Goal: Contribute content: Add original content to the website for others to see

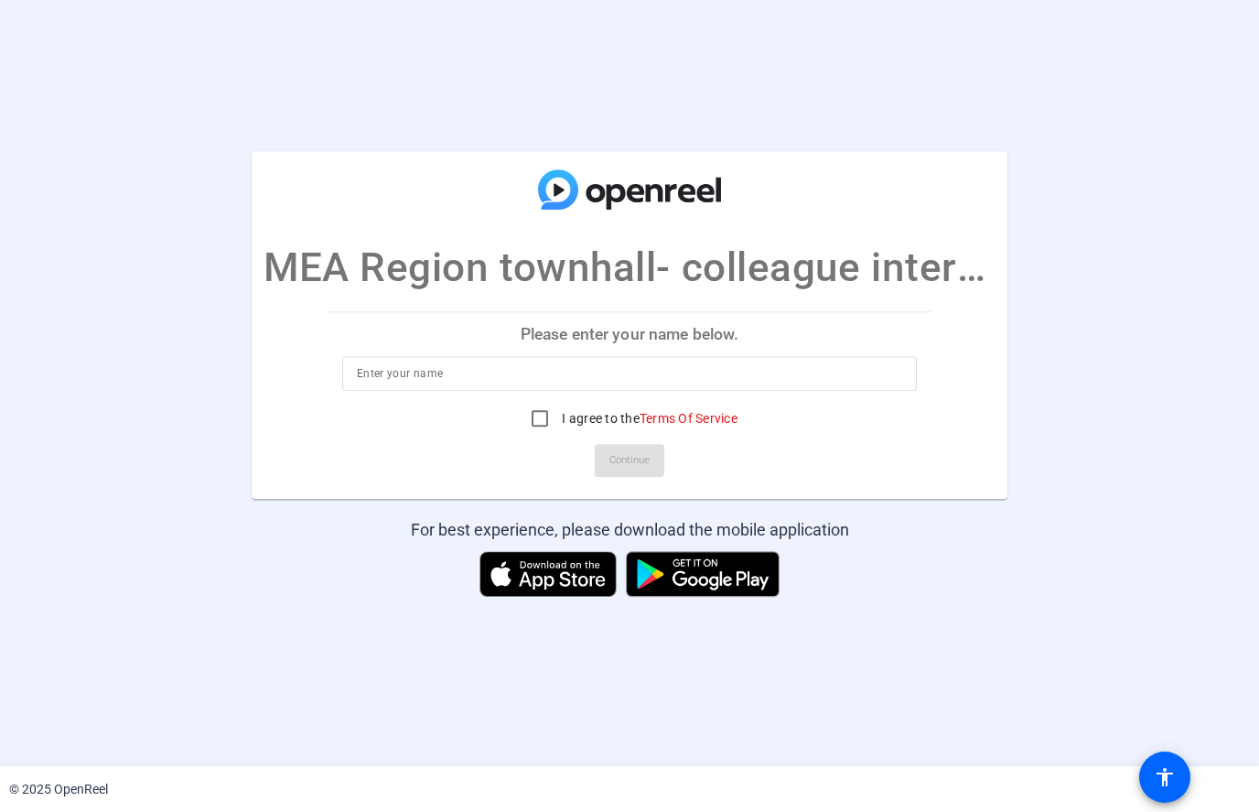
click at [795, 375] on input at bounding box center [630, 373] width 546 height 22
type input "[PERSON_NAME]"
click at [531, 429] on input "I agree to the Terms Of Service" at bounding box center [540, 418] width 37 height 37
checkbox input "true"
click at [620, 455] on span "Continue" at bounding box center [630, 460] width 40 height 27
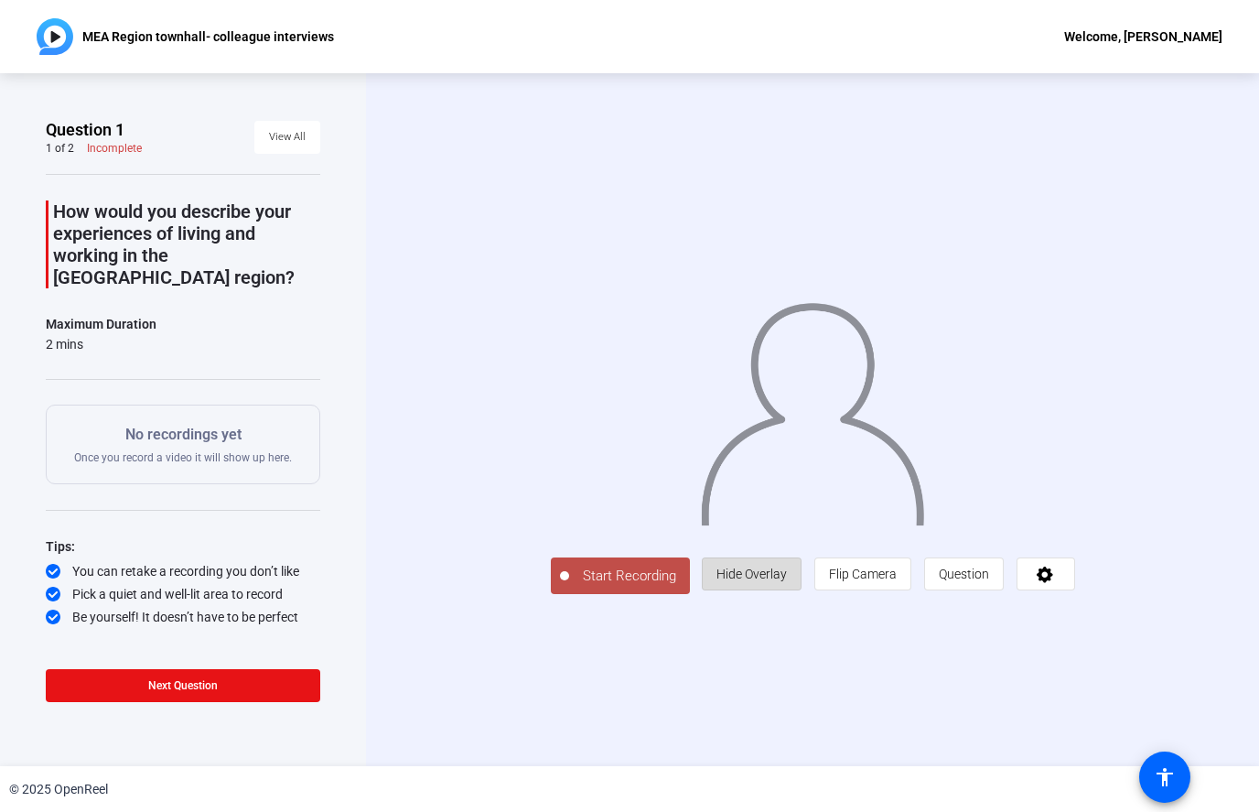
click at [787, 581] on span "Hide Overlay" at bounding box center [752, 574] width 70 height 15
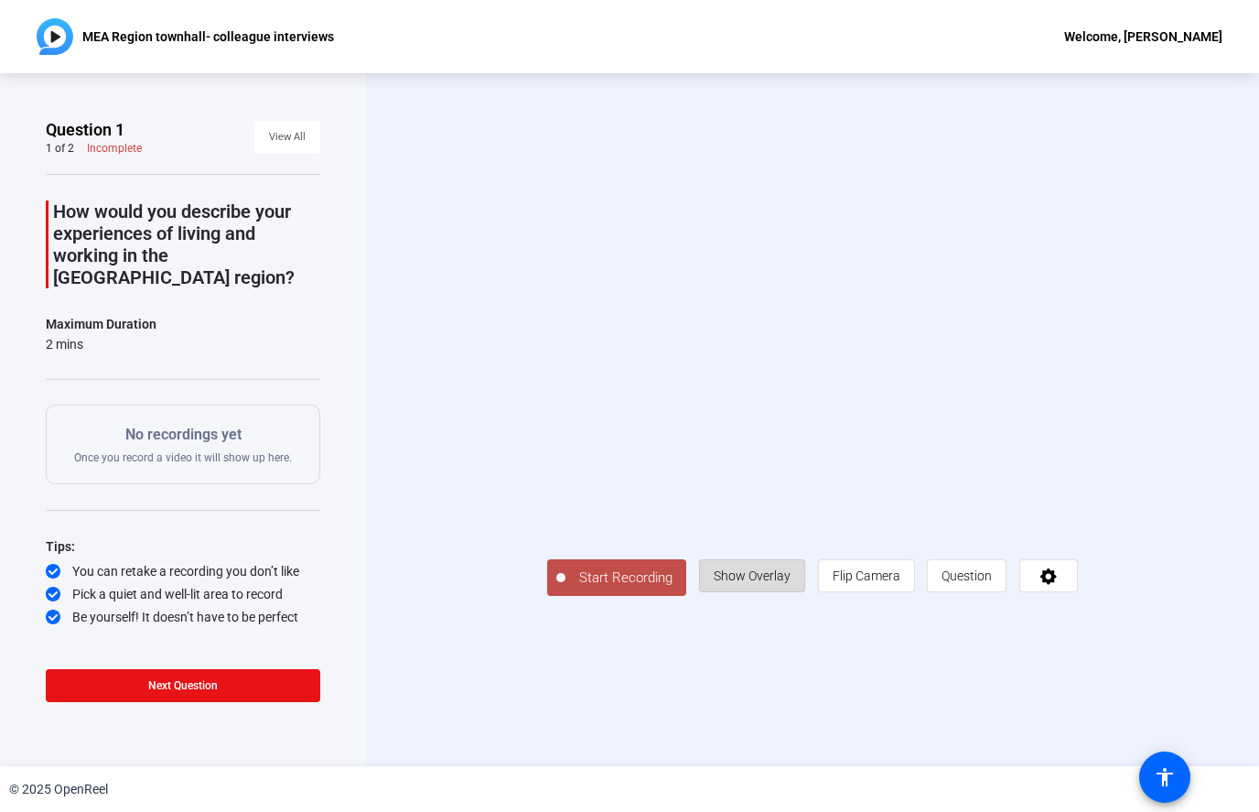
click at [791, 583] on span "Show Overlay" at bounding box center [752, 575] width 77 height 15
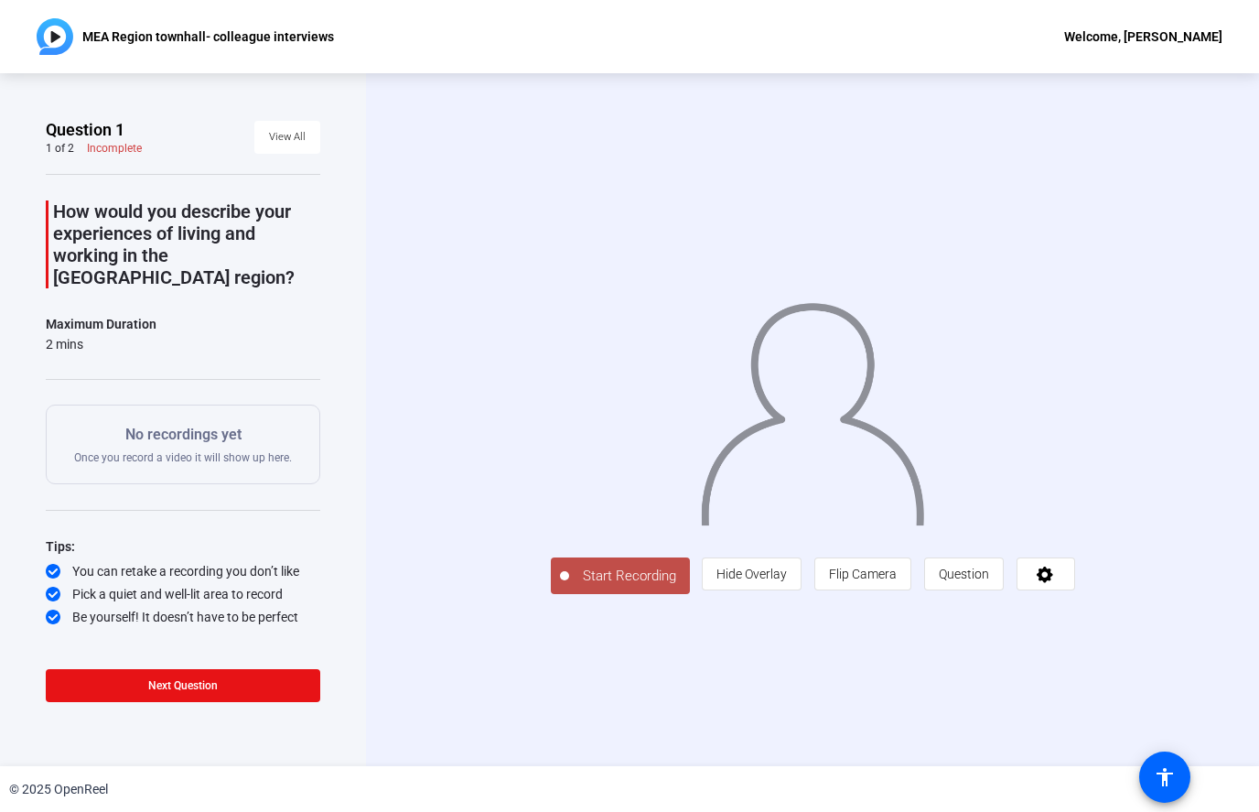
click at [569, 587] on span "Start Recording" at bounding box center [629, 576] width 121 height 21
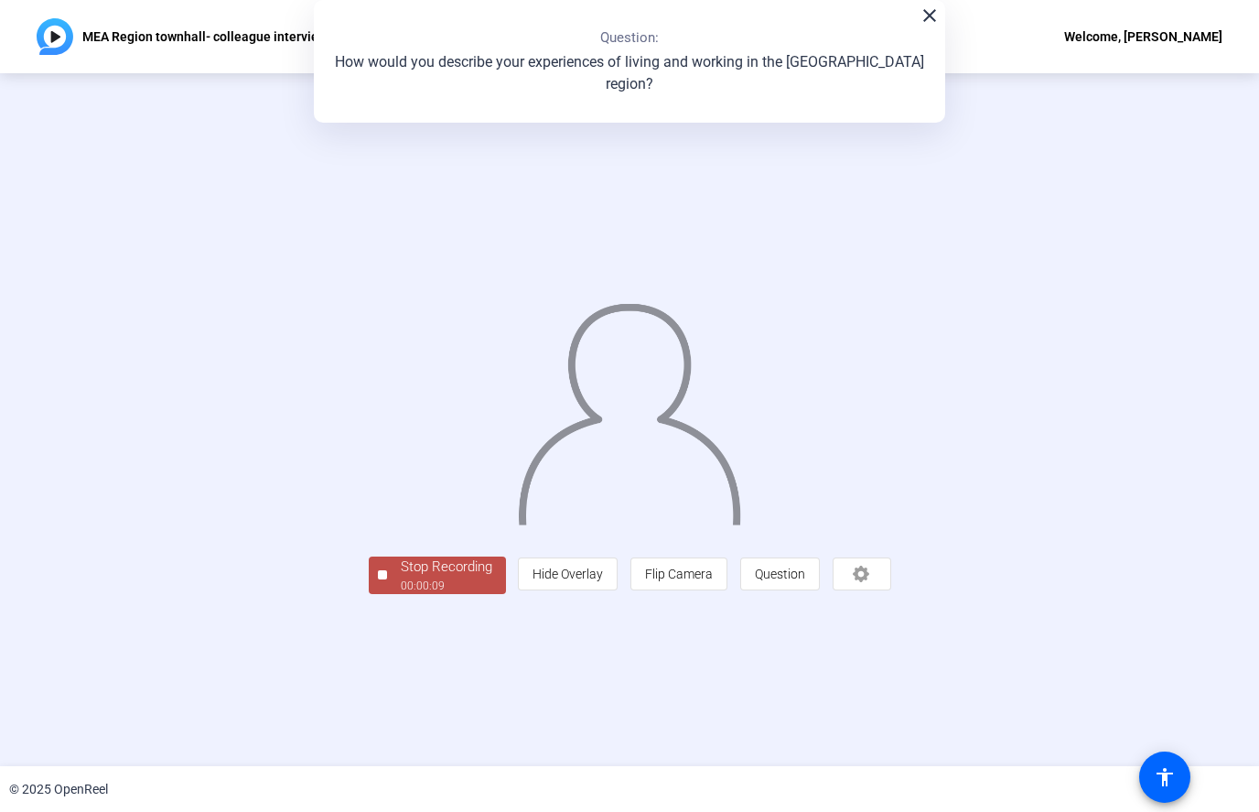
click at [401, 578] on div "Stop Recording" at bounding box center [447, 566] width 92 height 21
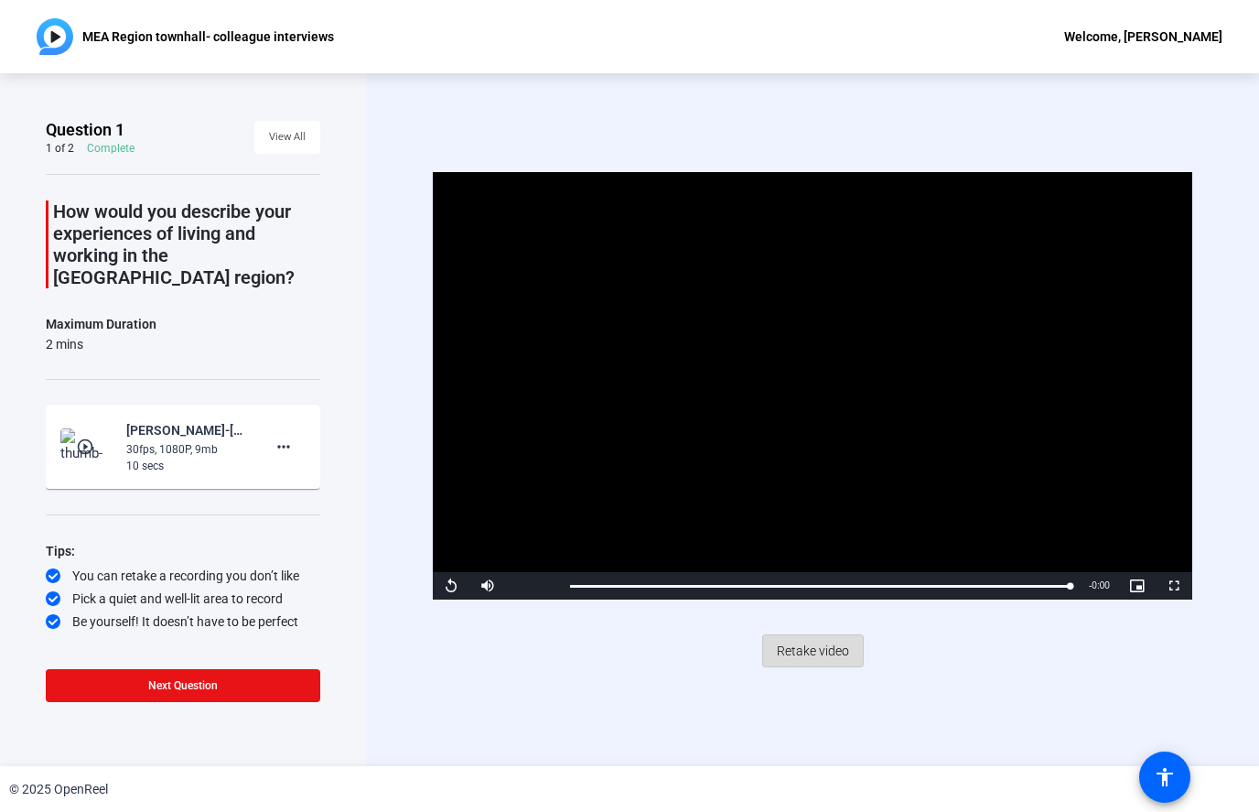
click at [803, 650] on span "Retake video" at bounding box center [813, 650] width 72 height 35
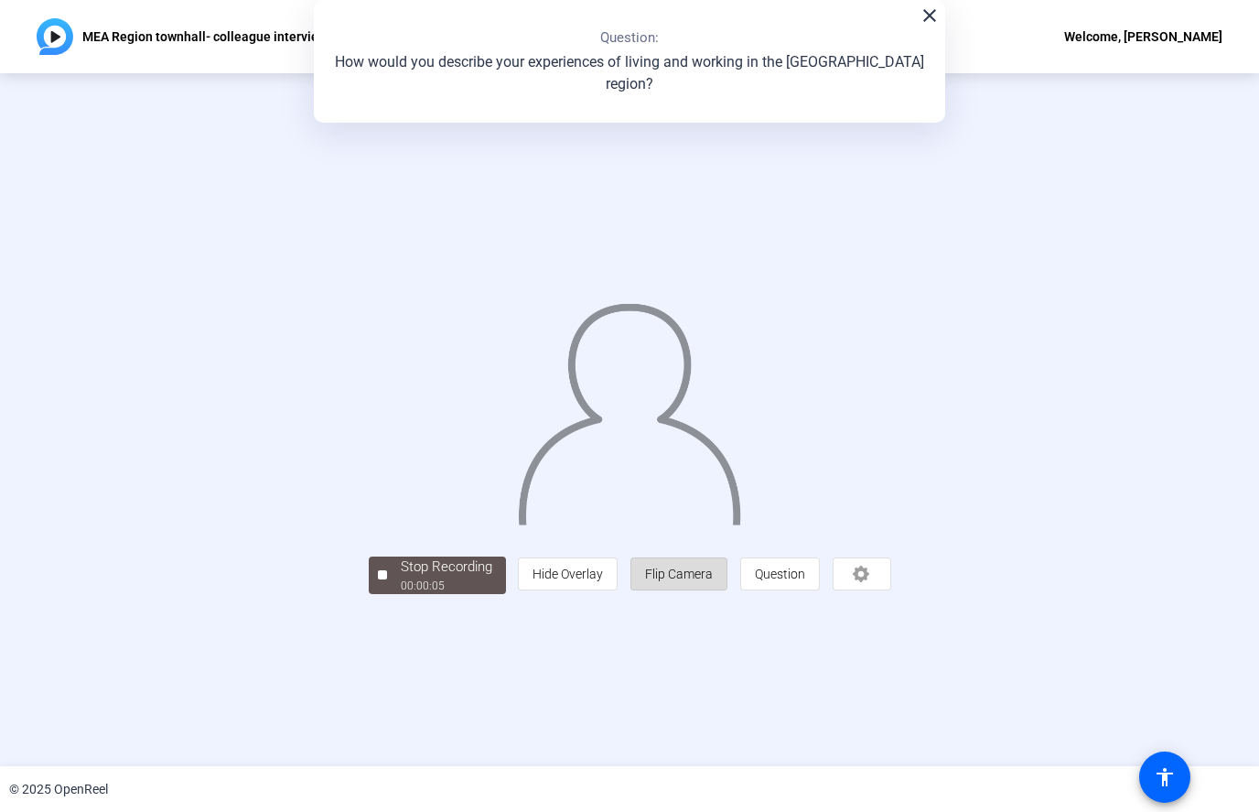
click at [713, 591] on span "Flip Camera" at bounding box center [679, 573] width 68 height 35
click at [713, 581] on span "Flip Camera" at bounding box center [679, 574] width 68 height 15
click at [401, 594] on div "00:00:13" at bounding box center [447, 586] width 92 height 16
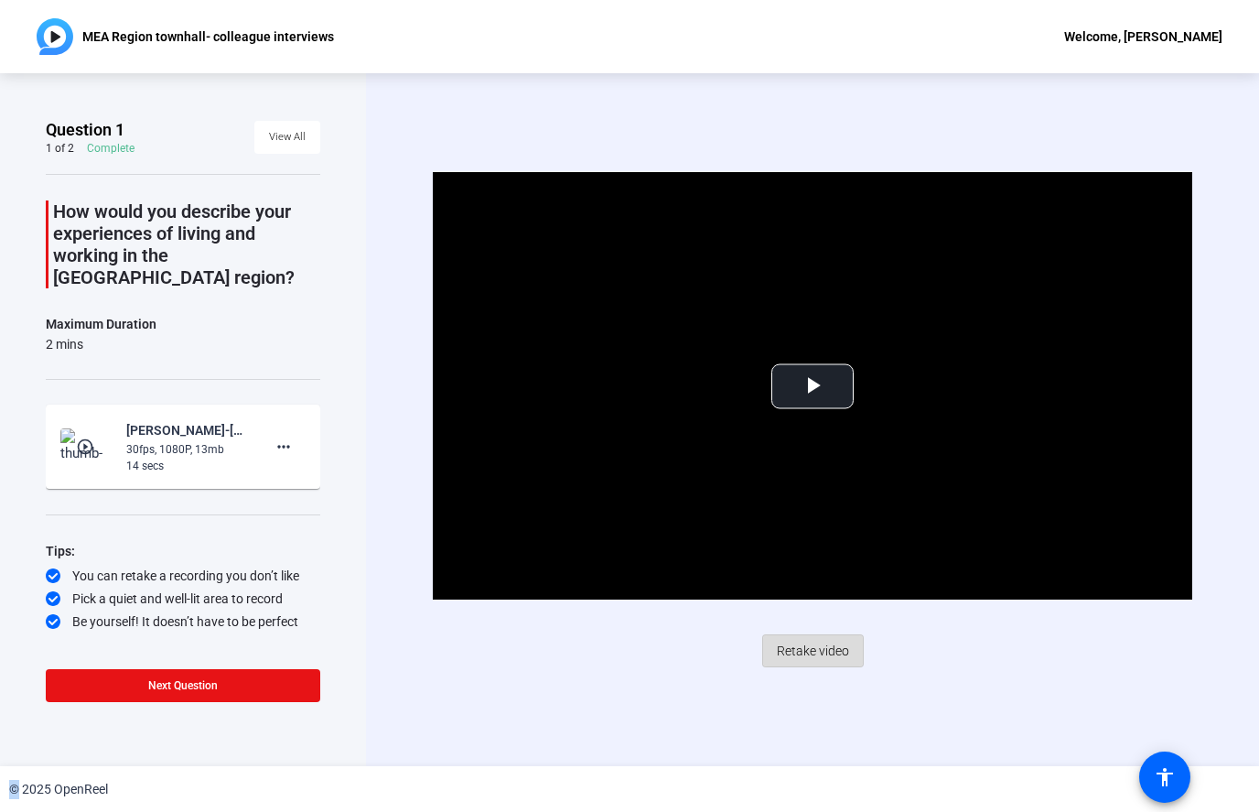
click at [838, 640] on span "Retake video" at bounding box center [813, 650] width 72 height 35
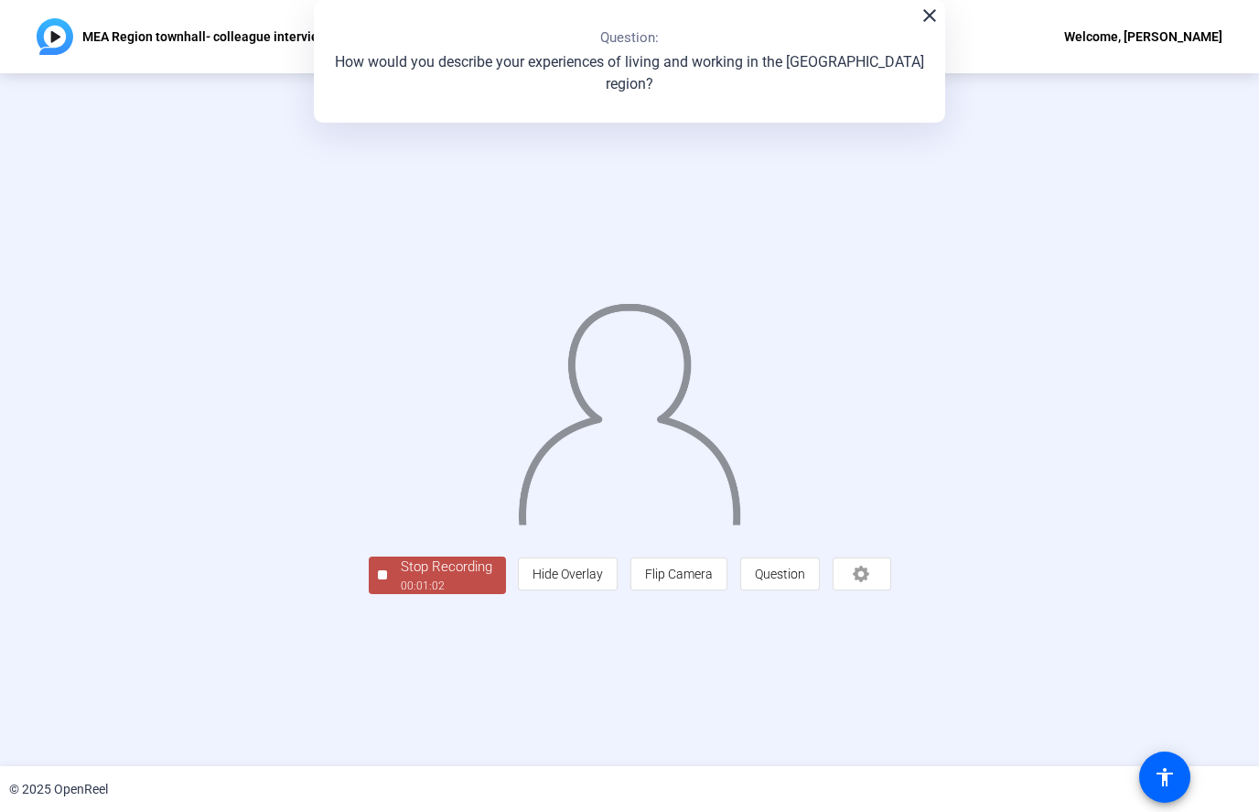
click at [369, 593] on div "Stop Recording 00:01:02 person Hide Overlay flip Flip Camera question_mark Ques…" at bounding box center [630, 419] width 523 height 348
click at [401, 594] on div "00:01:03" at bounding box center [447, 586] width 92 height 16
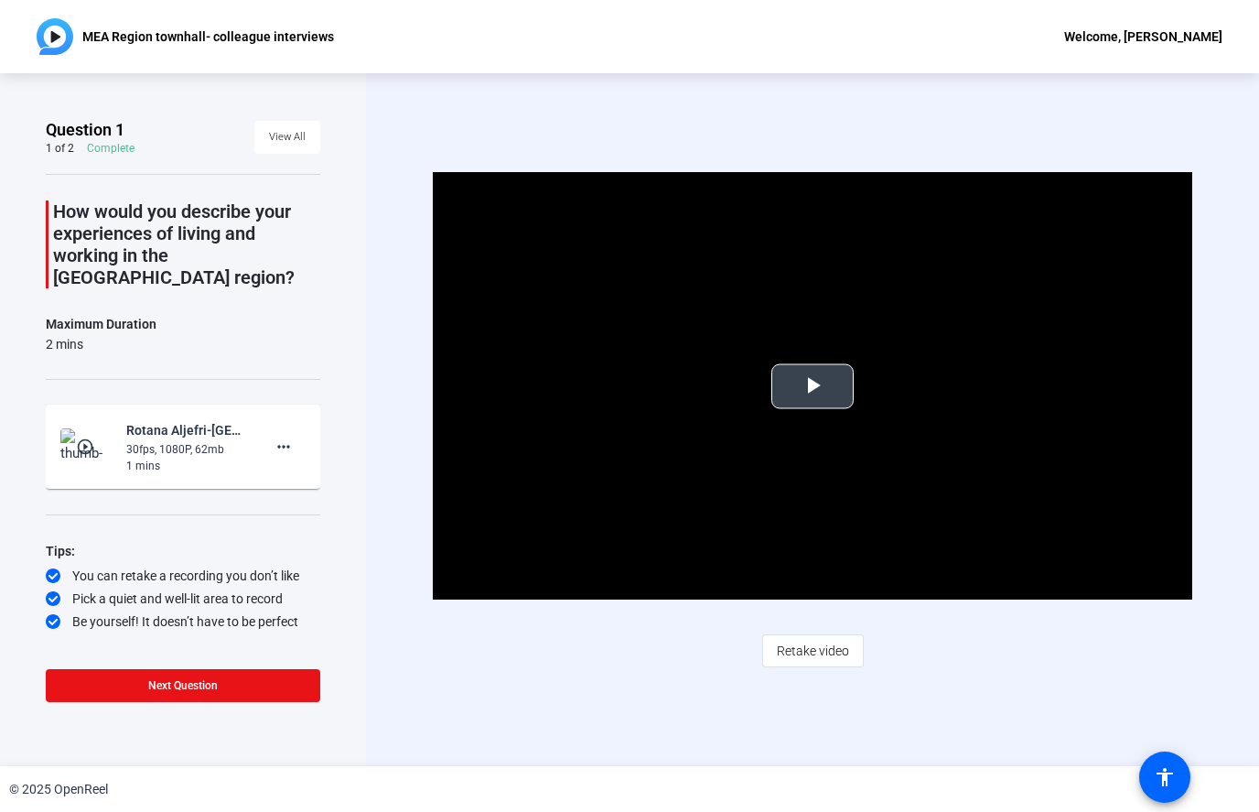
click at [813, 386] on span "Video Player" at bounding box center [813, 386] width 0 height 0
click at [286, 436] on mat-icon "more_horiz" at bounding box center [284, 447] width 22 height 22
click at [308, 469] on span "Delete clip" at bounding box center [312, 463] width 73 height 22
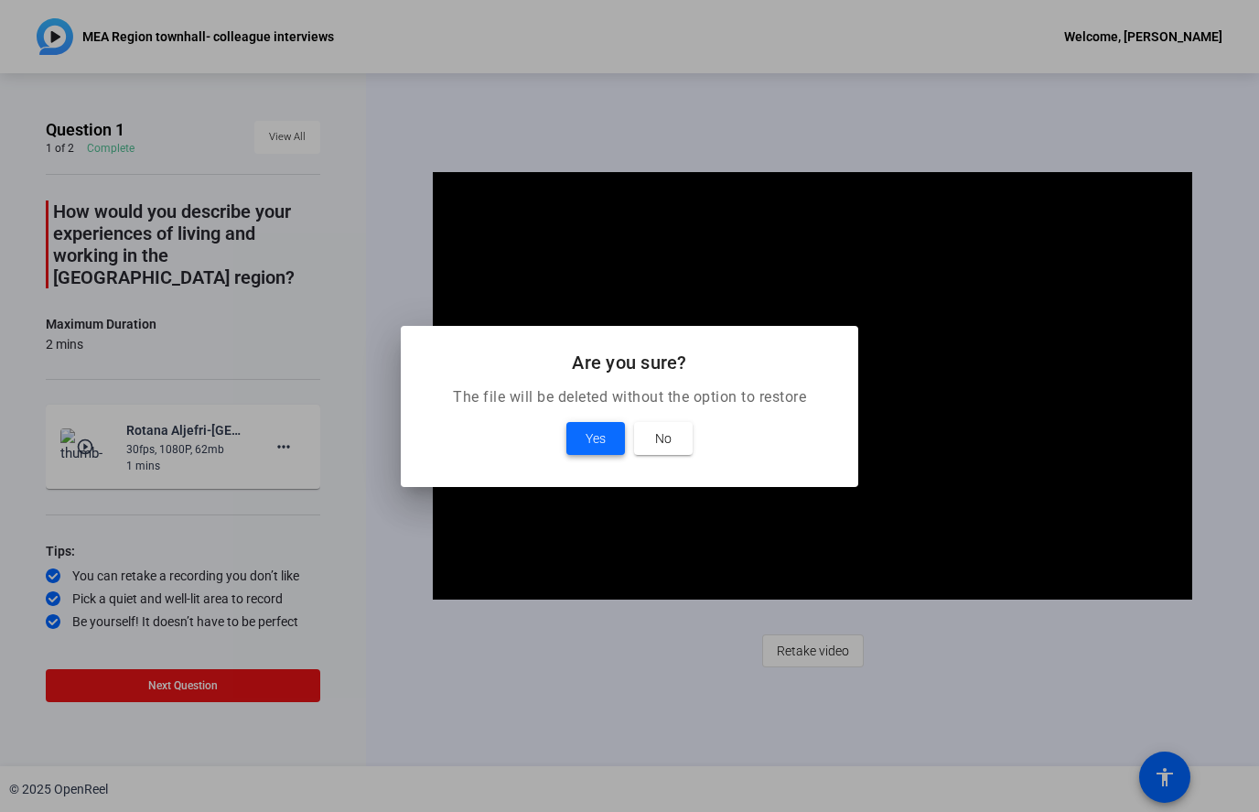
click at [594, 459] on span at bounding box center [596, 438] width 59 height 44
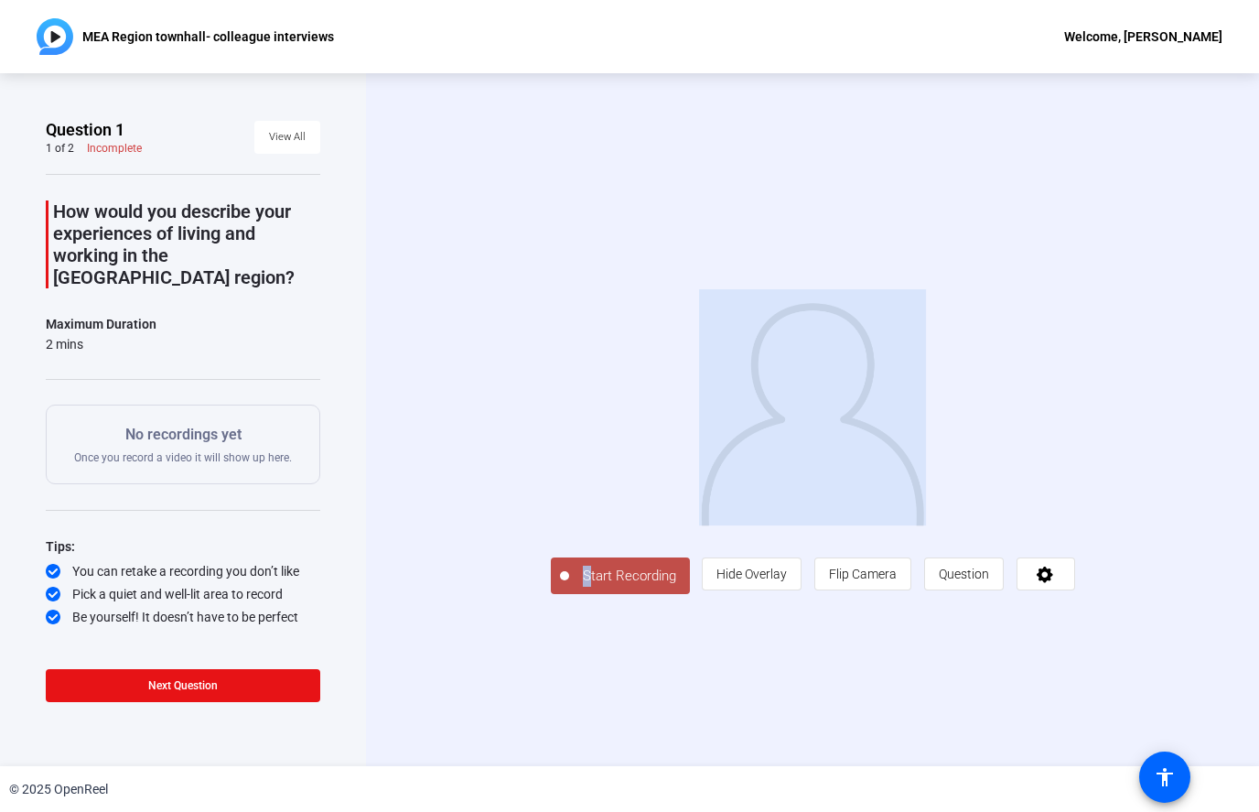
click at [978, 724] on div "Start Recording person Hide Overlay flip Flip Camera question_mark Question" at bounding box center [812, 419] width 893 height 693
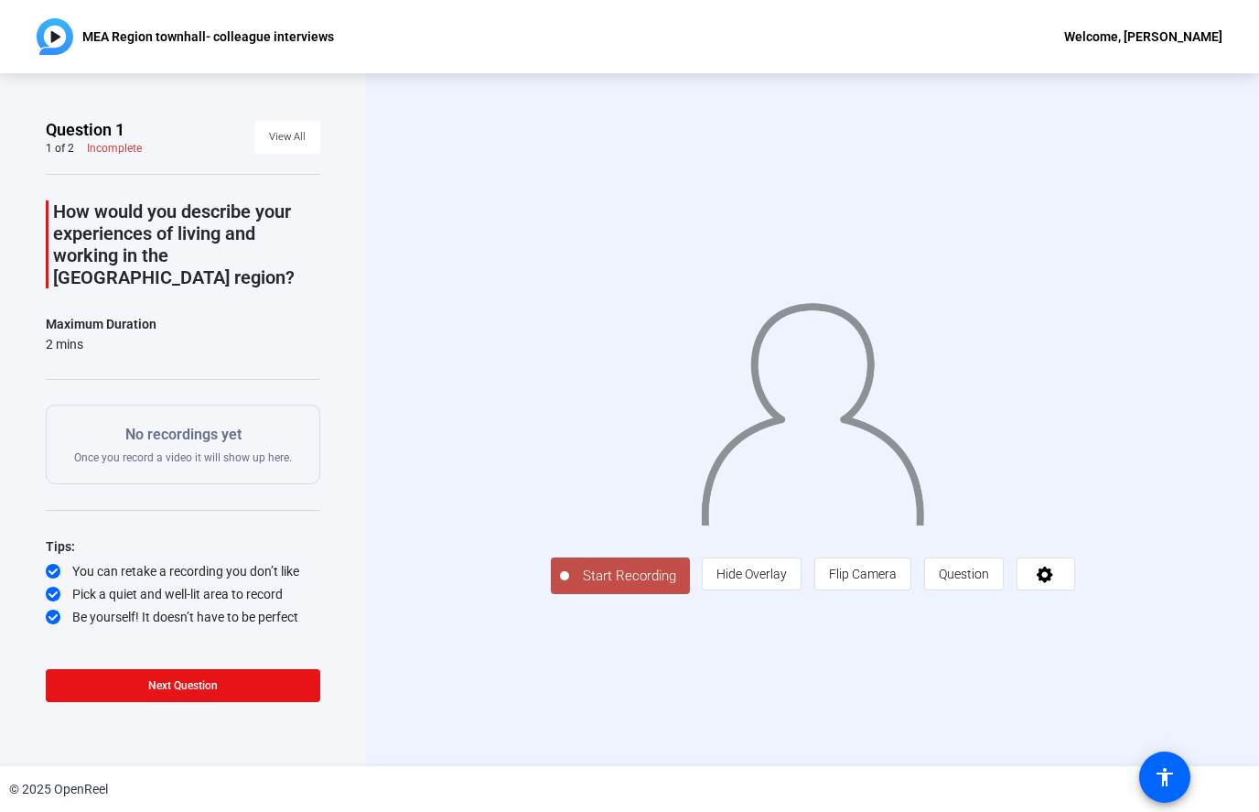
click at [551, 482] on div at bounding box center [813, 392] width 524 height 295
click at [569, 587] on span "Start Recording" at bounding box center [629, 576] width 121 height 21
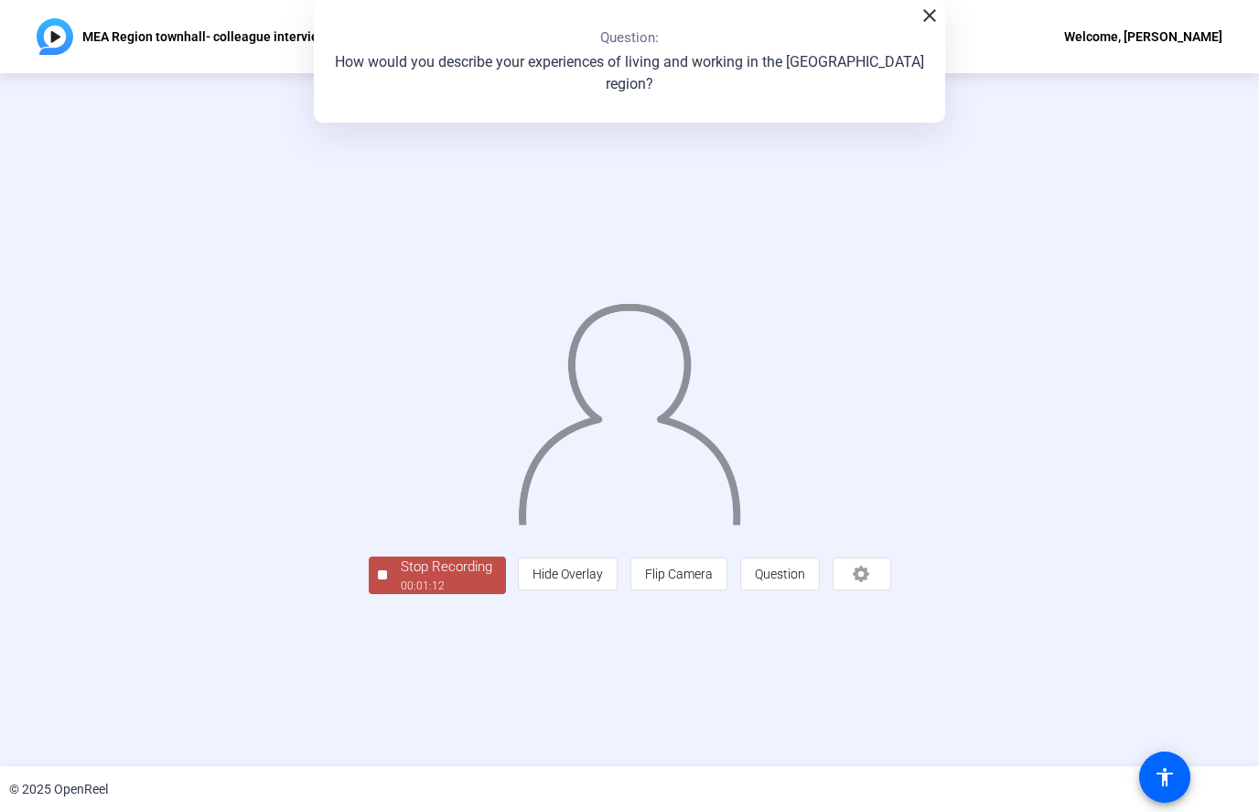
click at [401, 578] on div "Stop Recording" at bounding box center [447, 566] width 92 height 21
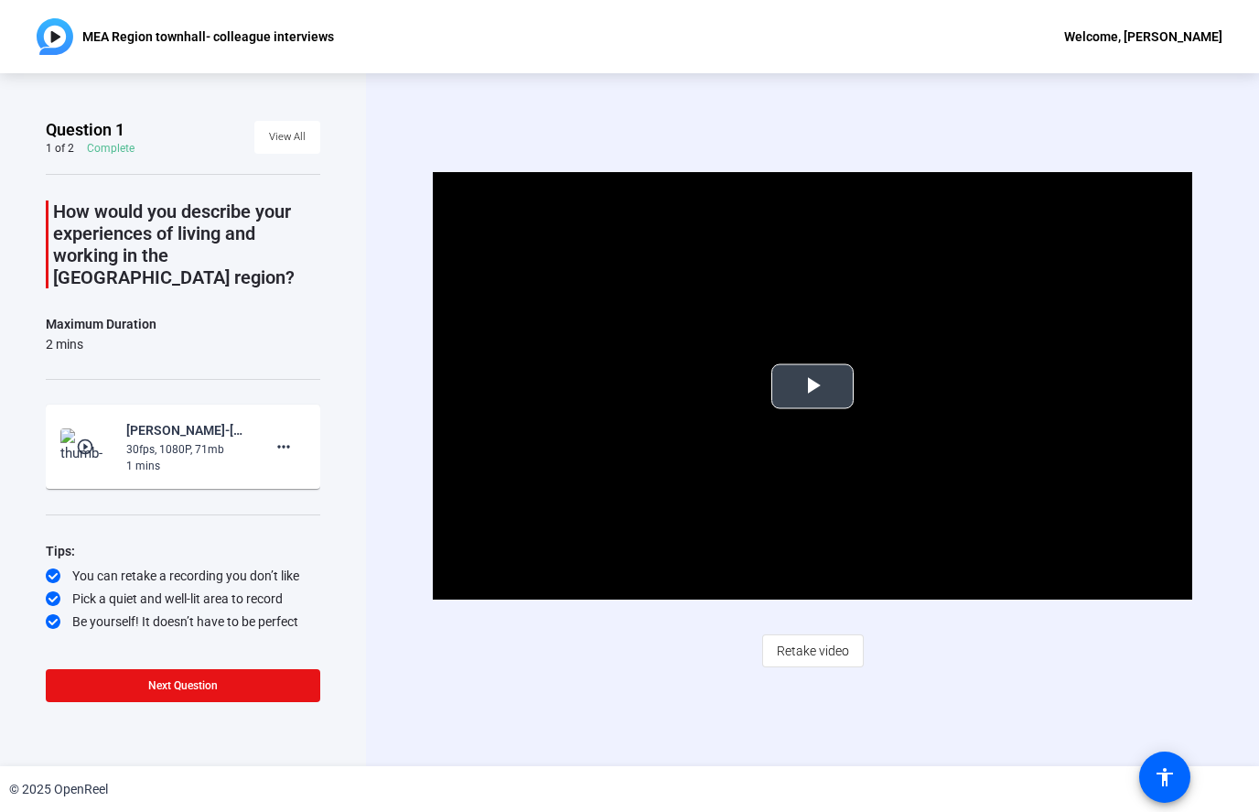
click at [813, 386] on span "Video Player" at bounding box center [813, 386] width 0 height 0
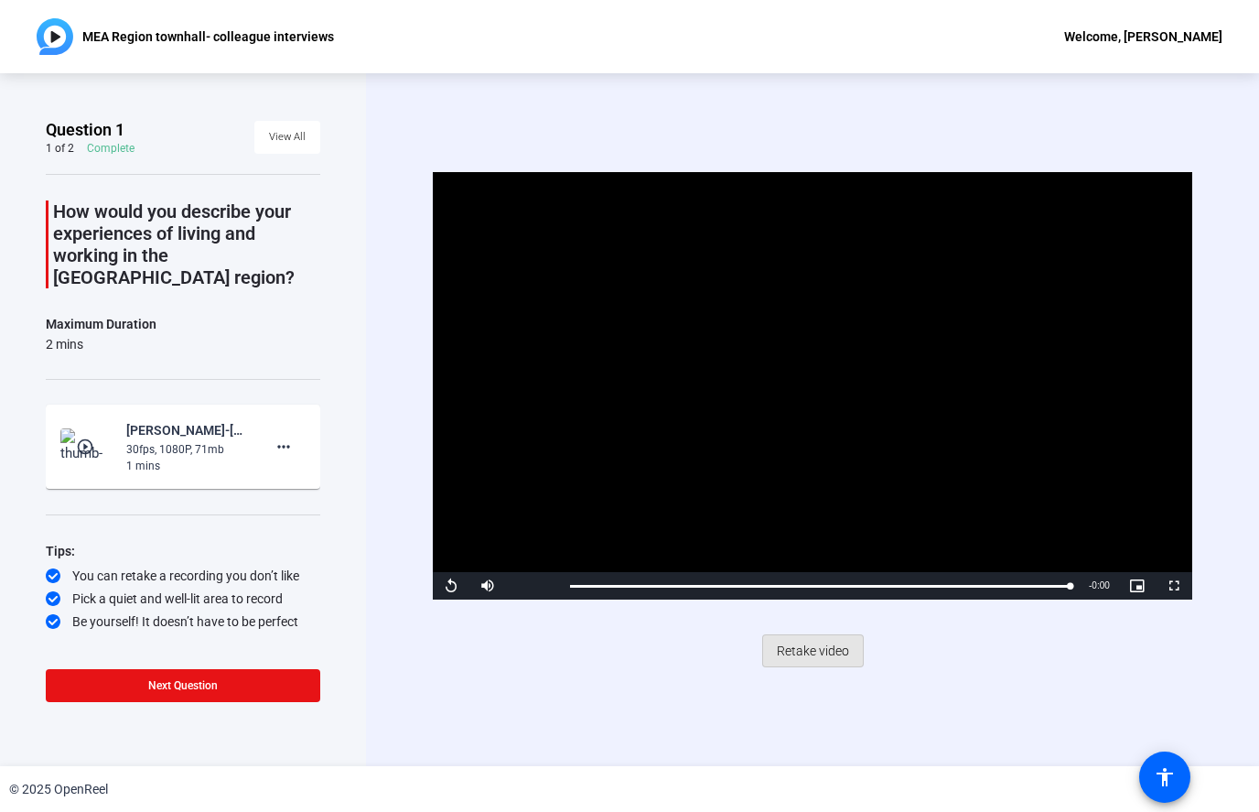
click at [835, 650] on span "Retake video" at bounding box center [813, 650] width 72 height 35
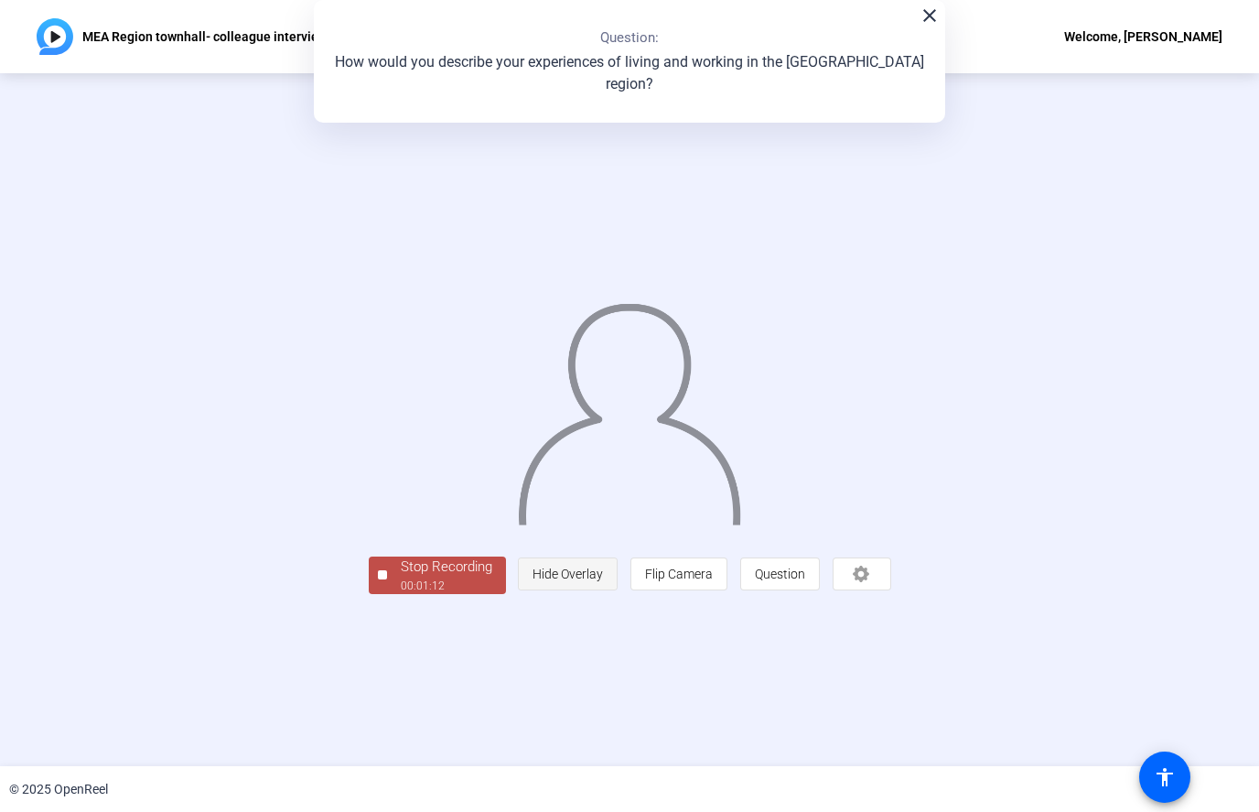
click at [401, 578] on div "Stop Recording" at bounding box center [447, 566] width 92 height 21
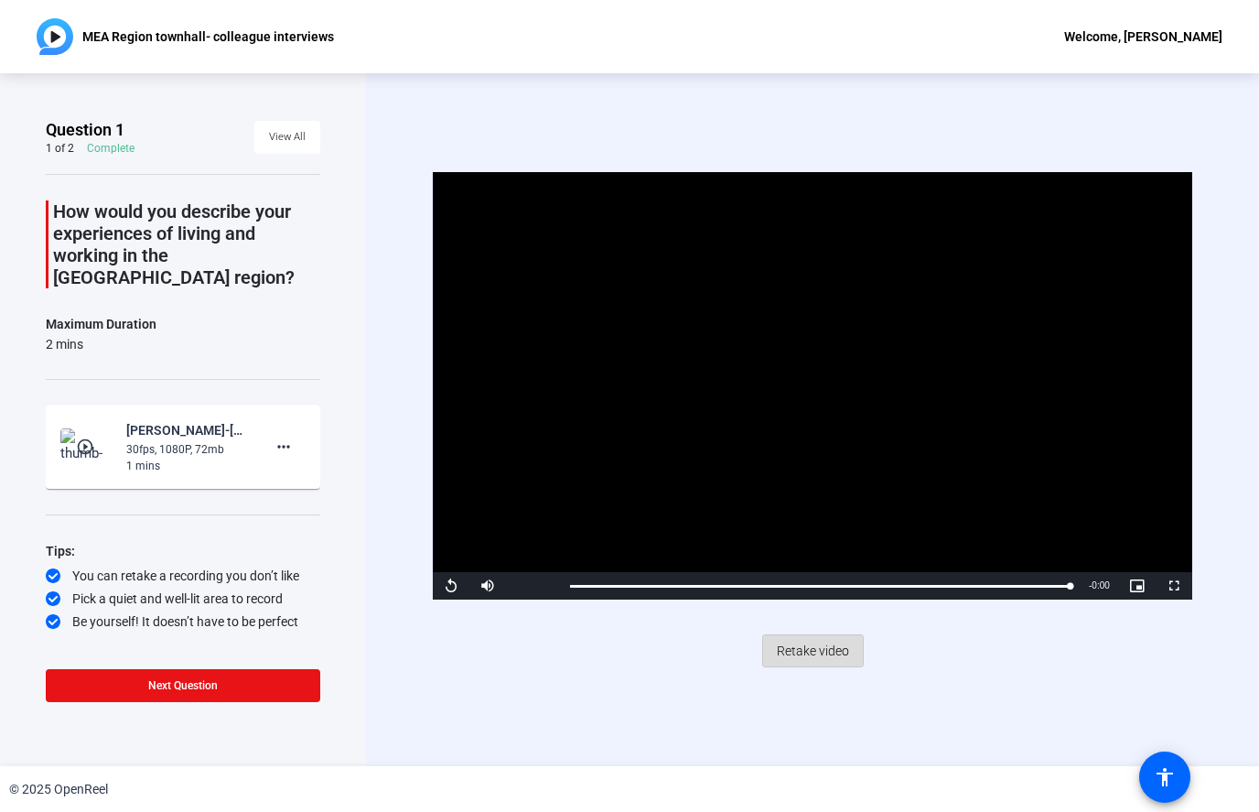
click at [845, 645] on span "Retake video" at bounding box center [813, 650] width 72 height 35
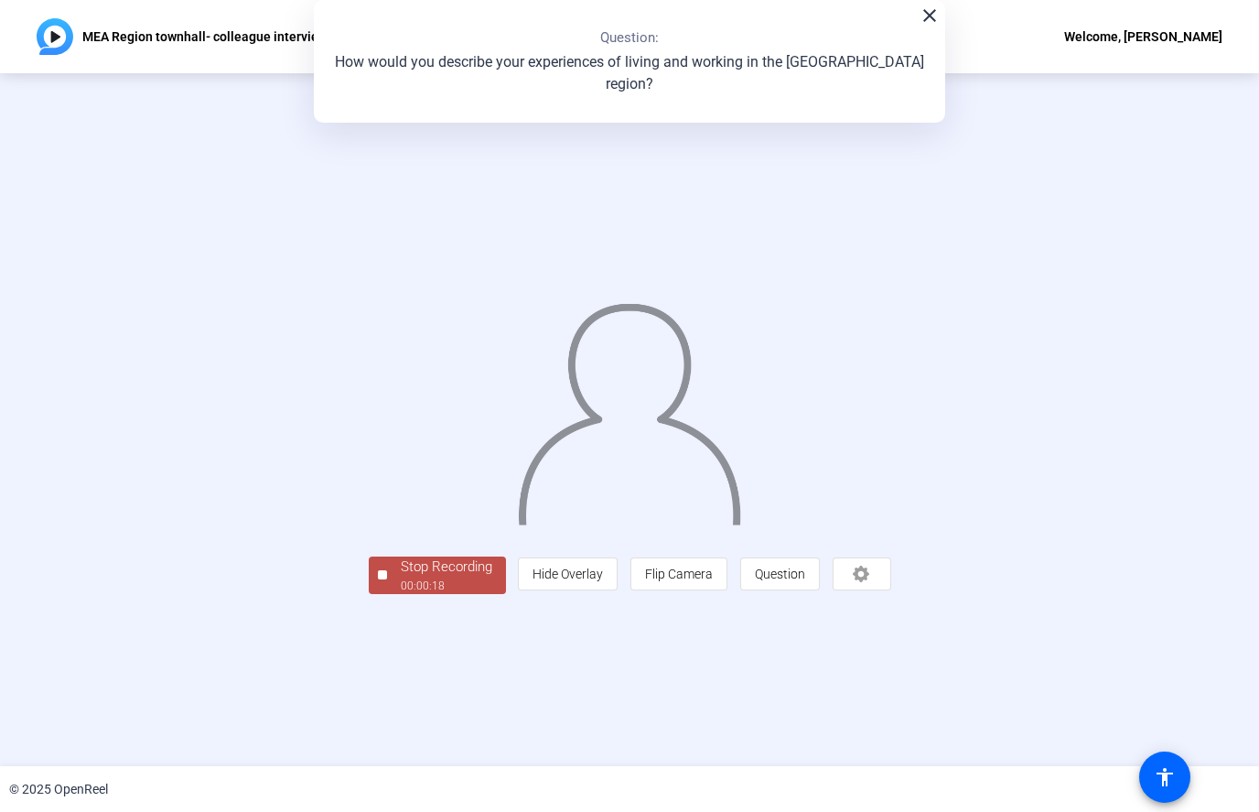
click at [401, 578] on div "Stop Recording" at bounding box center [447, 566] width 92 height 21
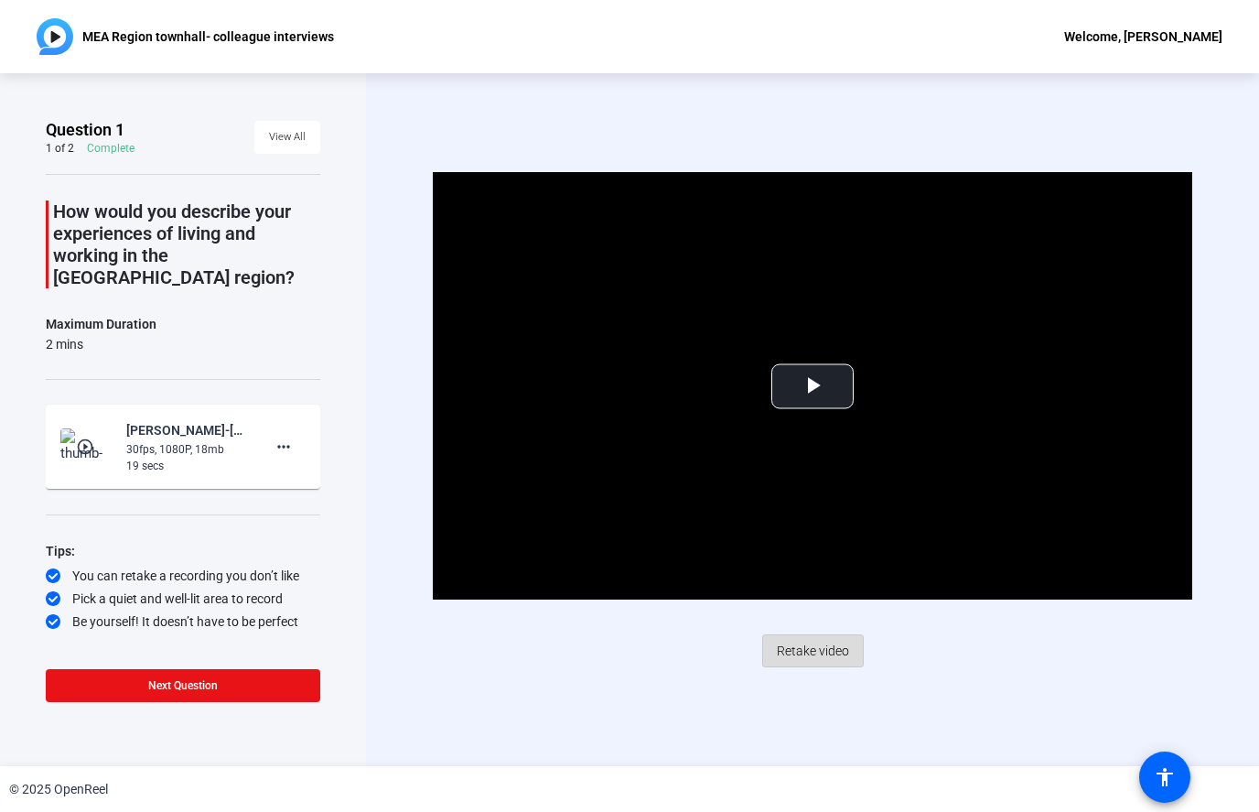
click at [837, 648] on span "Retake video" at bounding box center [813, 650] width 72 height 35
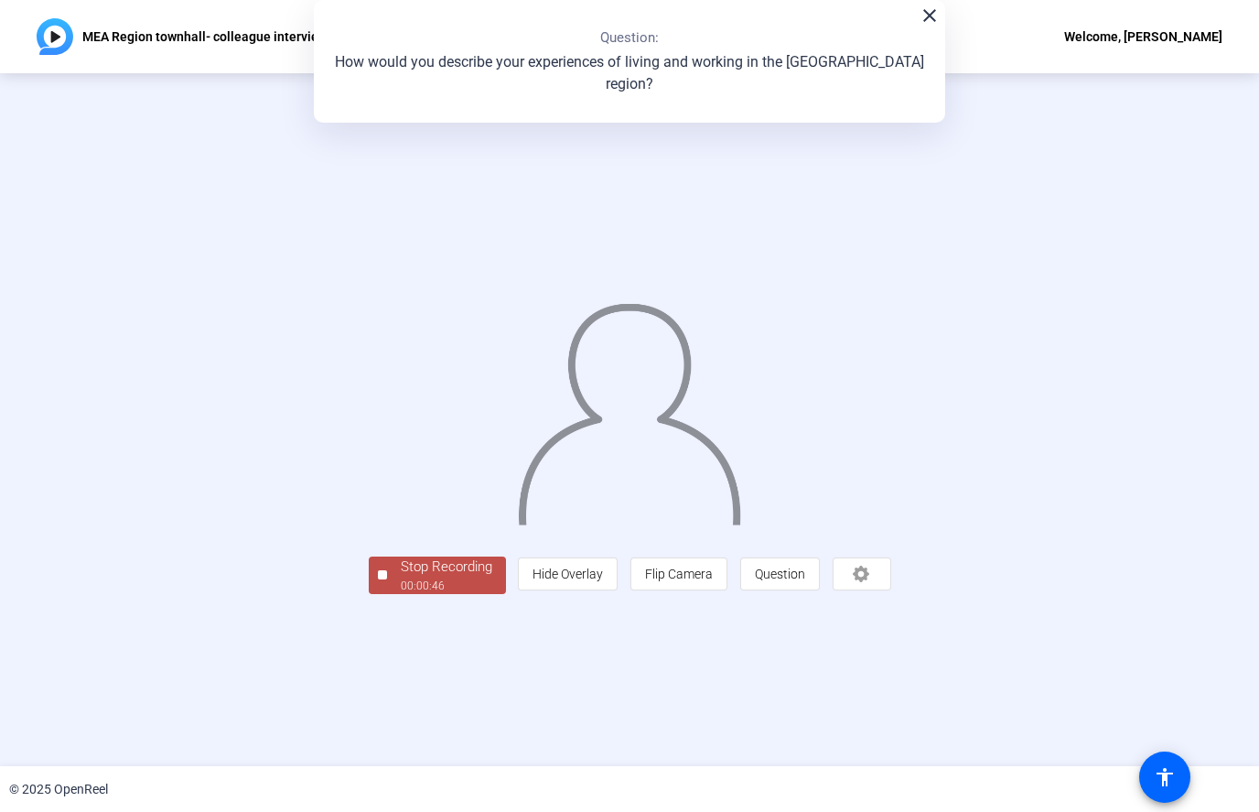
click at [401, 578] on div "Stop Recording" at bounding box center [447, 566] width 92 height 21
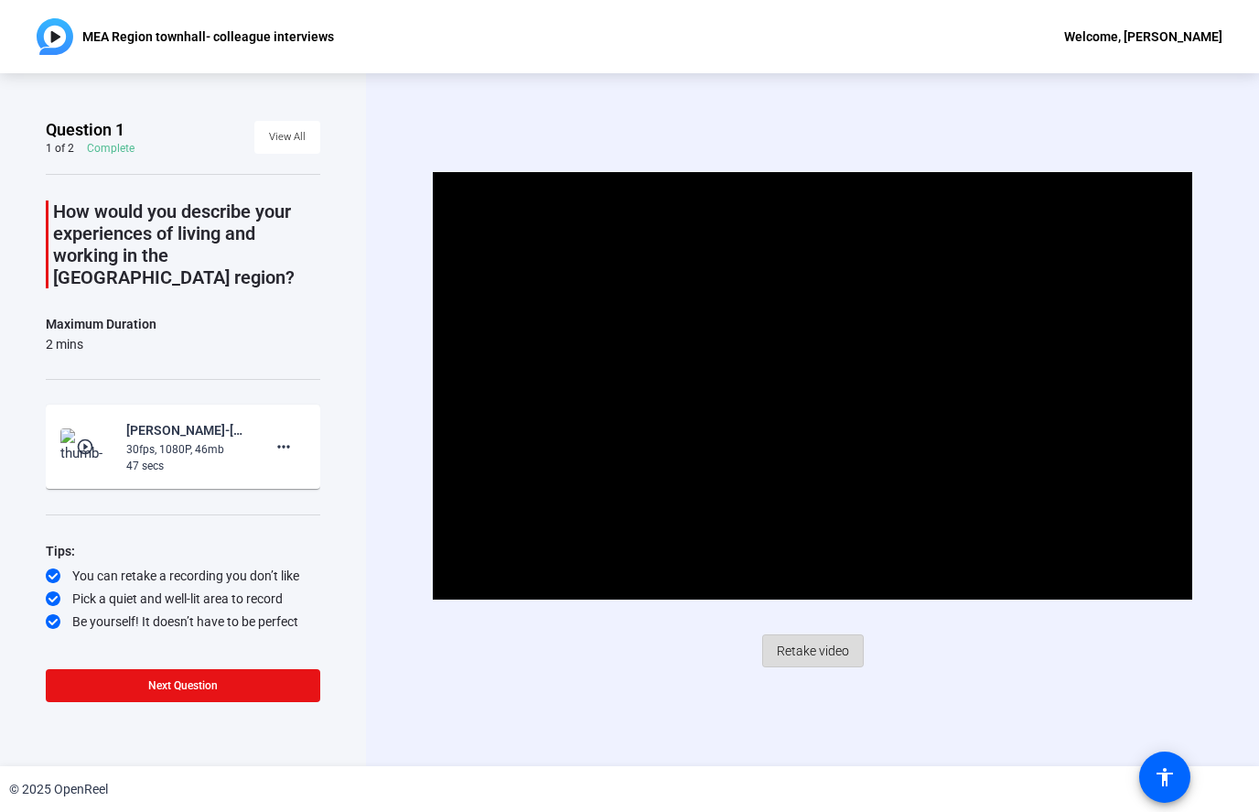
click at [817, 646] on span "Retake video" at bounding box center [813, 650] width 72 height 35
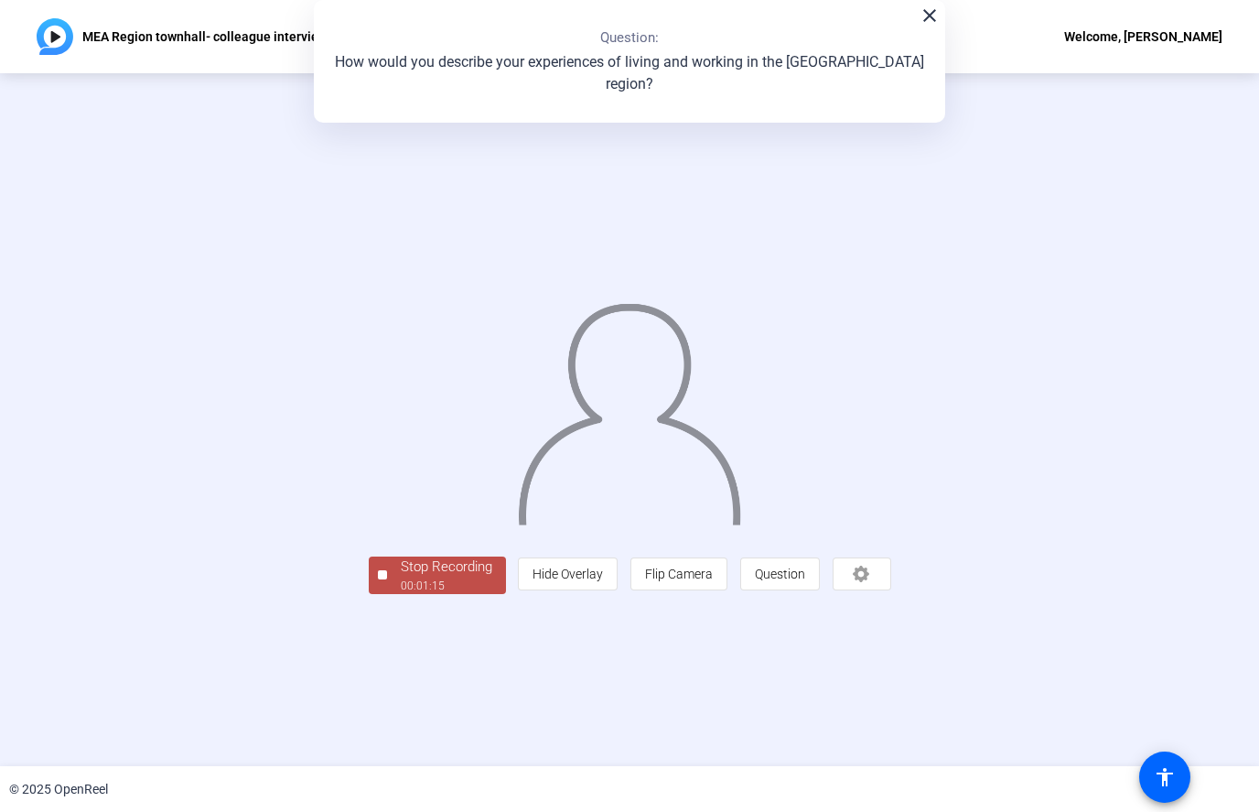
click at [369, 593] on div "Stop Recording 00:01:15 person Hide Overlay flip Flip Camera question_mark Ques…" at bounding box center [630, 419] width 523 height 348
click at [401, 578] on div "Stop Recording" at bounding box center [447, 566] width 92 height 21
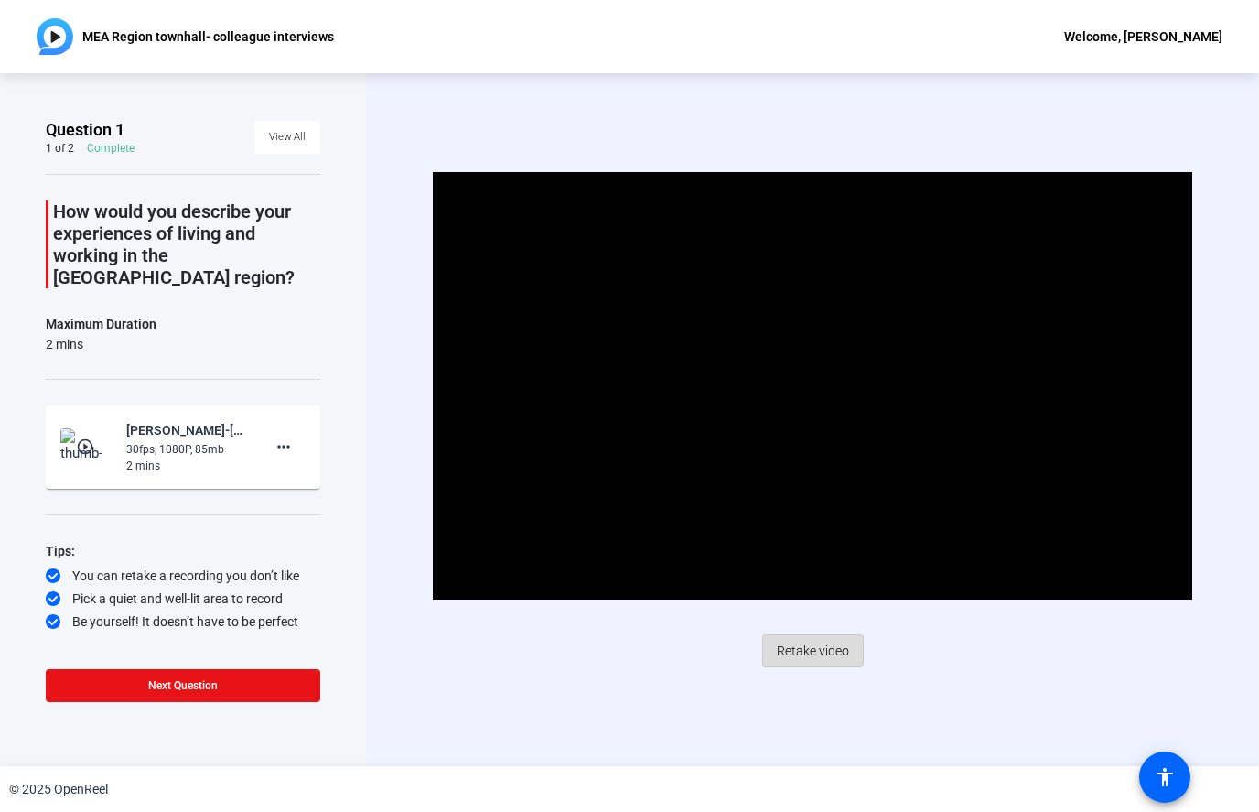
click at [802, 639] on span "Retake video" at bounding box center [813, 650] width 72 height 35
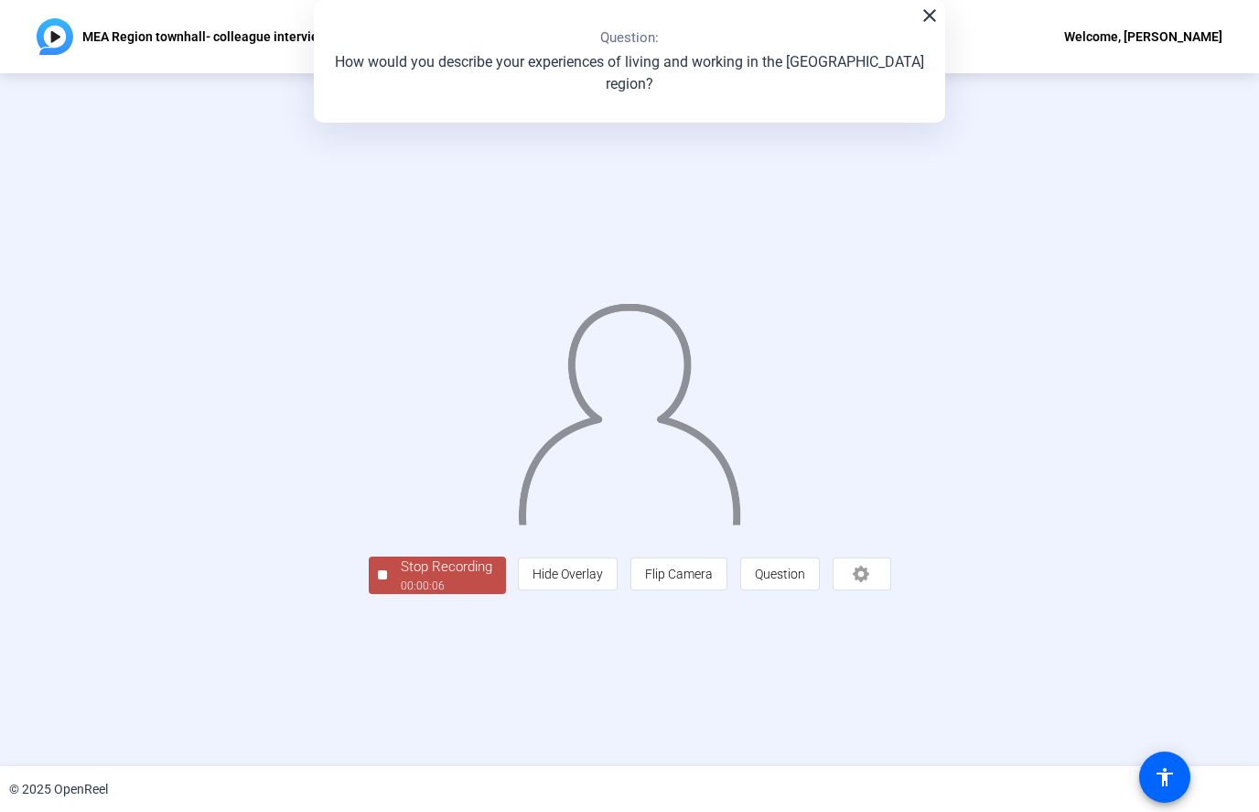
click at [401, 594] on div "00:00:06" at bounding box center [447, 586] width 92 height 16
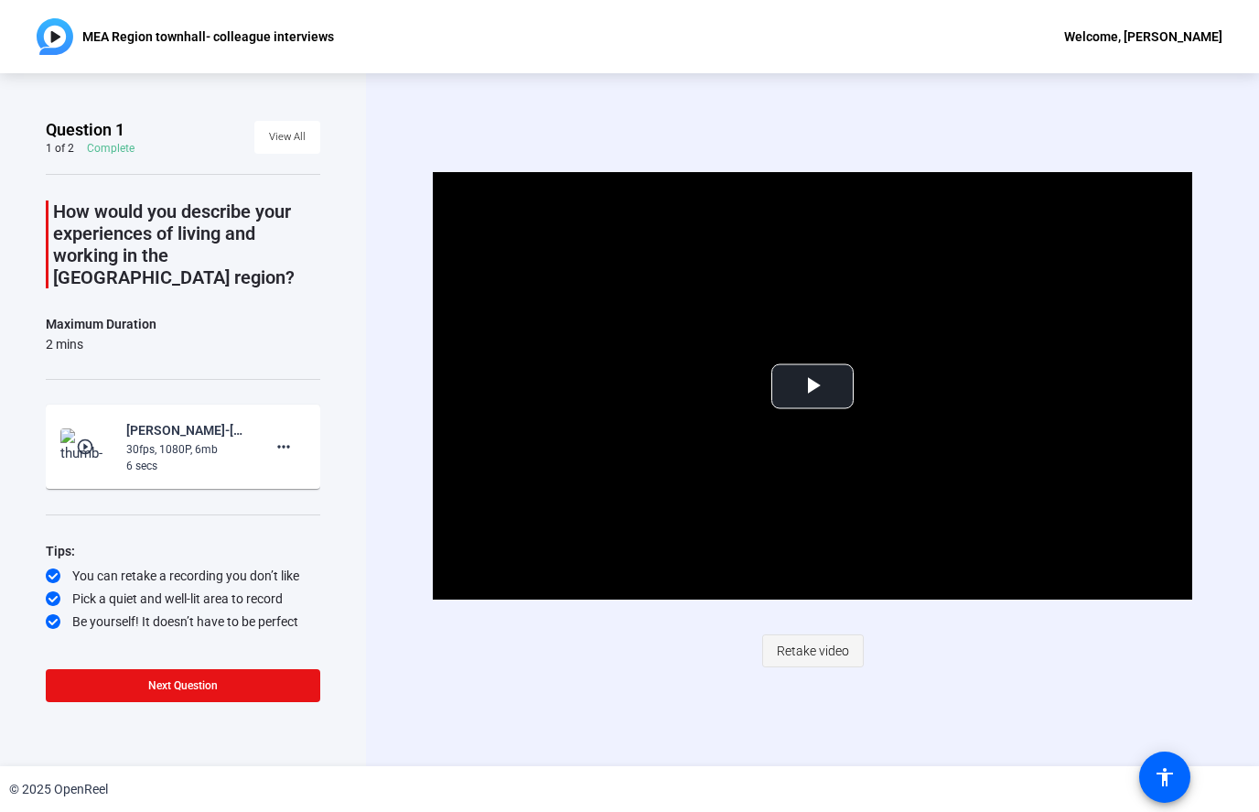
click at [837, 647] on span "Retake video" at bounding box center [813, 650] width 72 height 35
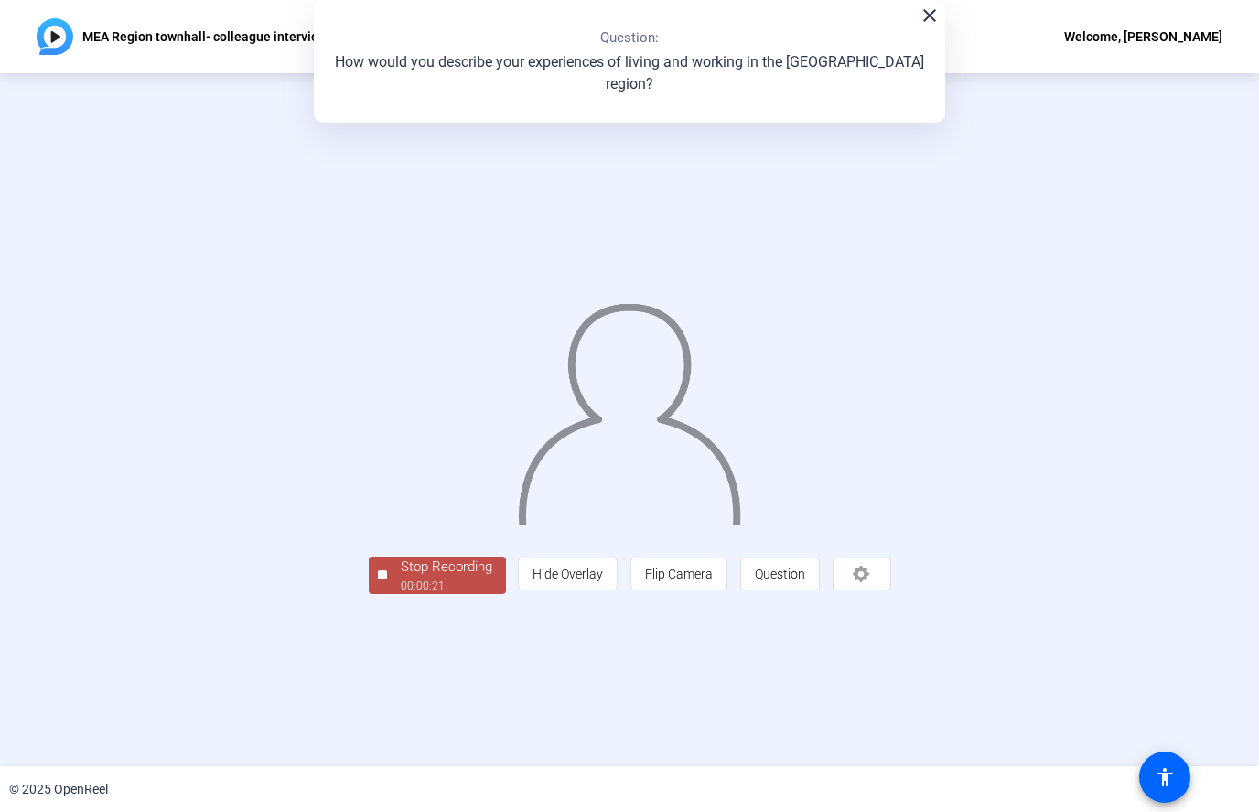
click at [401, 578] on div "Stop Recording" at bounding box center [447, 566] width 92 height 21
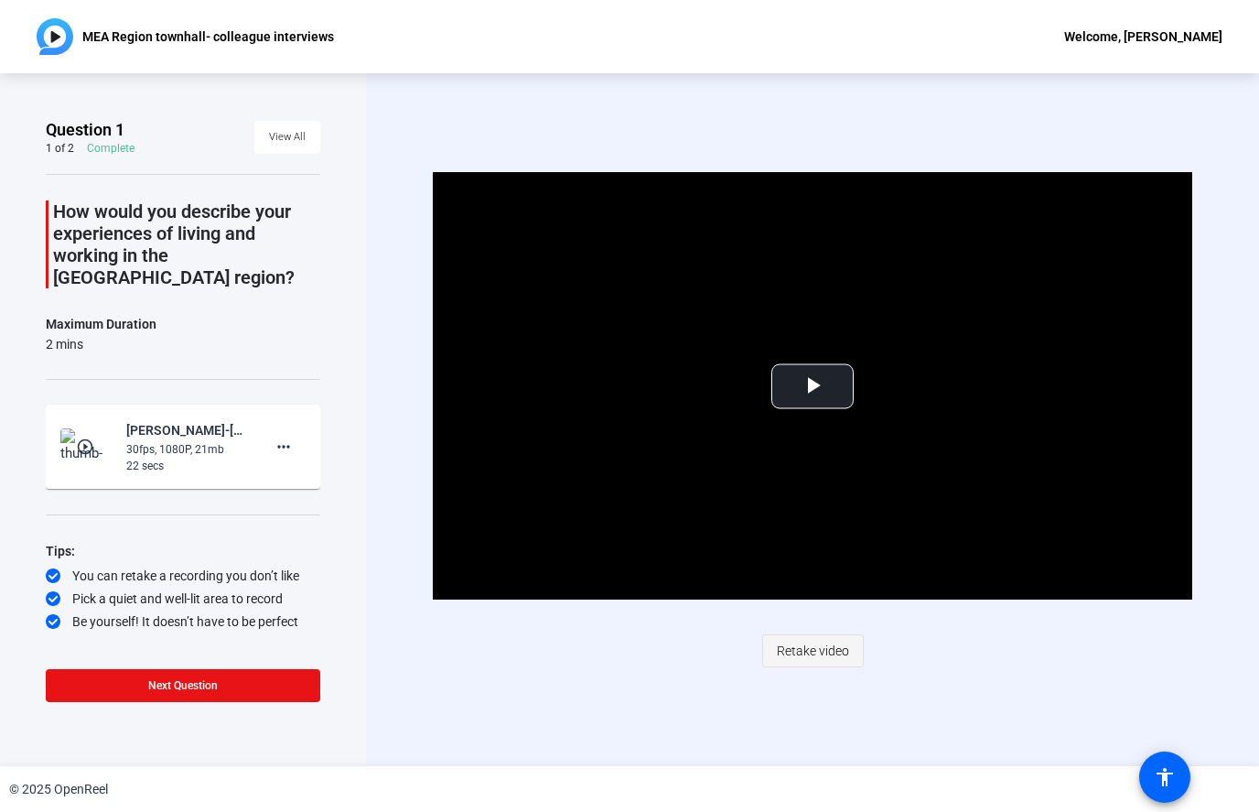
click at [834, 640] on span "Retake video" at bounding box center [813, 650] width 72 height 35
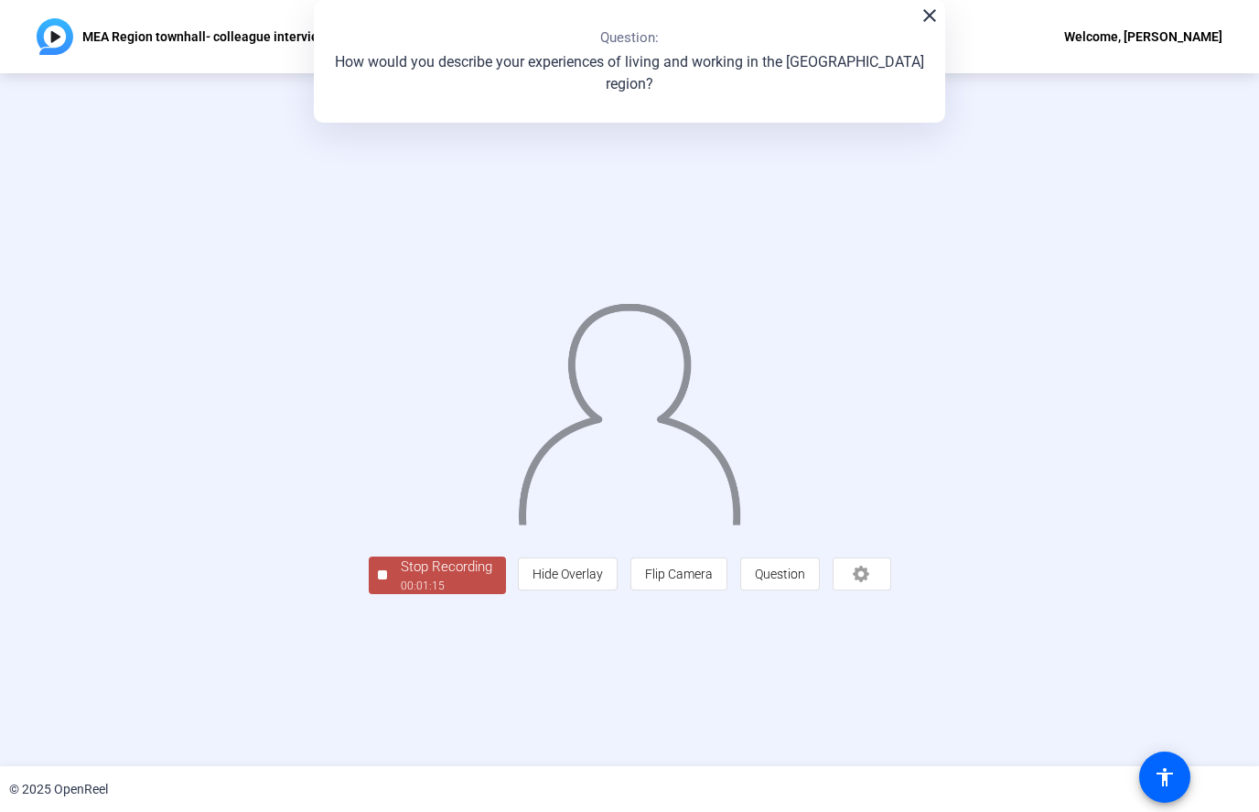
click at [401, 578] on div "Stop Recording" at bounding box center [447, 566] width 92 height 21
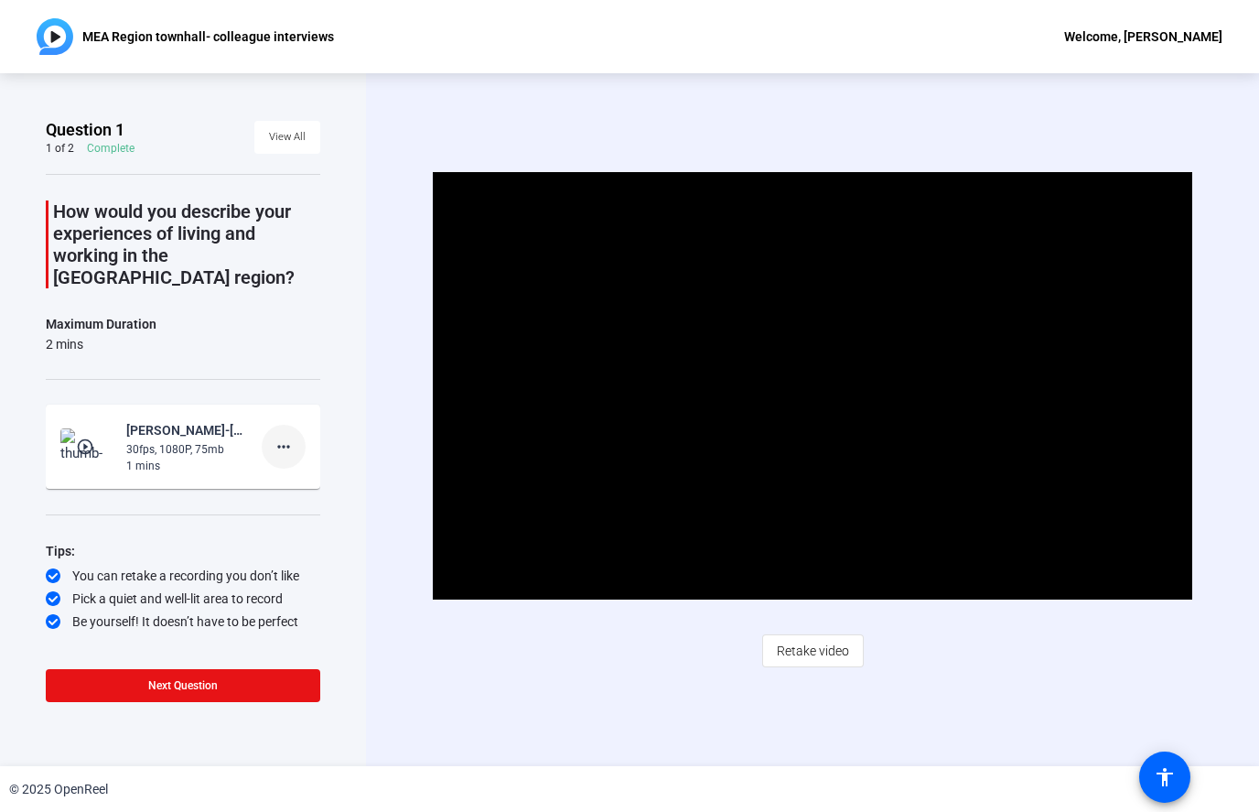
click at [293, 436] on mat-icon "more_horiz" at bounding box center [284, 447] width 22 height 22
click at [294, 458] on span "Delete clip" at bounding box center [312, 463] width 73 height 22
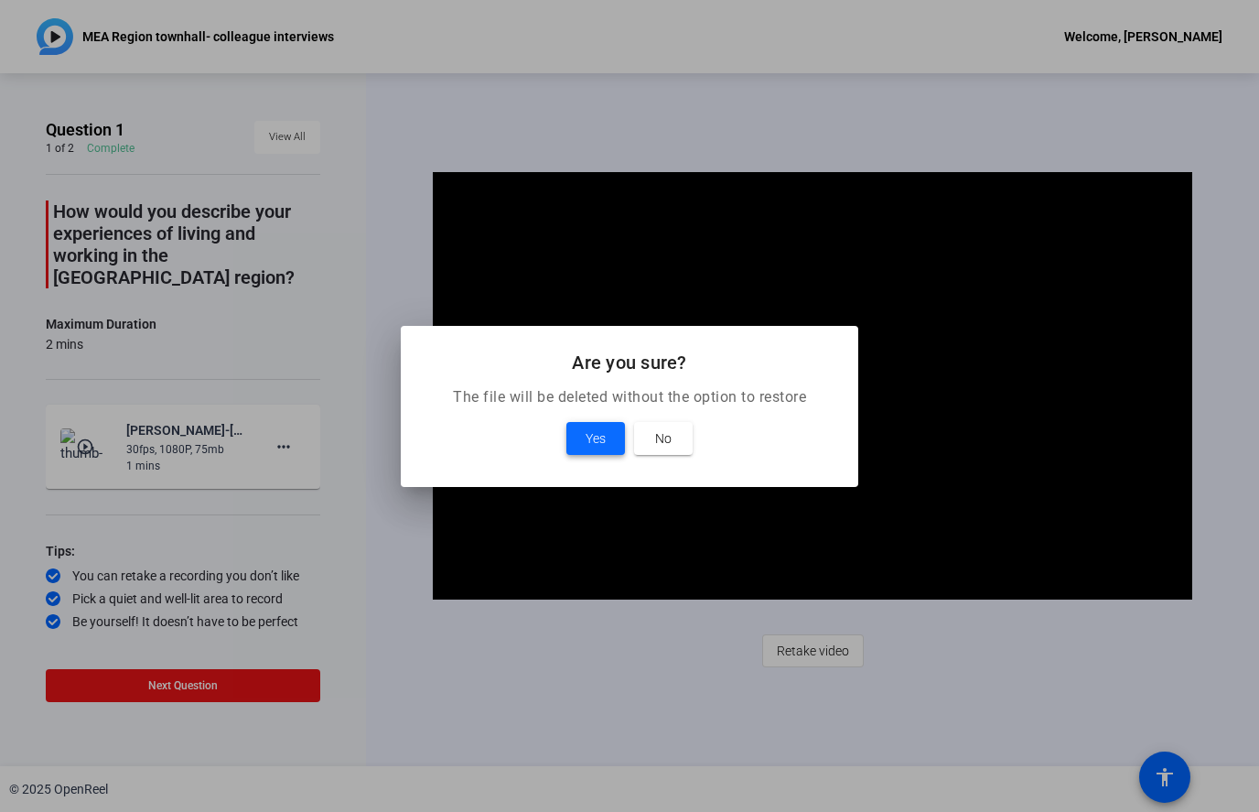
click at [583, 448] on span at bounding box center [596, 438] width 59 height 44
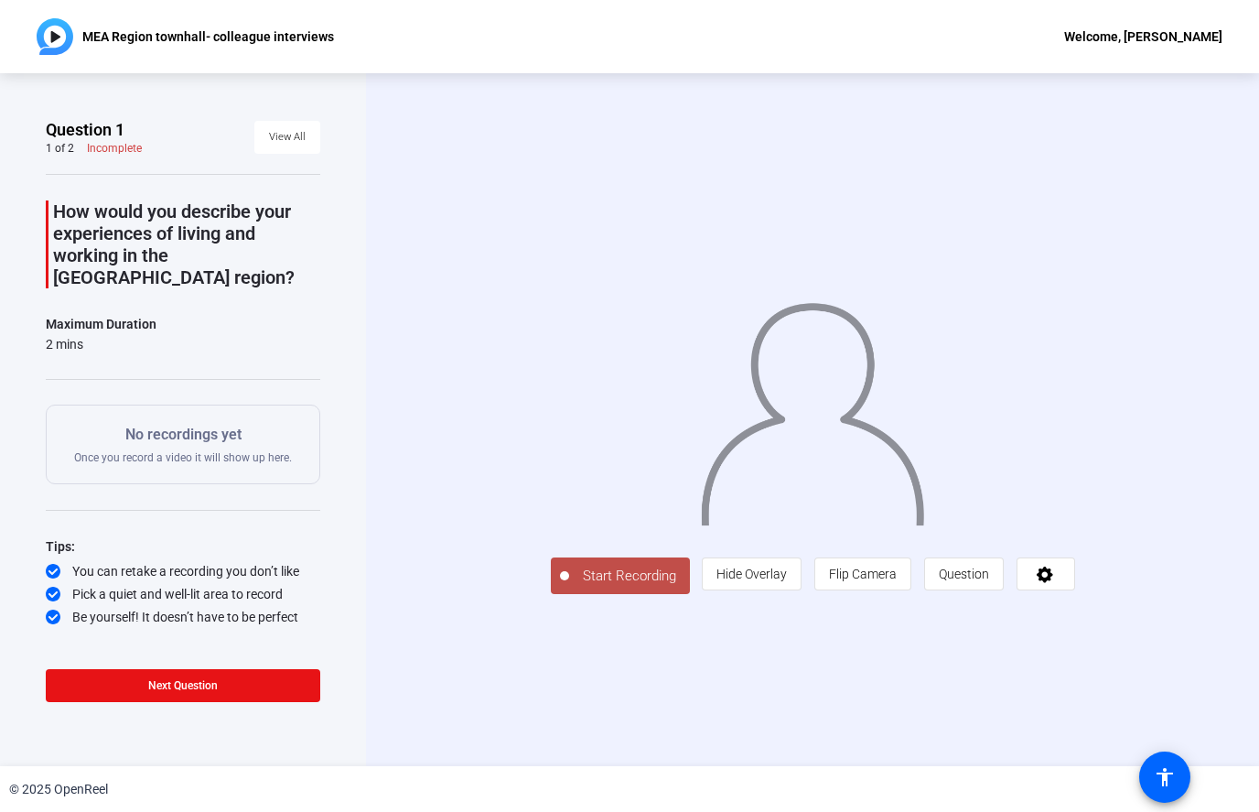
click at [126, 489] on div "How would you describe your experiences of living and working in the [GEOGRAPHI…" at bounding box center [183, 400] width 275 height 452
click at [569, 587] on span "Start Recording" at bounding box center [629, 576] width 121 height 21
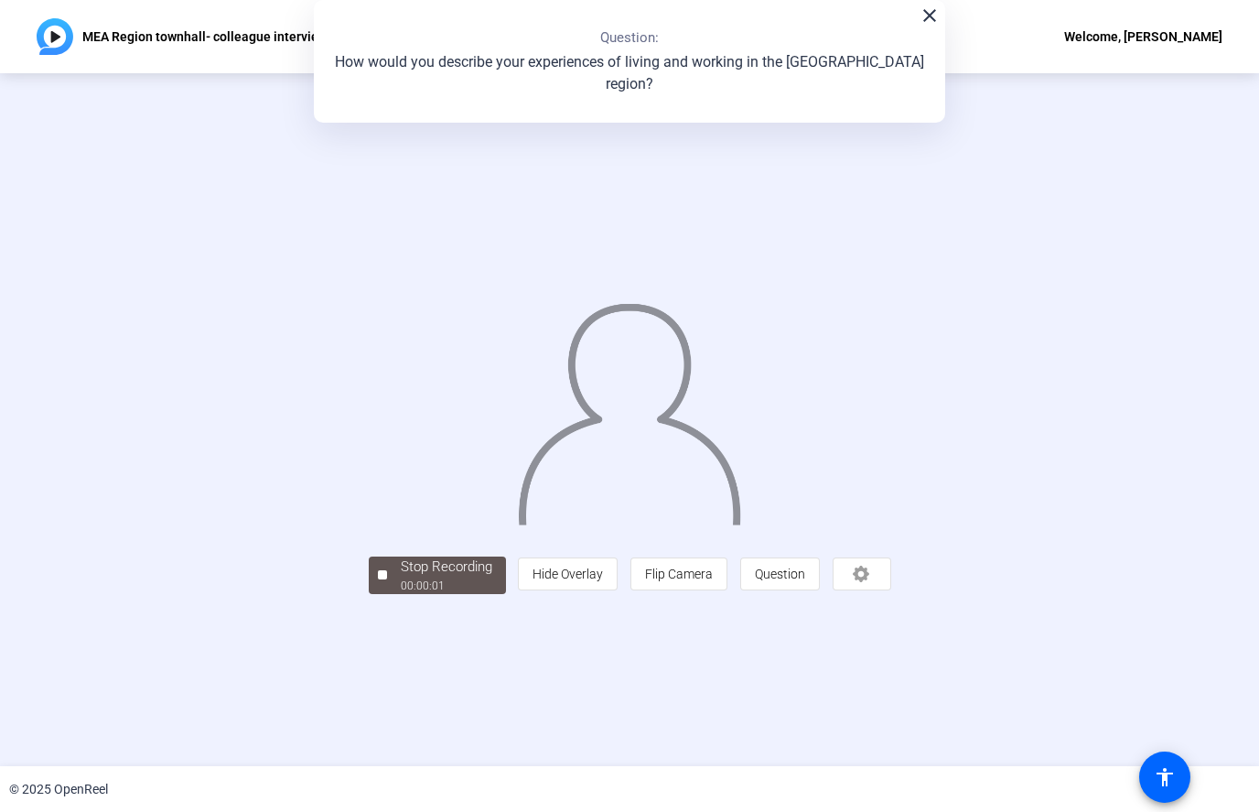
click at [369, 539] on div at bounding box center [630, 392] width 523 height 294
click at [401, 578] on div "Stop Recording" at bounding box center [447, 566] width 92 height 21
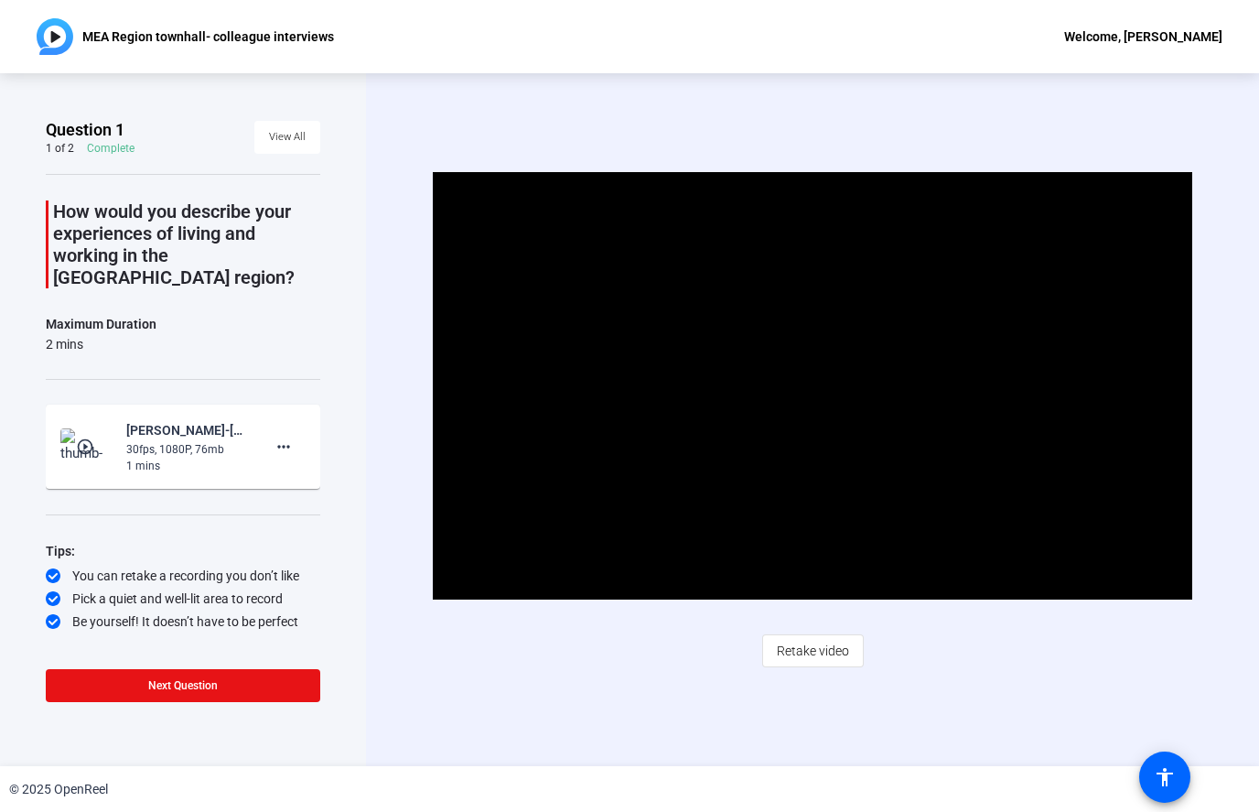
click at [24, 430] on div "Question 1 1 of 2 Complete View All How would you describe your experiences of …" at bounding box center [183, 419] width 366 height 693
click at [276, 436] on mat-icon "more_horiz" at bounding box center [284, 447] width 22 height 22
click at [345, 458] on span "Delete clip" at bounding box center [312, 463] width 73 height 22
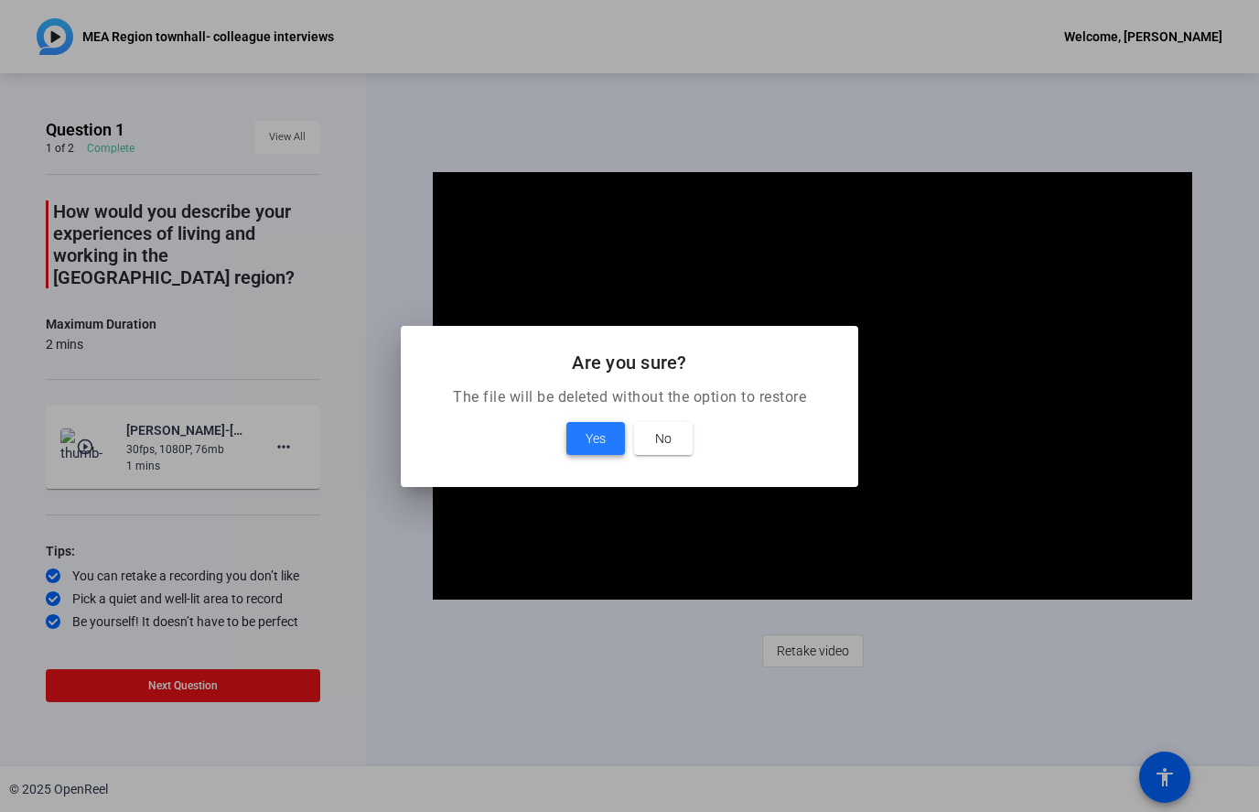
click at [603, 441] on span "Yes" at bounding box center [596, 438] width 20 height 22
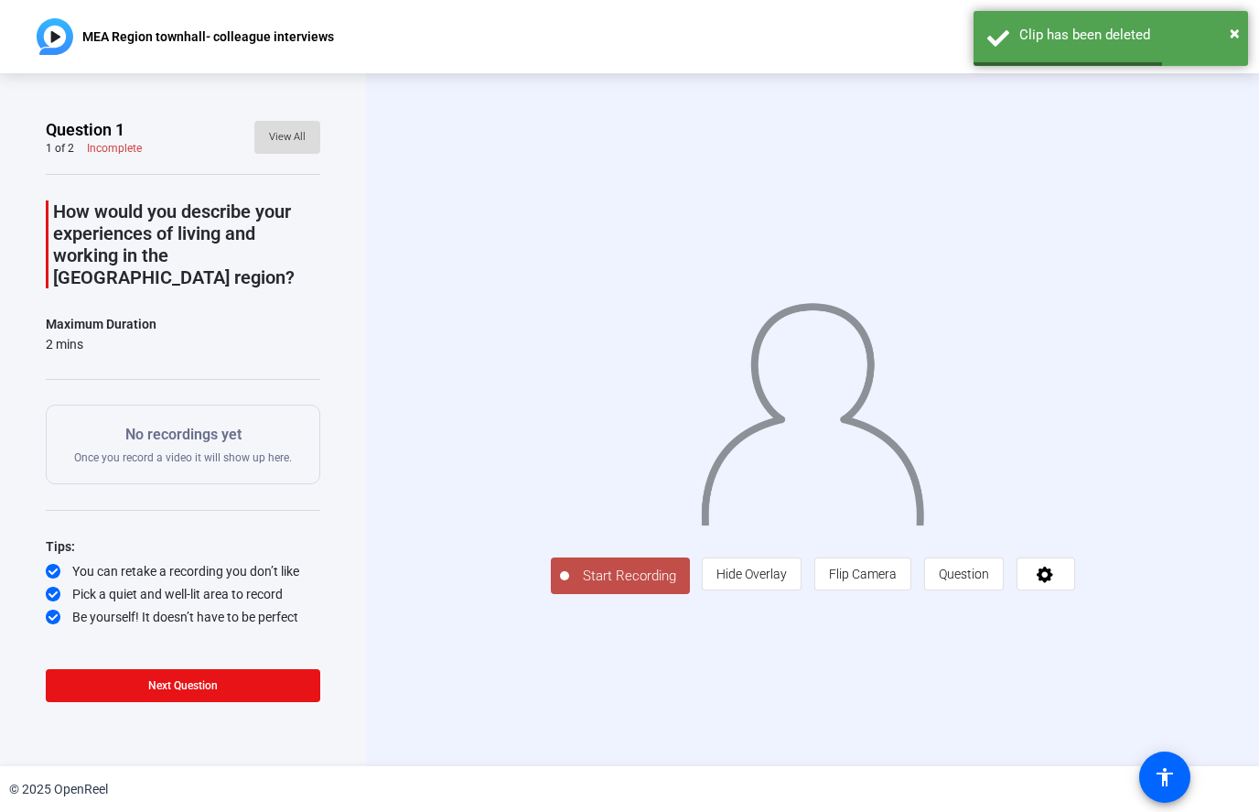
click at [300, 131] on span "View All" at bounding box center [287, 137] width 37 height 27
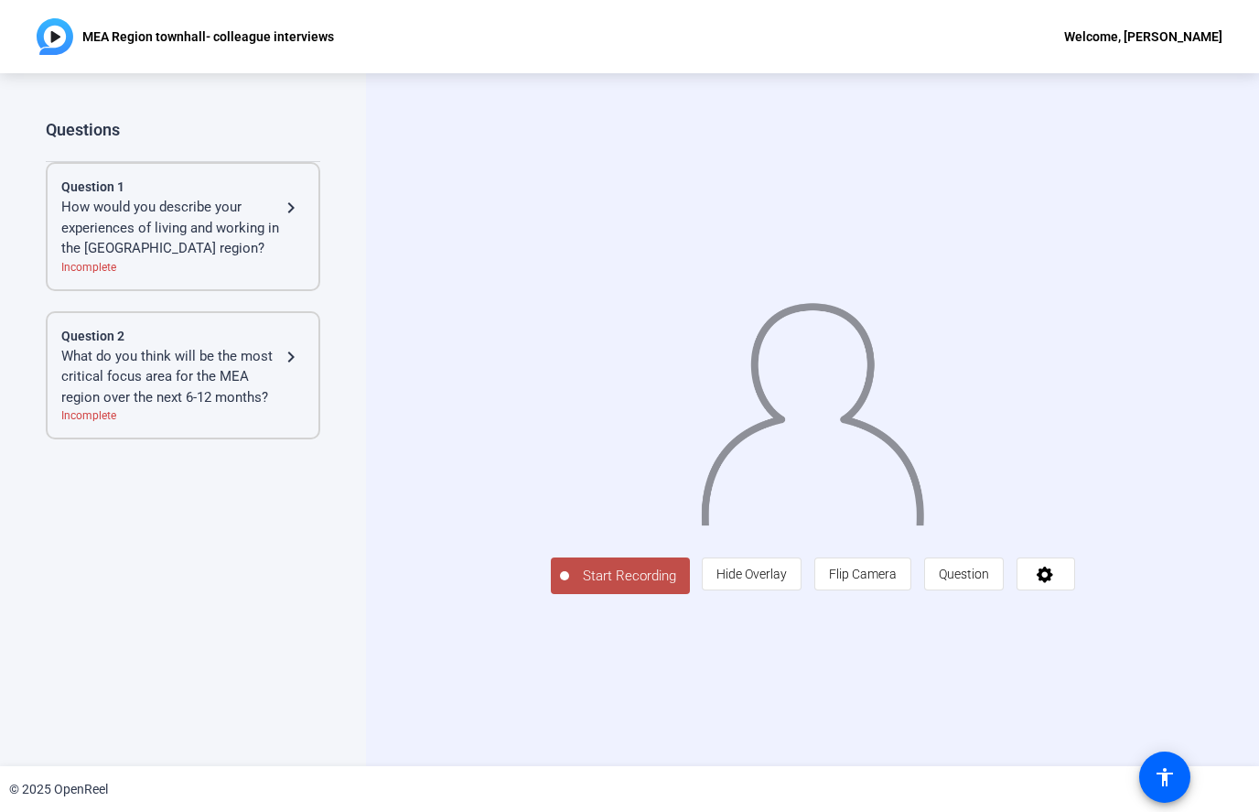
click at [240, 217] on div "How would you describe your experiences of living and working in the [GEOGRAPHI…" at bounding box center [170, 228] width 219 height 62
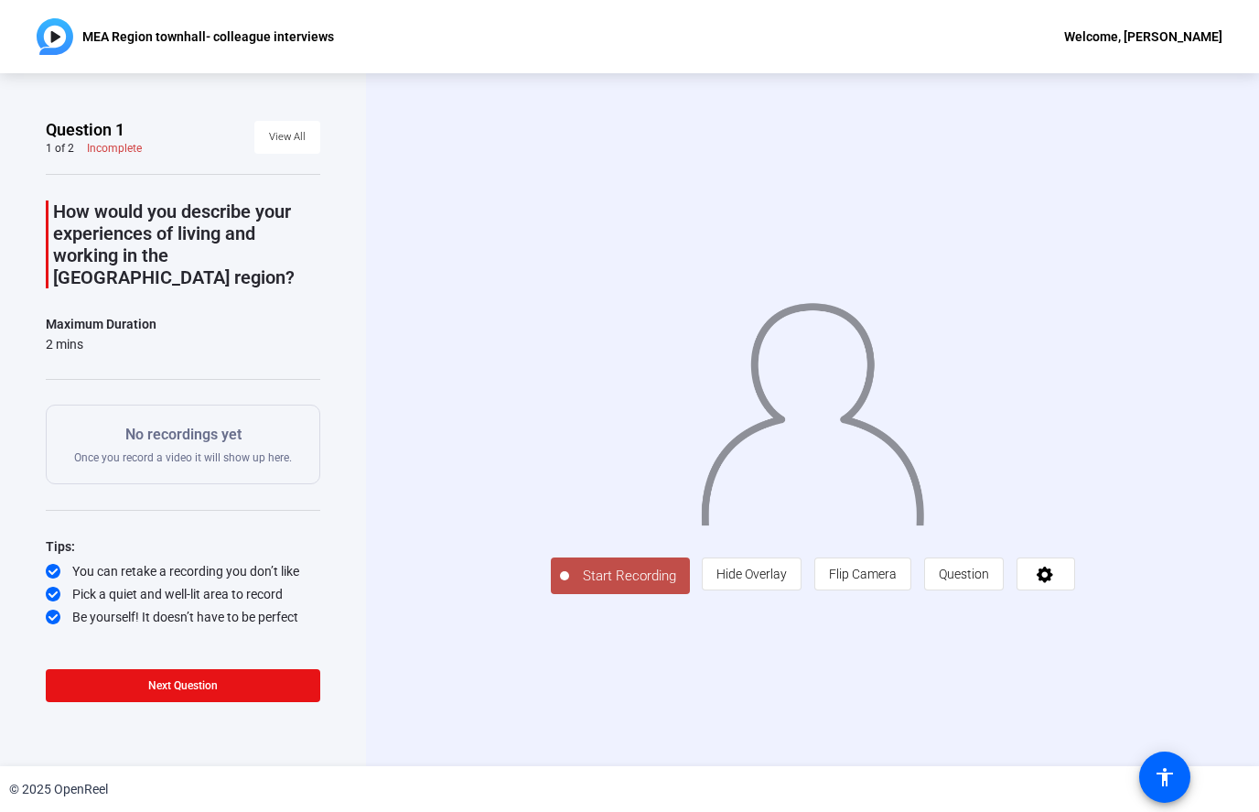
click at [429, 633] on div "Start Recording person Hide Overlay flip Flip Camera question_mark Question" at bounding box center [812, 419] width 893 height 693
click at [924, 454] on img at bounding box center [812, 407] width 227 height 236
click at [560, 580] on div at bounding box center [564, 575] width 9 height 9
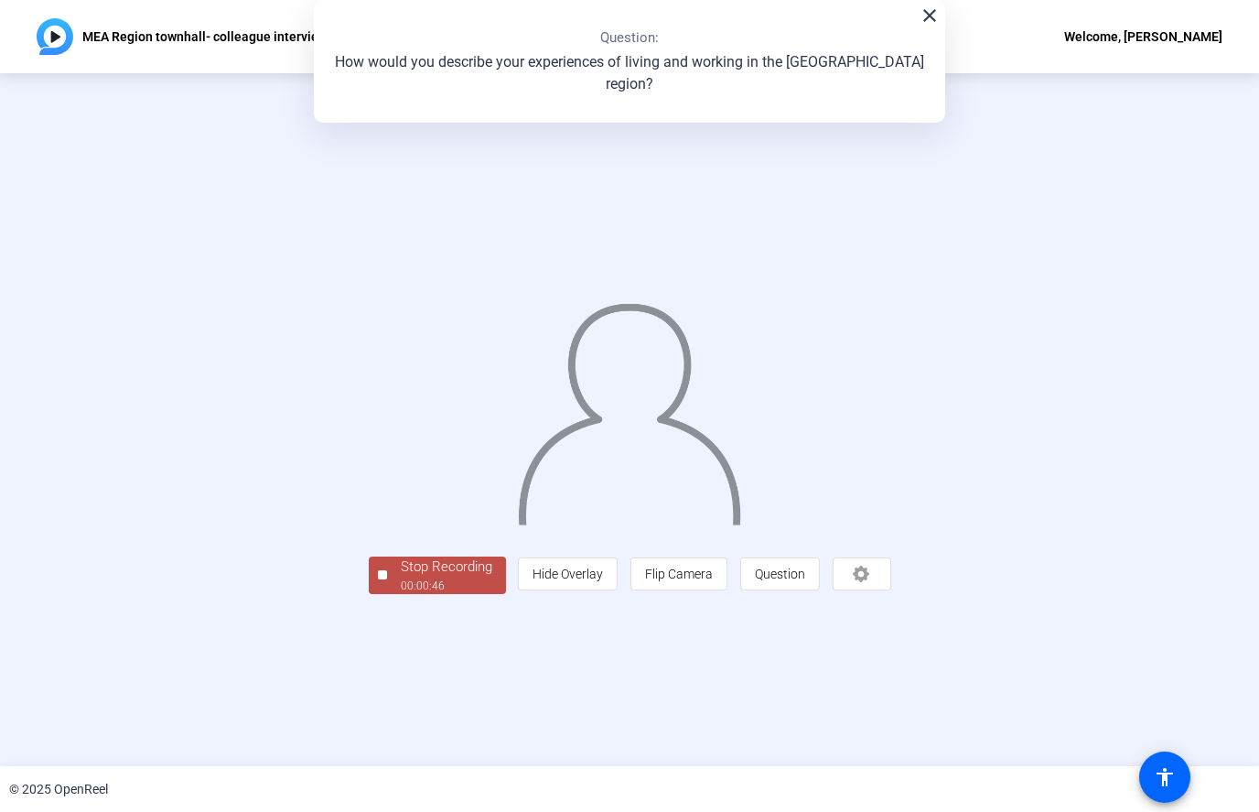
click at [401, 578] on div "Stop Recording" at bounding box center [447, 566] width 92 height 21
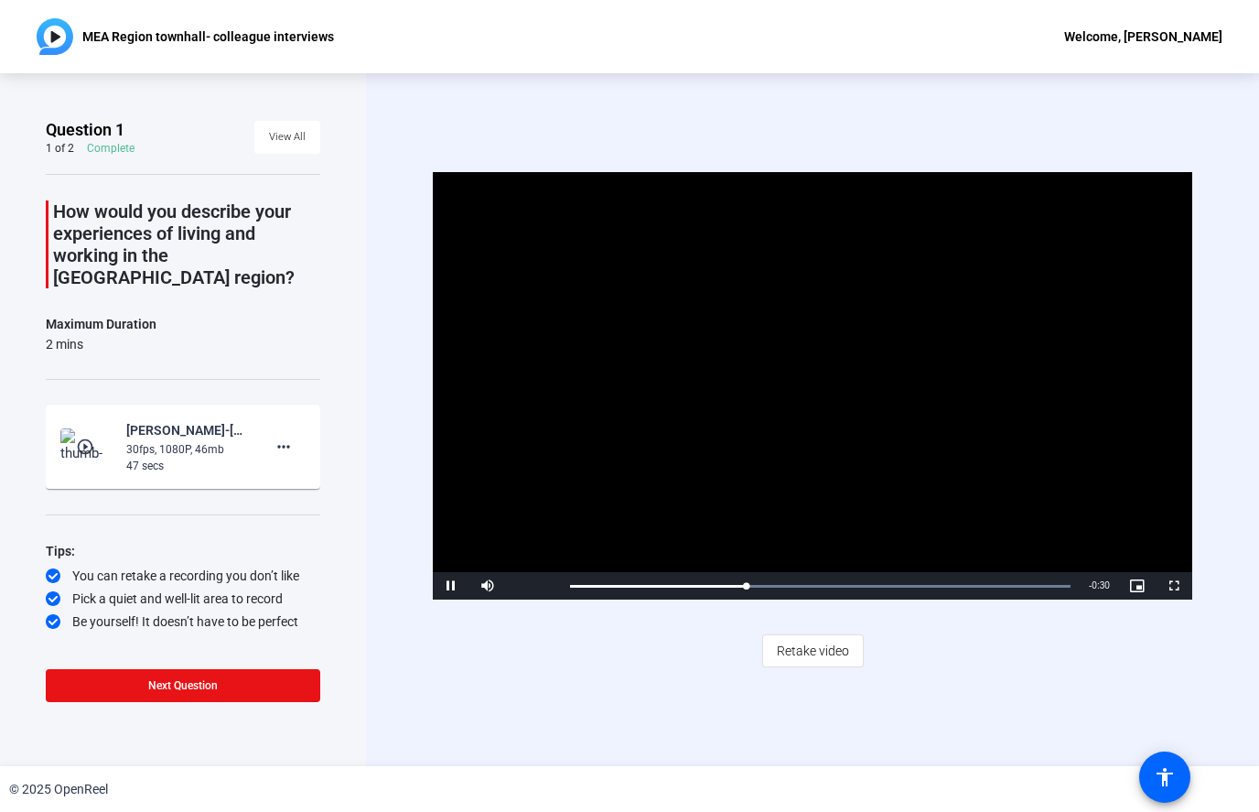
click at [1170, 586] on span "Video Player" at bounding box center [1174, 586] width 37 height 0
click at [796, 654] on span "Retake video" at bounding box center [813, 650] width 72 height 35
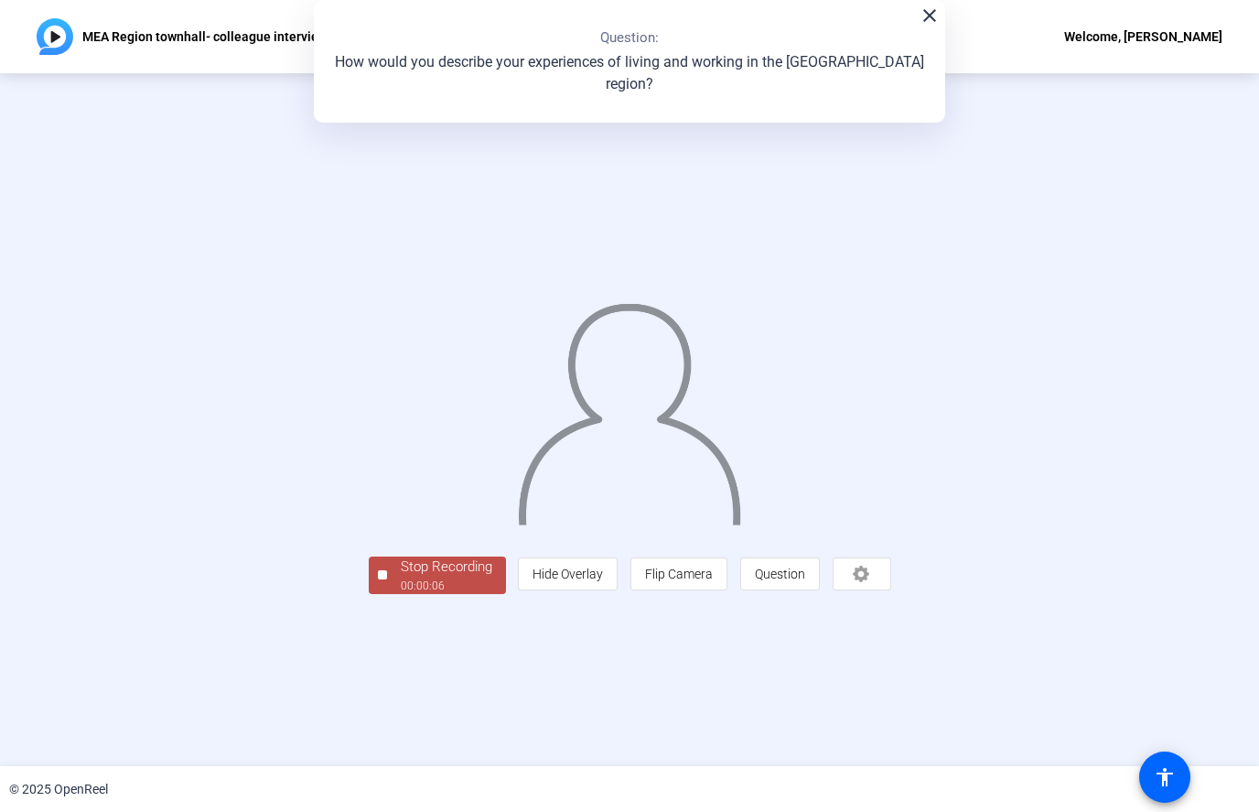
click at [387, 594] on span "Stop Recording 00:00:06" at bounding box center [446, 575] width 119 height 38
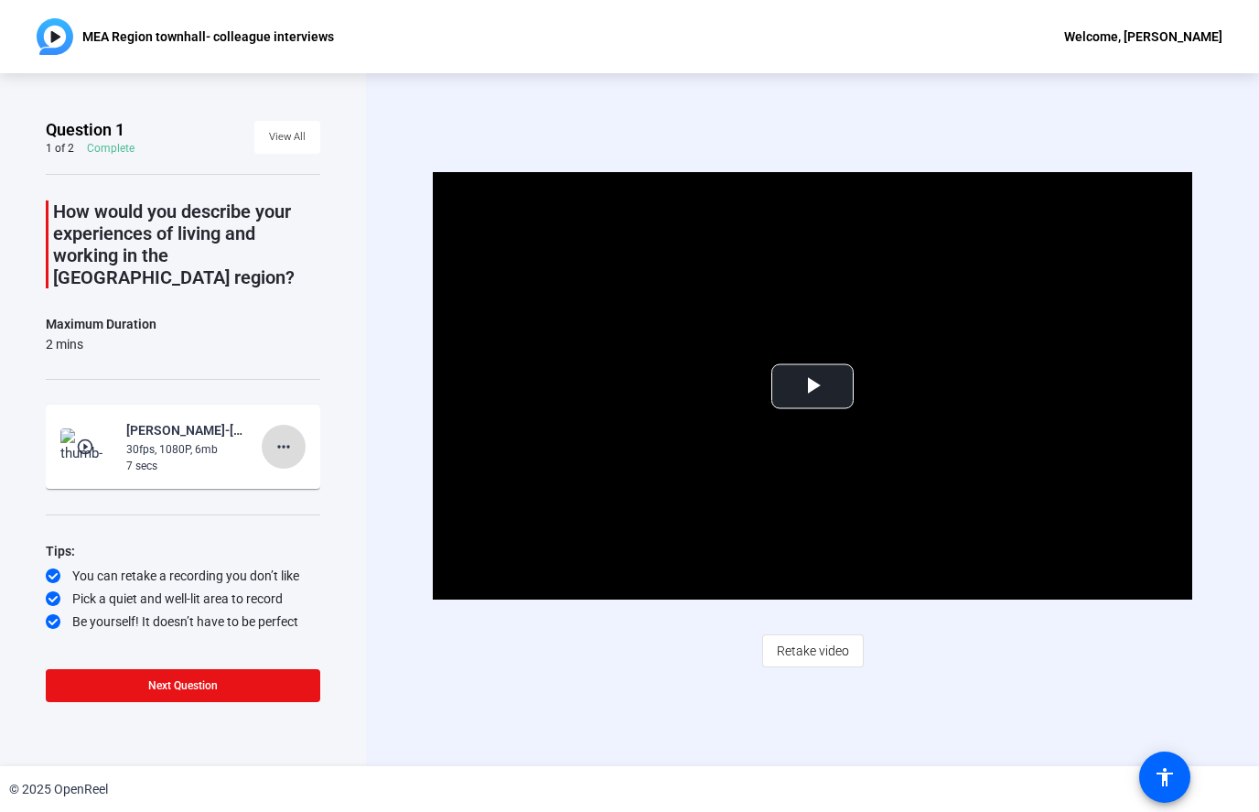
click at [285, 438] on span at bounding box center [284, 447] width 44 height 44
click at [307, 461] on span "Delete clip" at bounding box center [312, 463] width 73 height 22
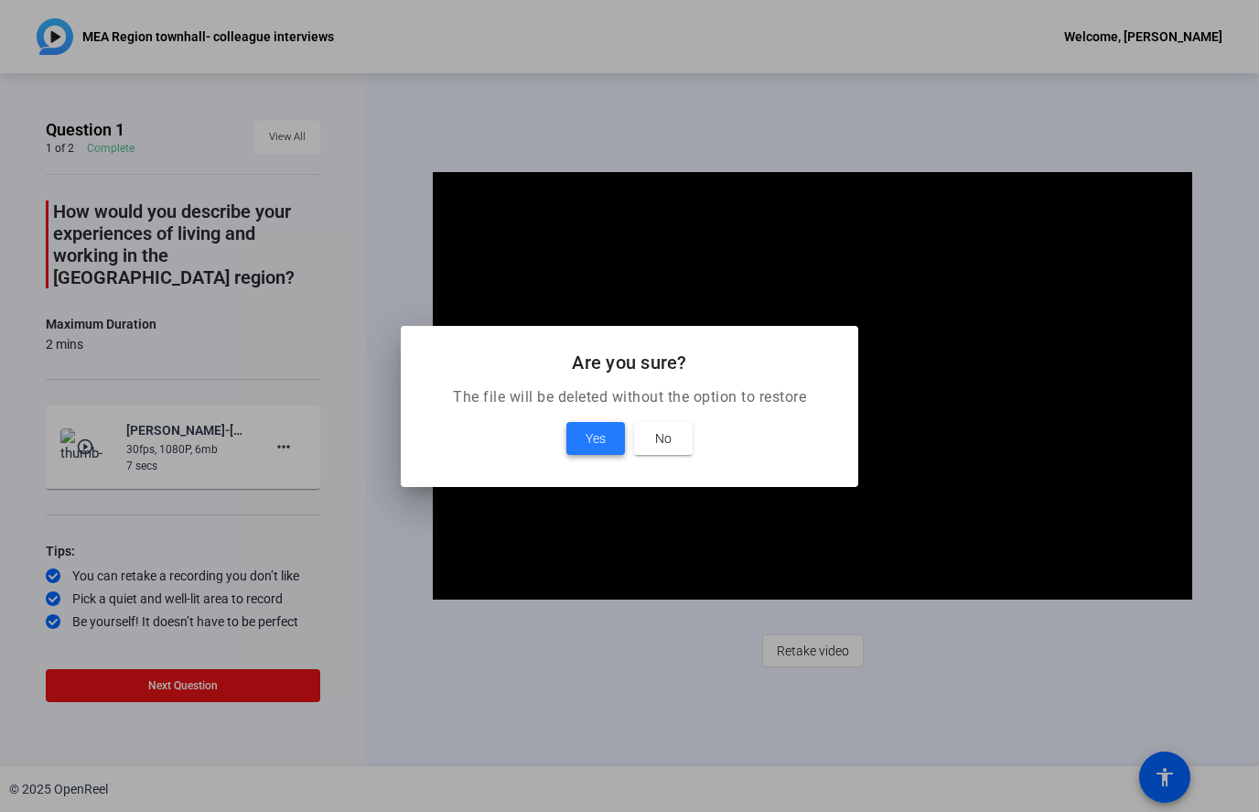
click at [610, 434] on span at bounding box center [596, 438] width 59 height 44
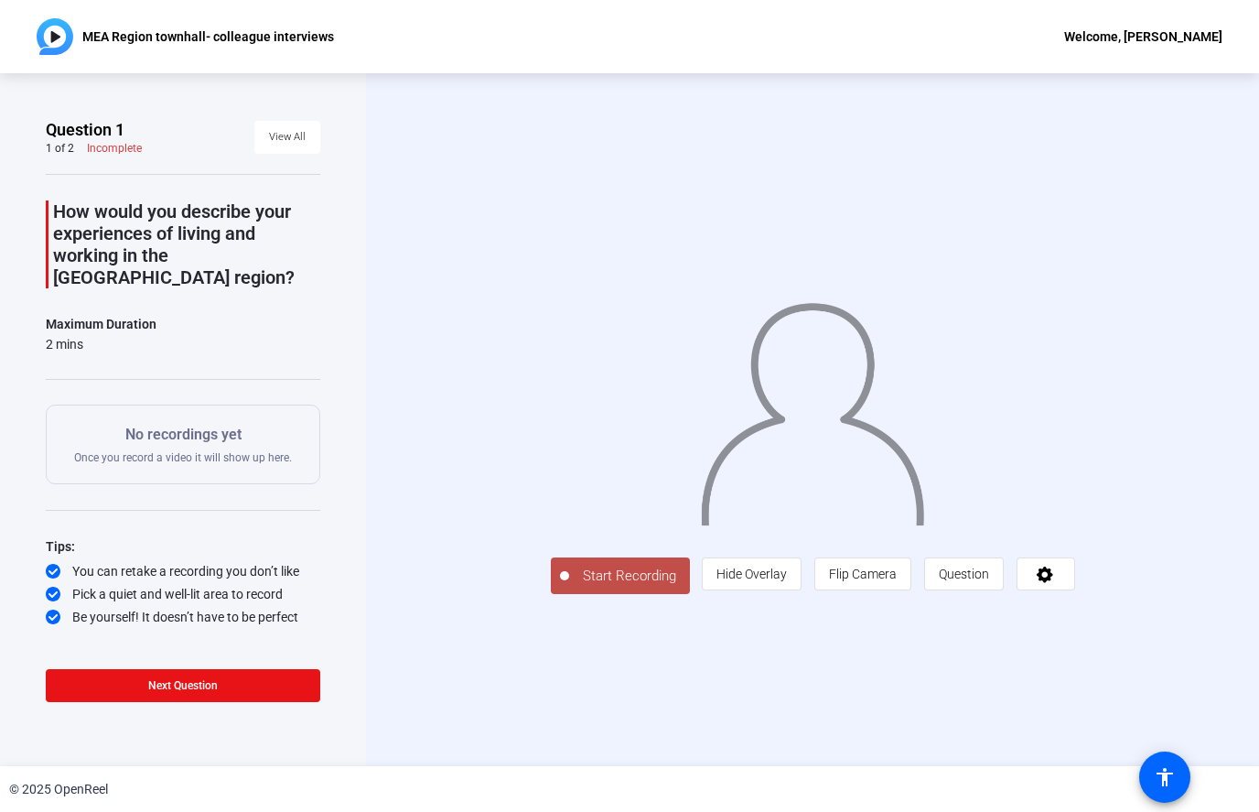
click at [560, 580] on div at bounding box center [564, 575] width 9 height 9
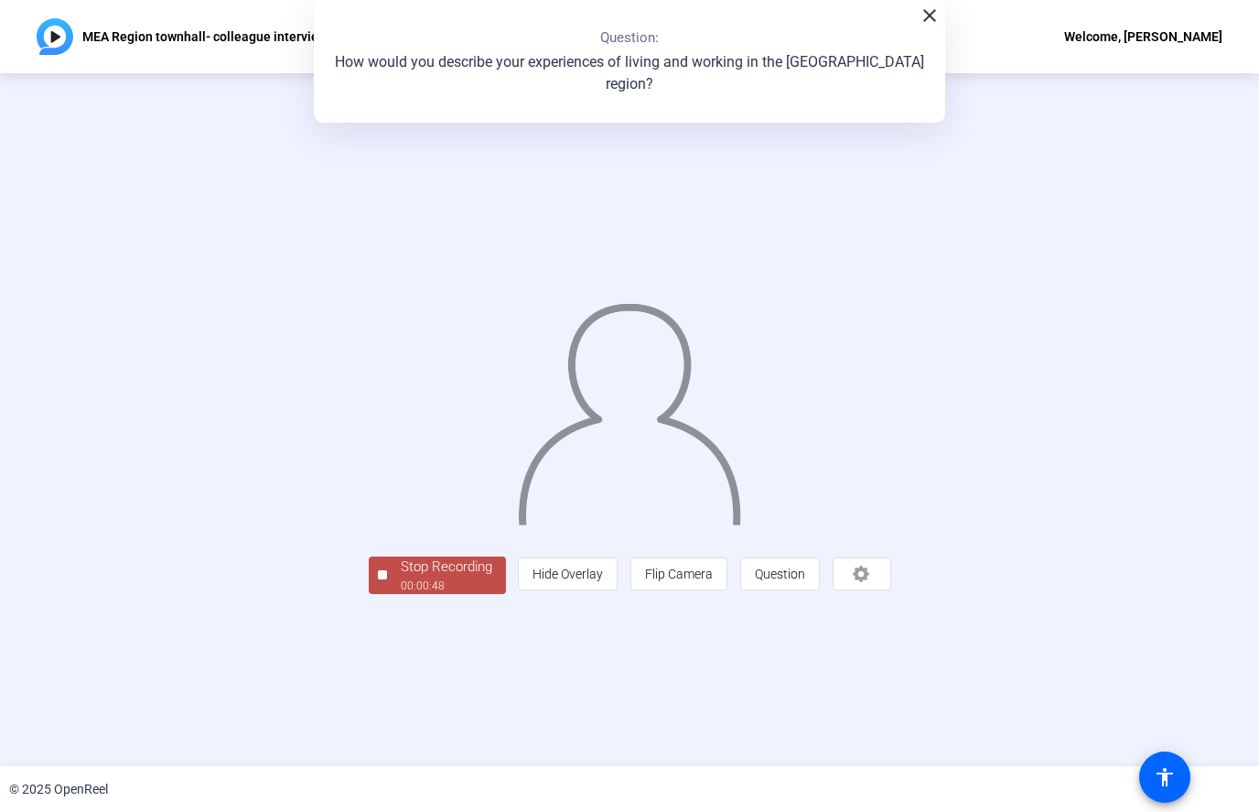
click at [401, 578] on div "Stop Recording" at bounding box center [447, 566] width 92 height 21
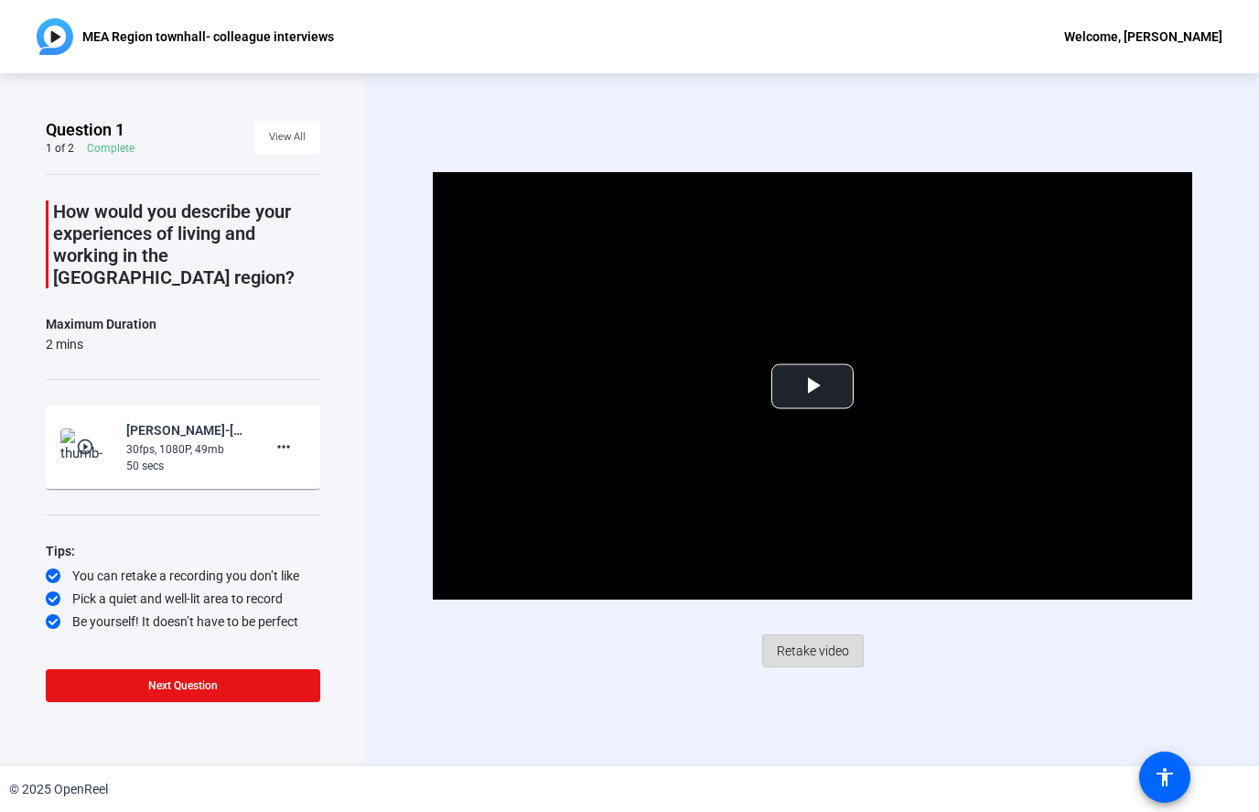
click at [818, 648] on span "Retake video" at bounding box center [813, 650] width 72 height 35
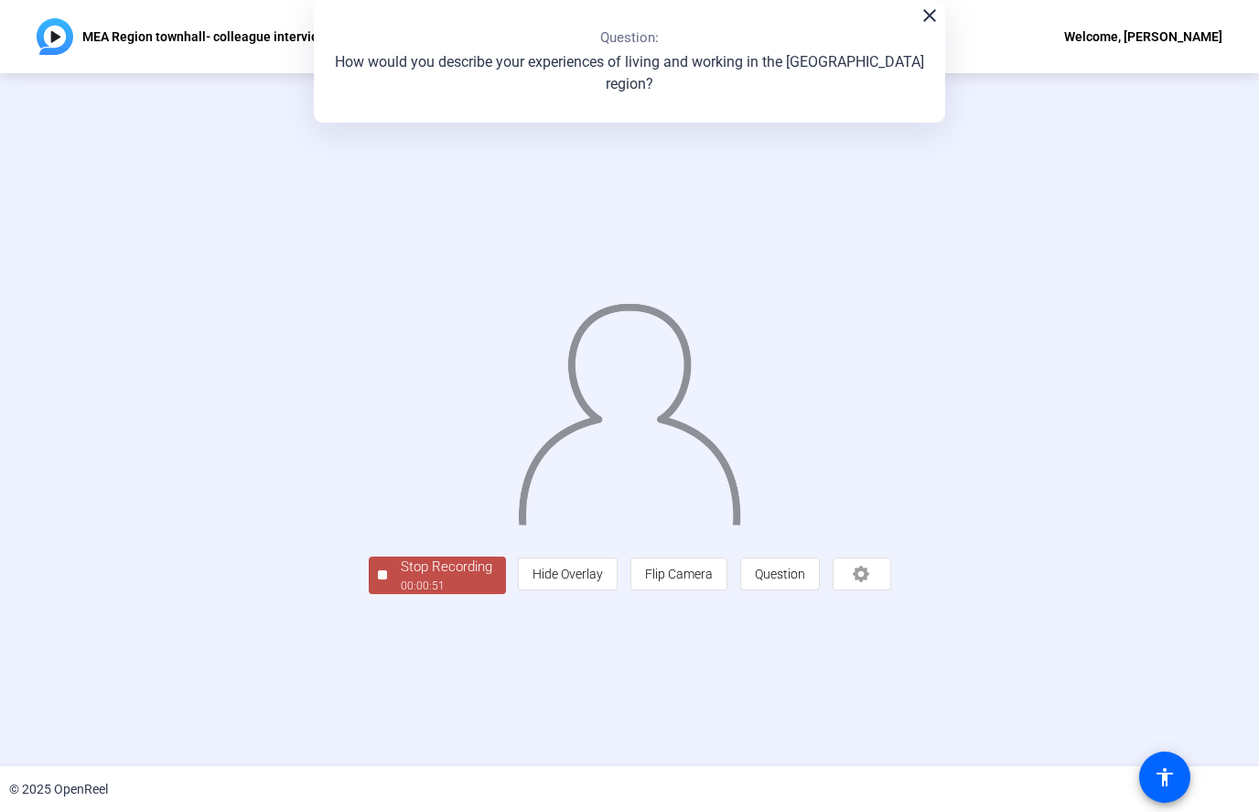
click at [401, 594] on div "00:00:51" at bounding box center [447, 586] width 92 height 16
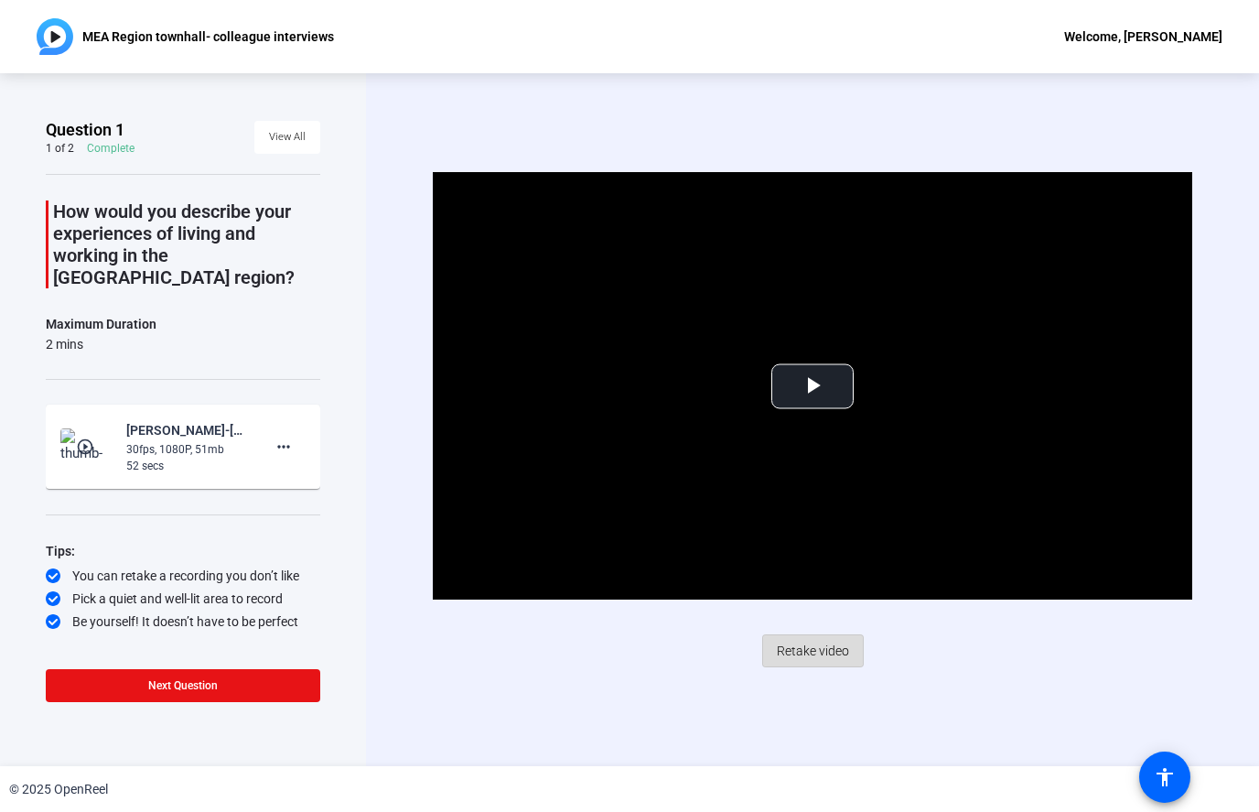
click at [828, 649] on span "Retake video" at bounding box center [813, 650] width 72 height 35
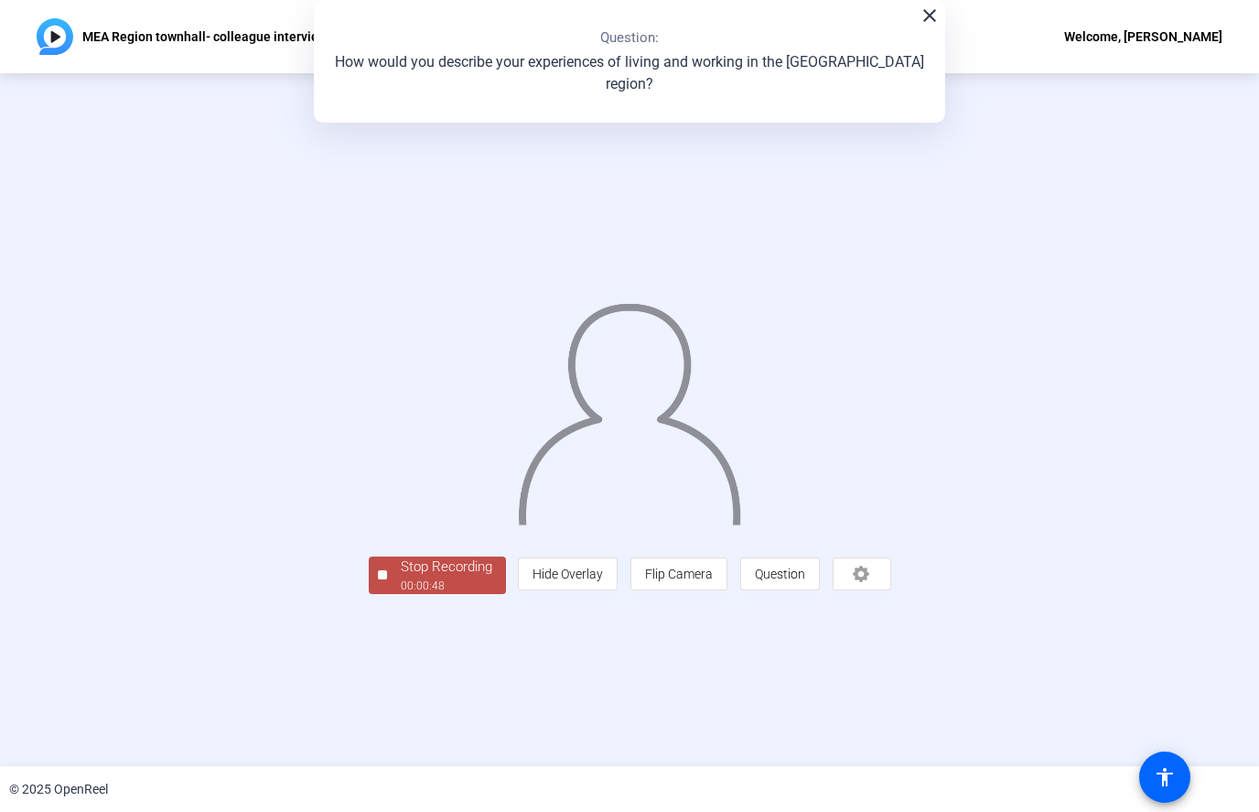
click at [401, 594] on div "00:00:48" at bounding box center [447, 586] width 92 height 16
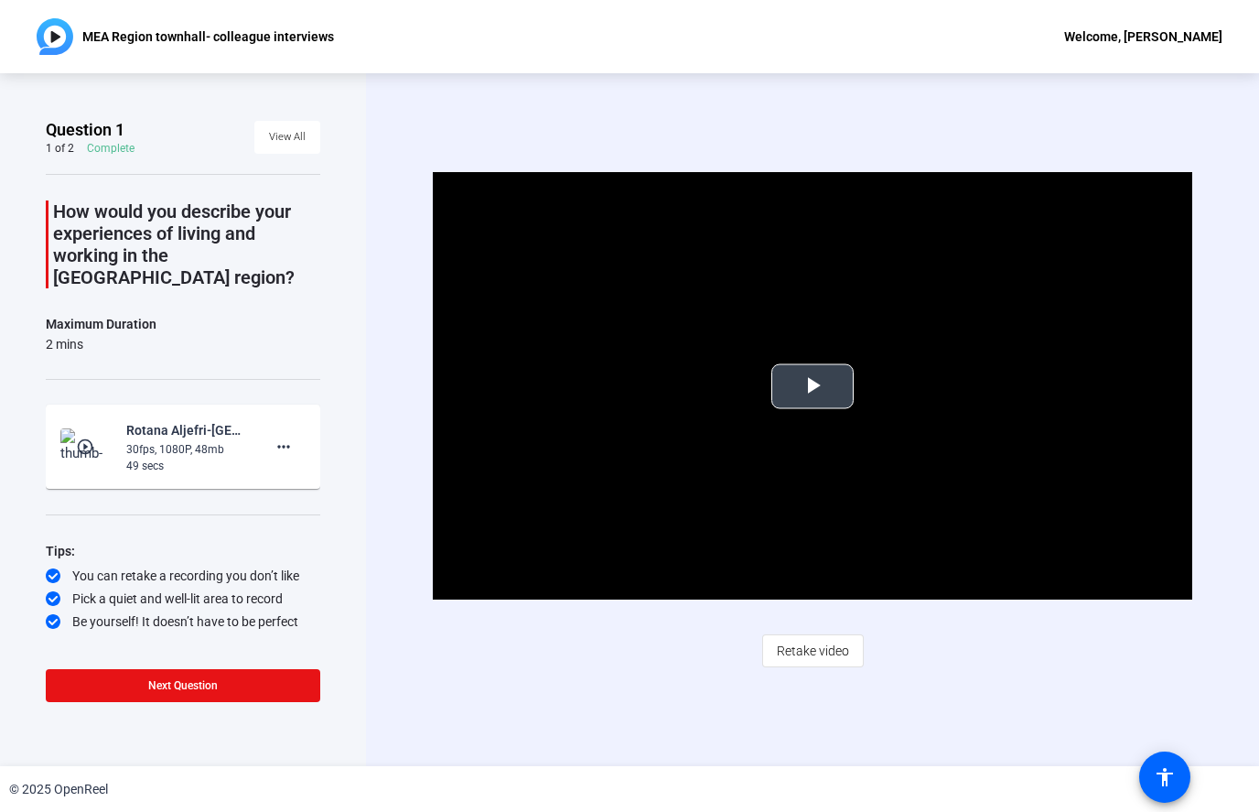
click at [813, 386] on span "Video Player" at bounding box center [813, 386] width 0 height 0
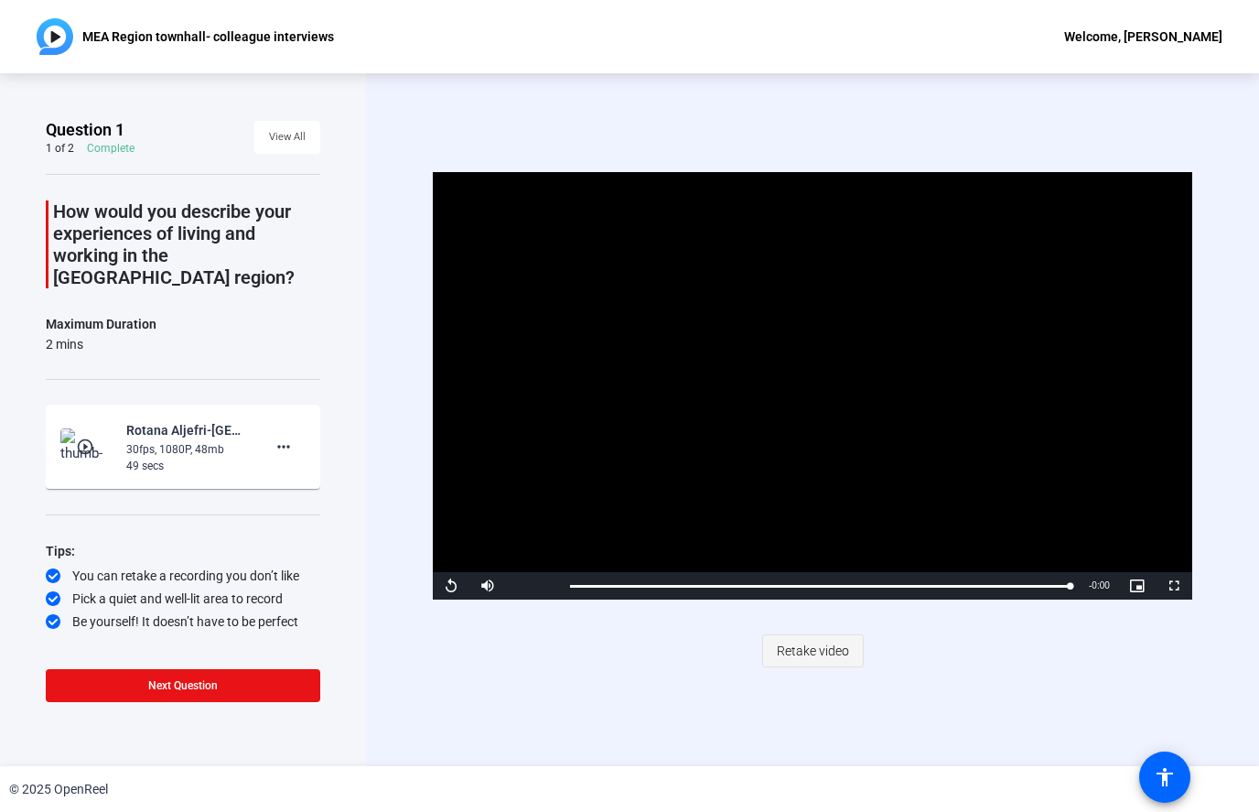
click at [849, 647] on span at bounding box center [813, 651] width 100 height 44
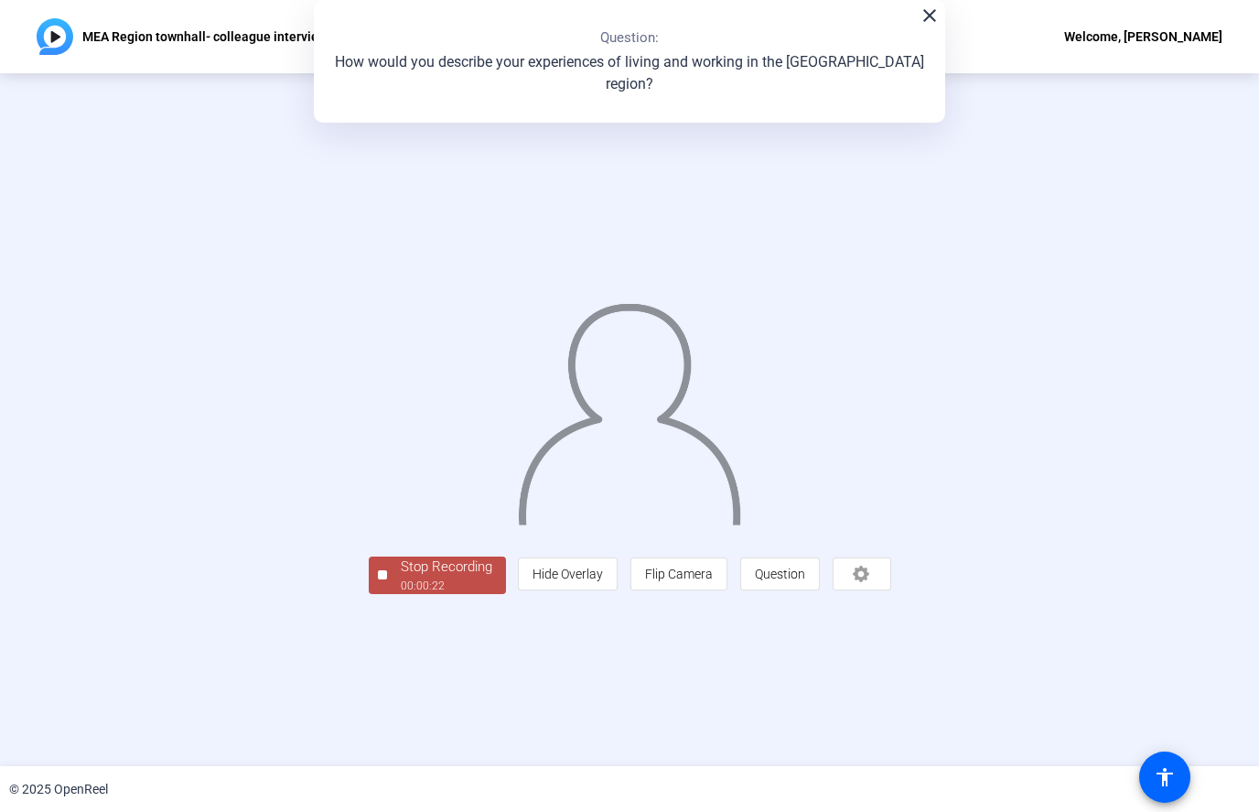
click at [401, 578] on div "Stop Recording" at bounding box center [447, 566] width 92 height 21
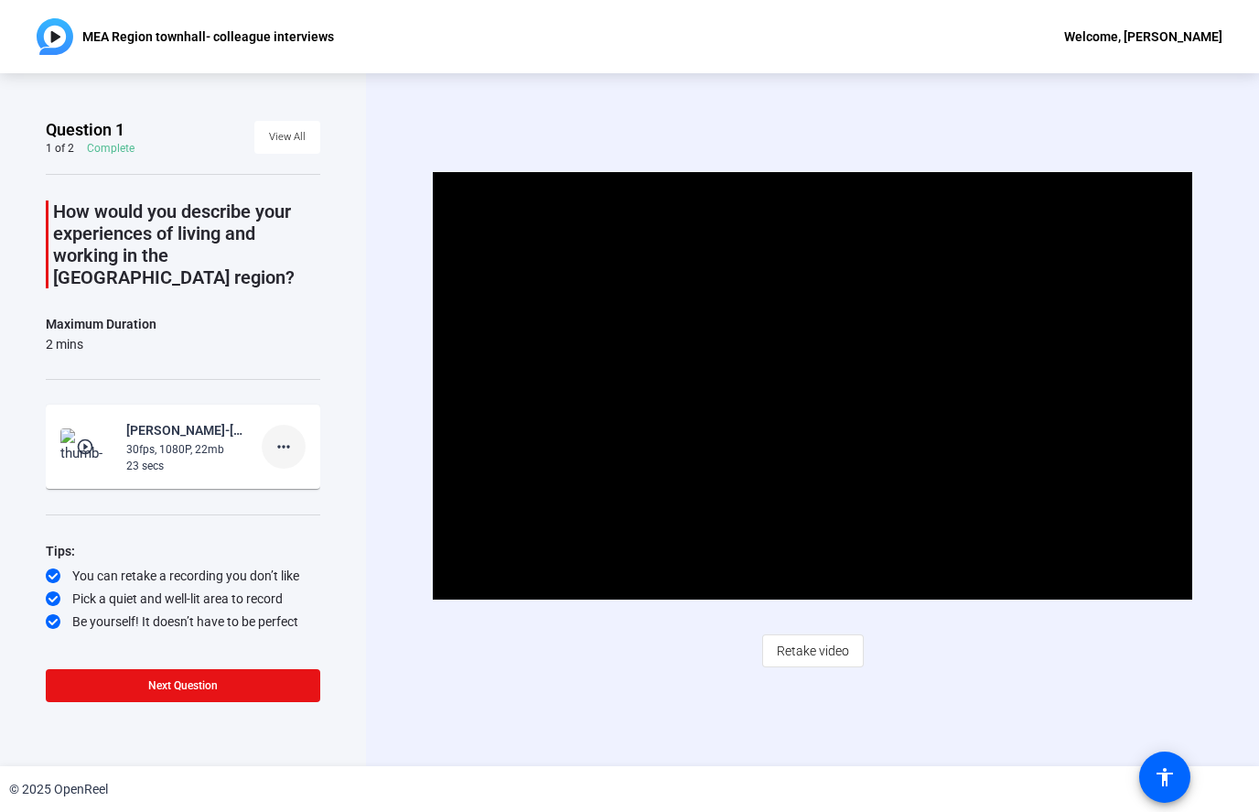
click at [276, 436] on mat-icon "more_horiz" at bounding box center [284, 447] width 22 height 22
click at [330, 468] on span "Delete clip" at bounding box center [312, 463] width 73 height 22
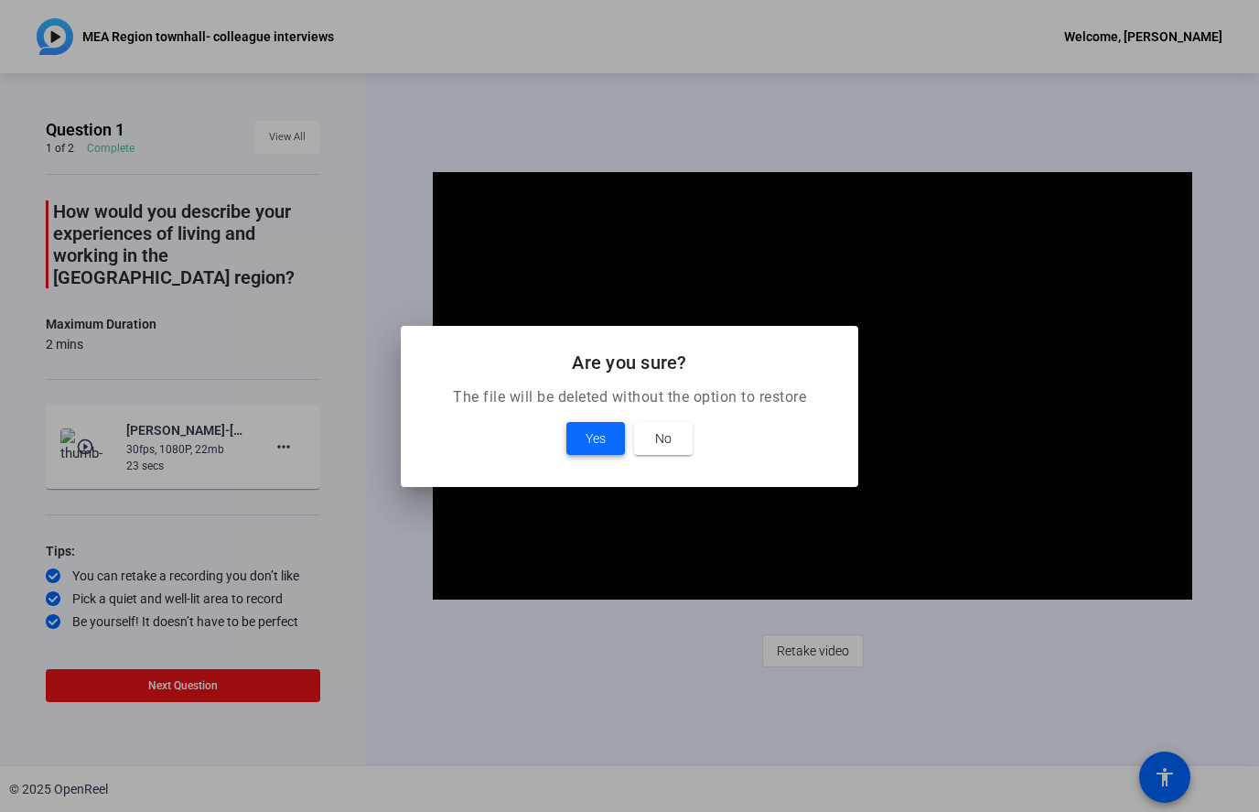
click at [599, 446] on span "Yes" at bounding box center [596, 438] width 20 height 22
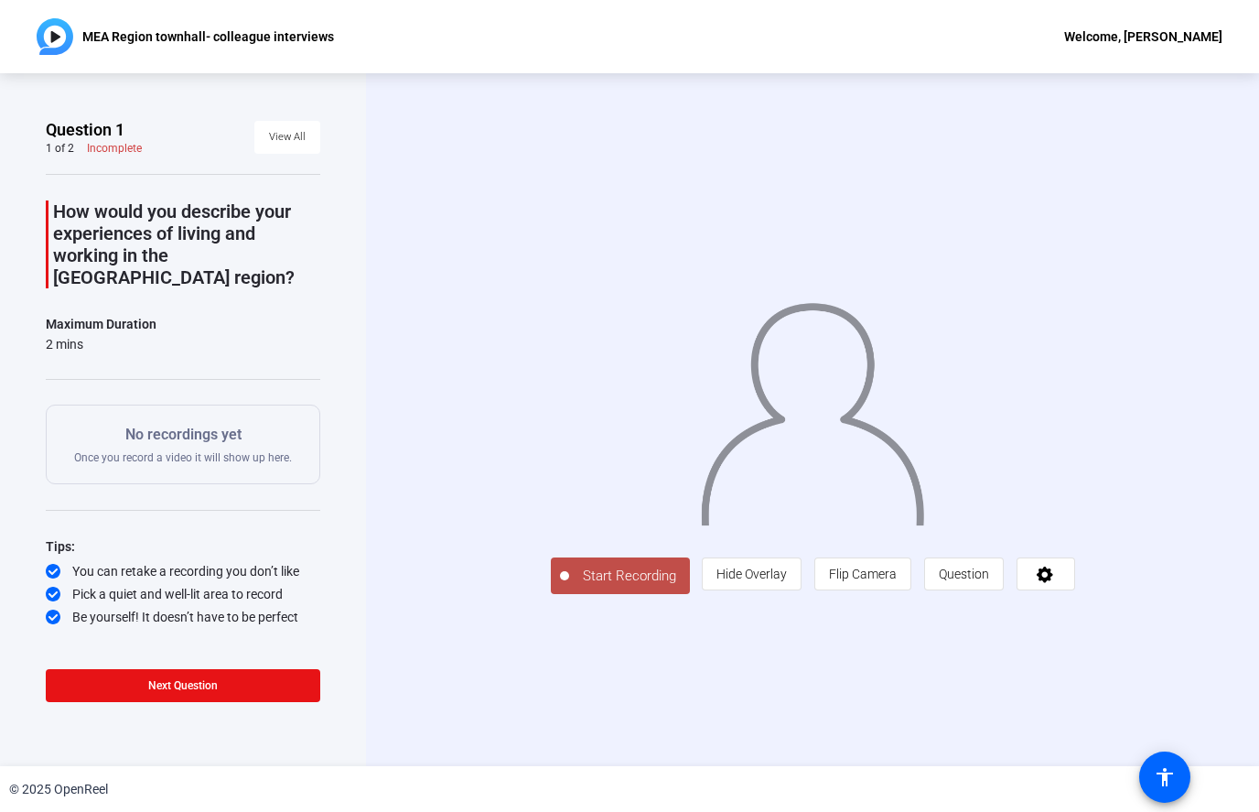
click at [904, 480] on img at bounding box center [812, 407] width 227 height 236
click at [833, 405] on img at bounding box center [812, 407] width 227 height 236
click at [569, 587] on span "Start Recording" at bounding box center [629, 576] width 121 height 21
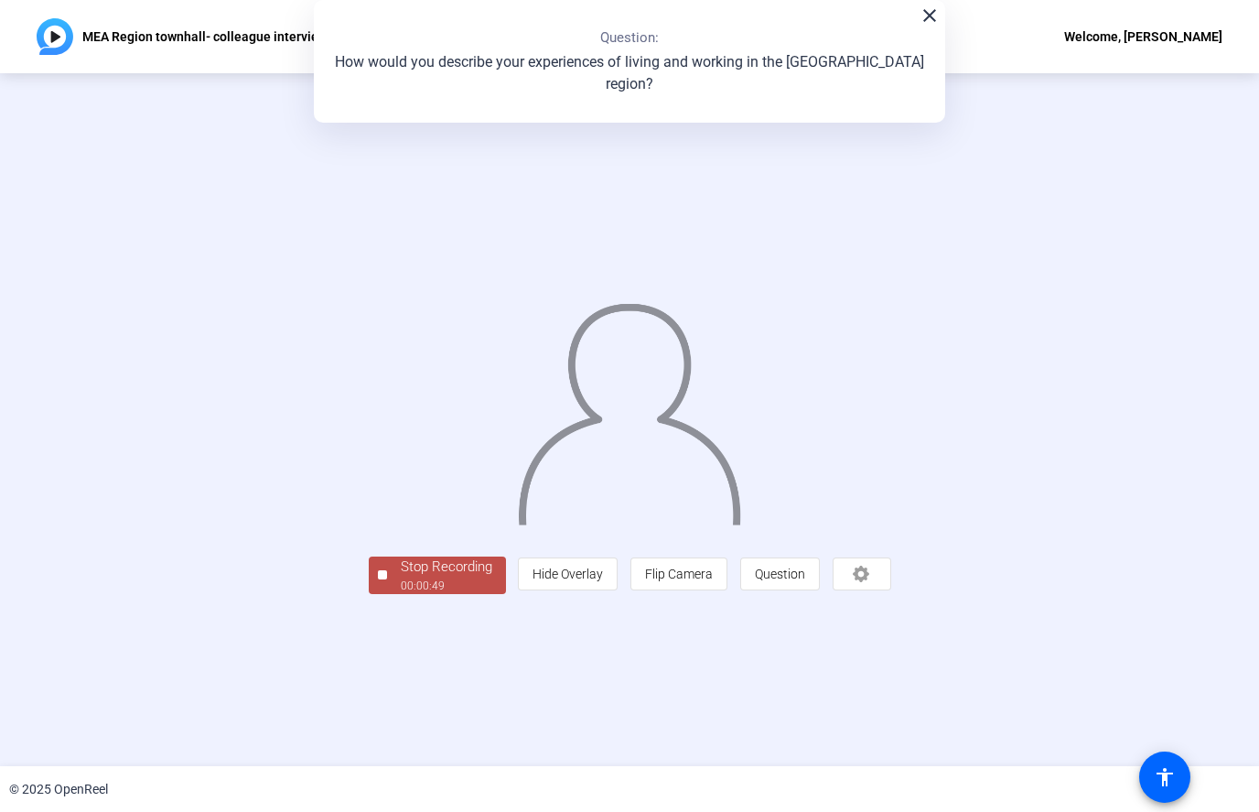
click at [401, 578] on div "Stop Recording" at bounding box center [447, 566] width 92 height 21
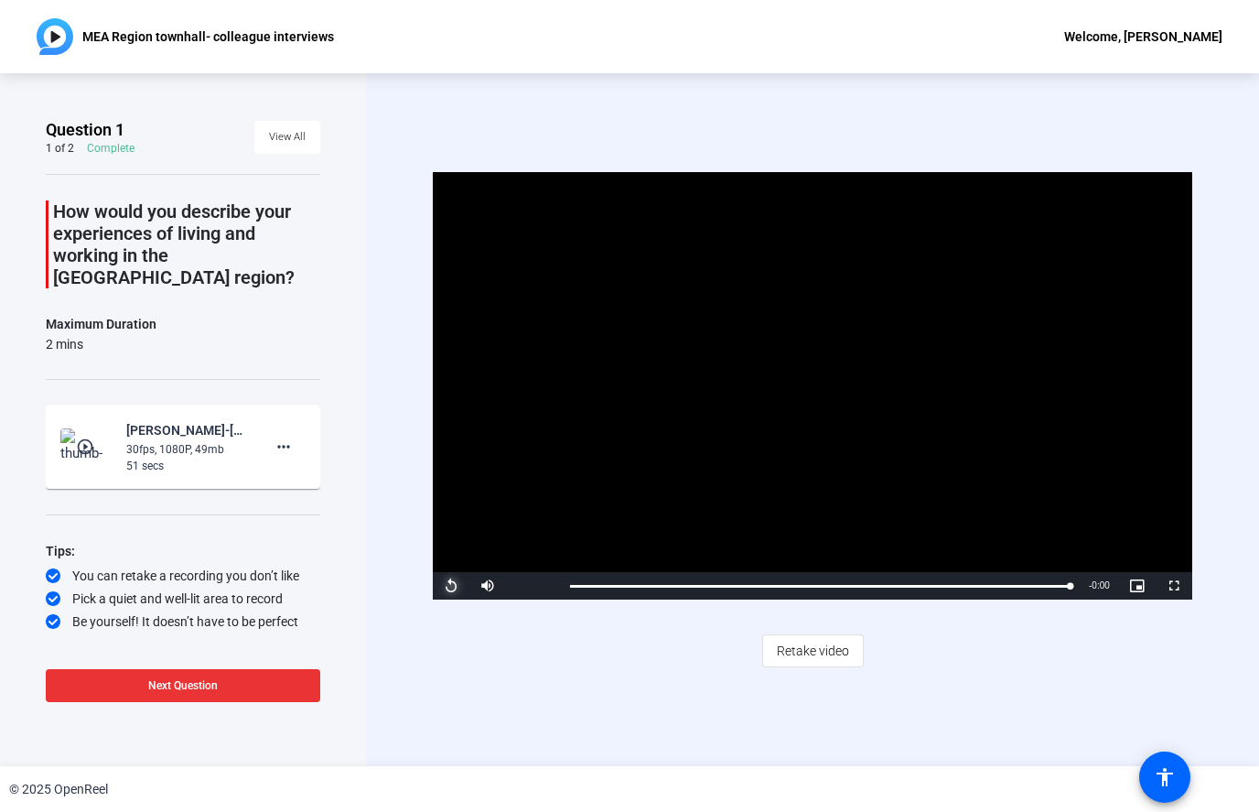
click at [228, 679] on span at bounding box center [183, 686] width 275 height 44
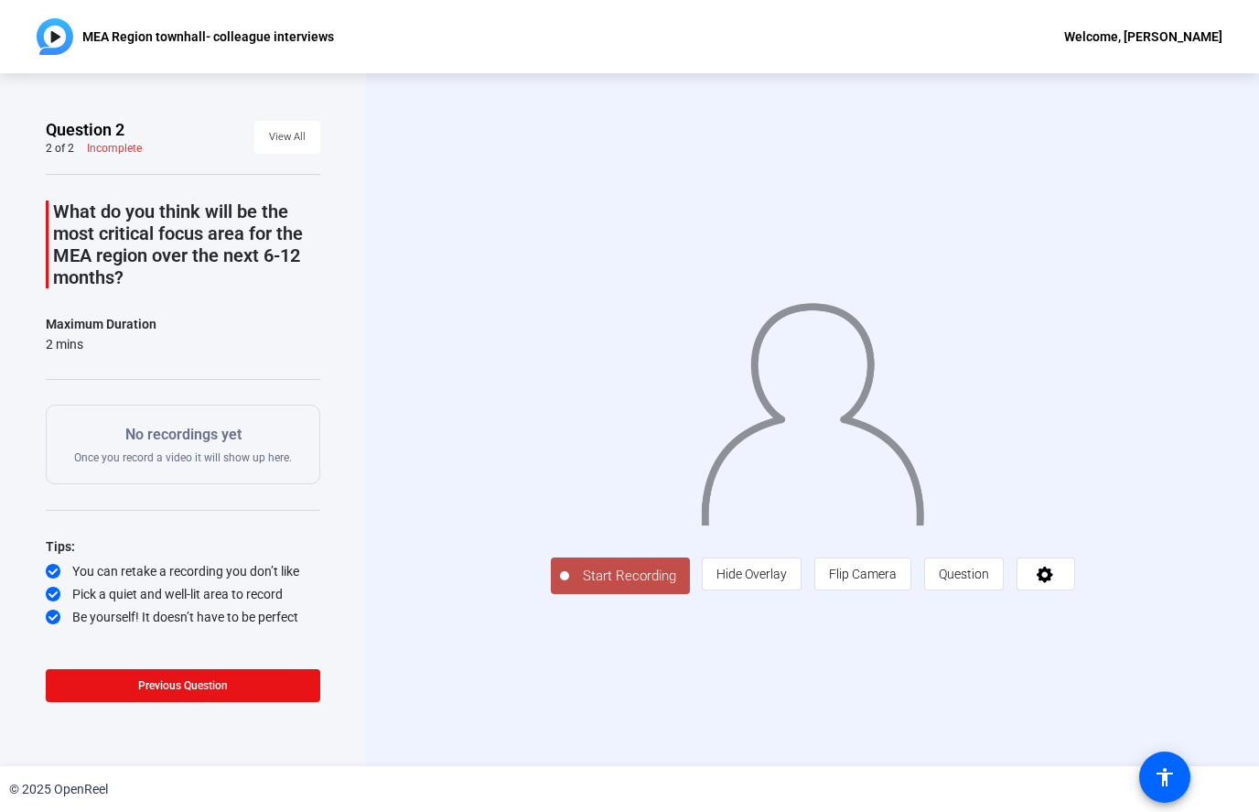
click at [905, 395] on img at bounding box center [812, 407] width 227 height 236
click at [111, 612] on div "Be yourself! It doesn’t have to be perfect" at bounding box center [183, 617] width 275 height 18
click at [551, 594] on button "Start Recording" at bounding box center [620, 575] width 139 height 37
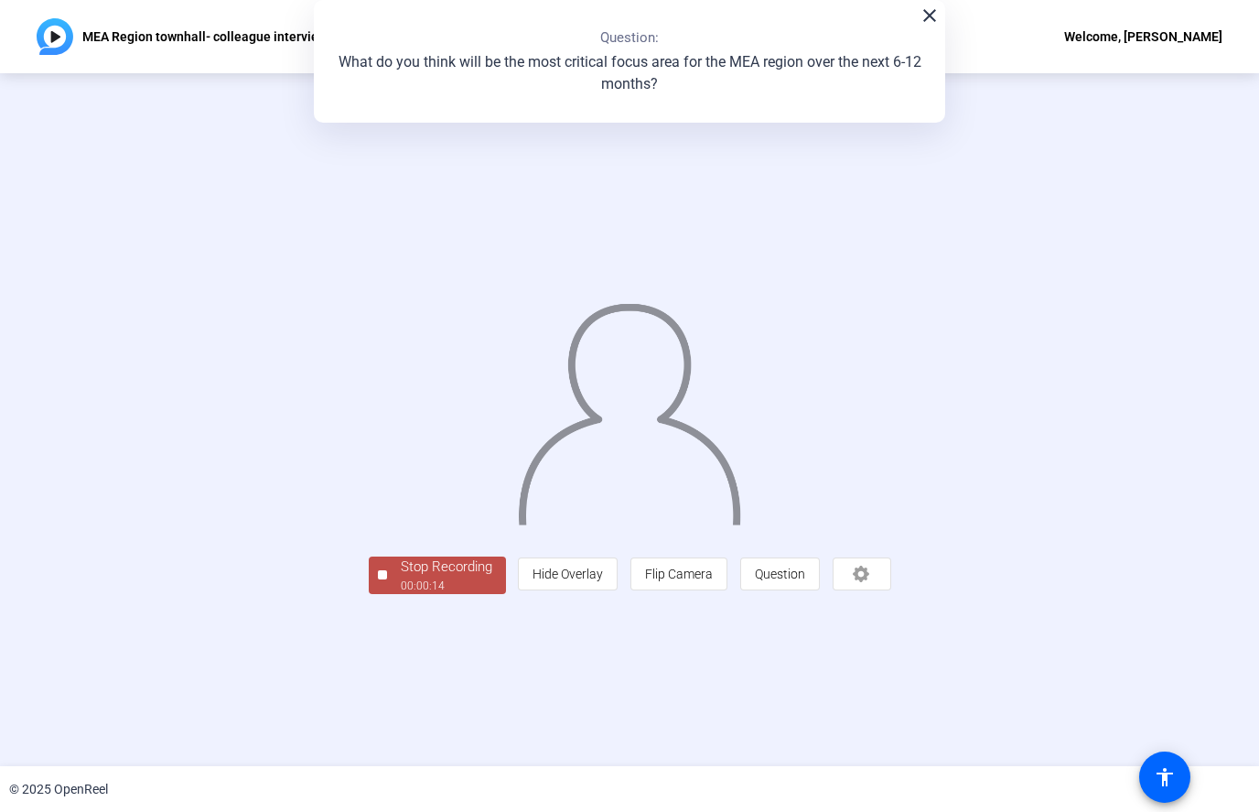
click at [401, 578] on div "Stop Recording" at bounding box center [447, 566] width 92 height 21
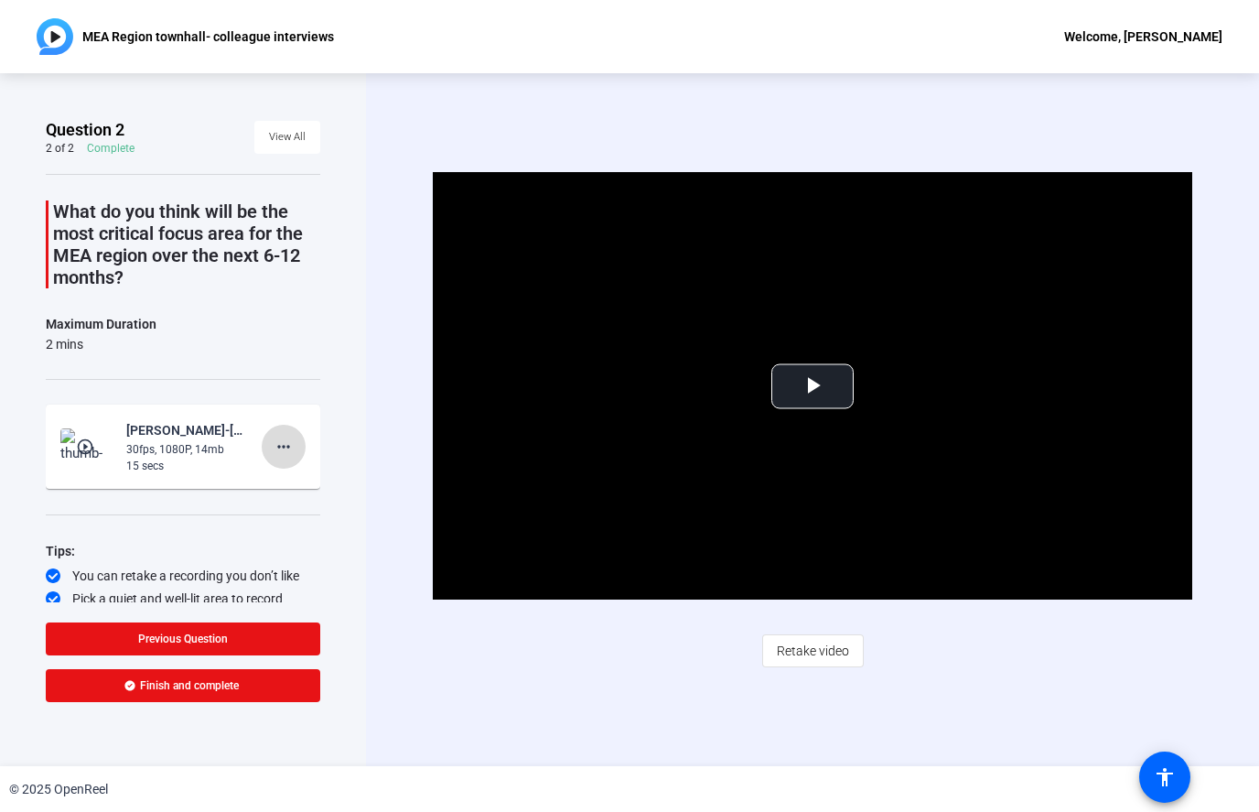
click at [286, 447] on mat-icon "more_horiz" at bounding box center [284, 447] width 22 height 22
click at [292, 488] on span "Delete clip" at bounding box center [312, 485] width 73 height 22
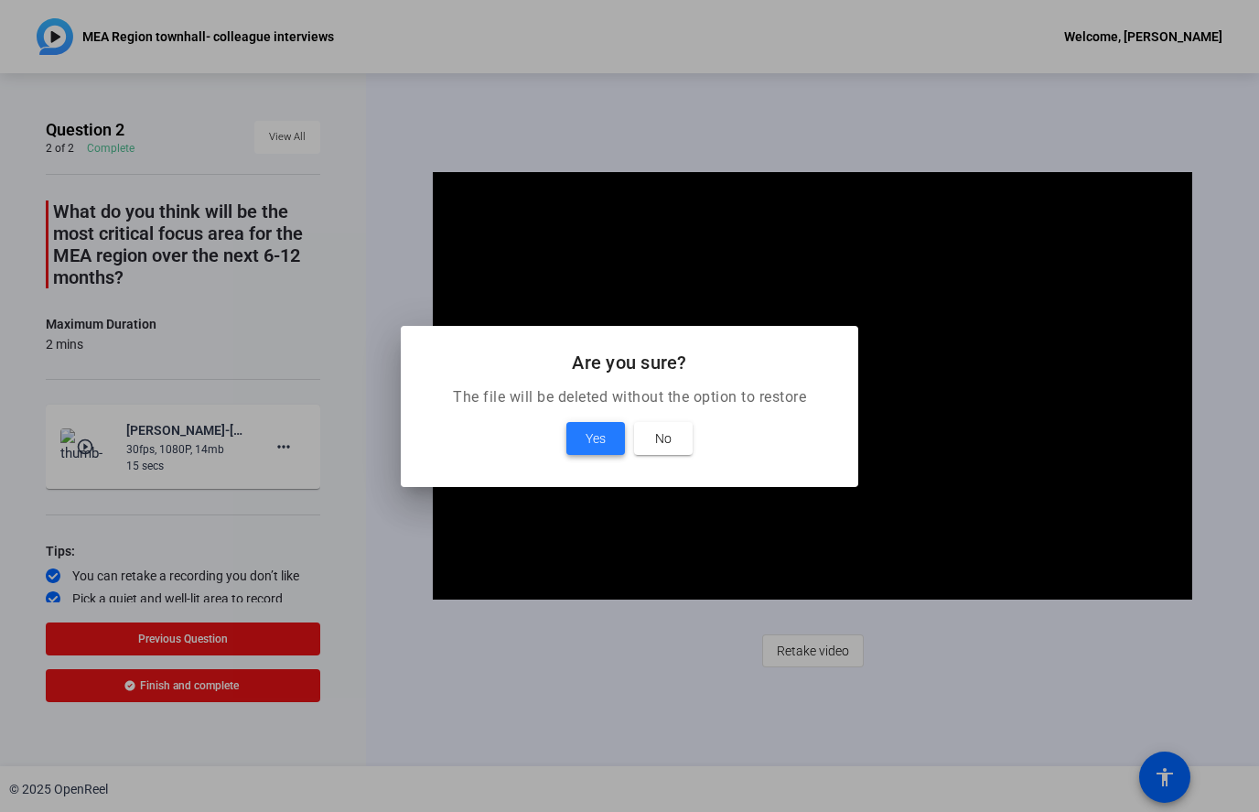
click at [595, 433] on span "Yes" at bounding box center [596, 438] width 20 height 22
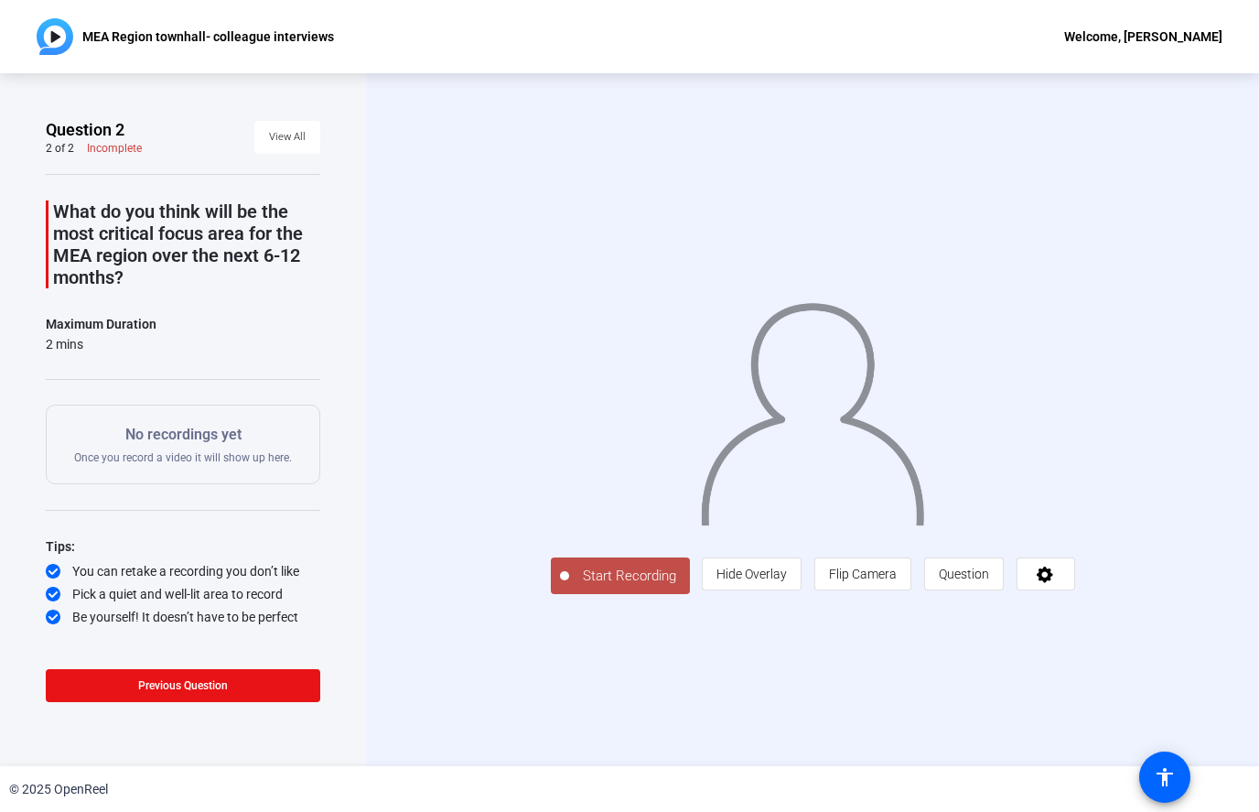
click at [551, 594] on button "Start Recording" at bounding box center [620, 575] width 139 height 37
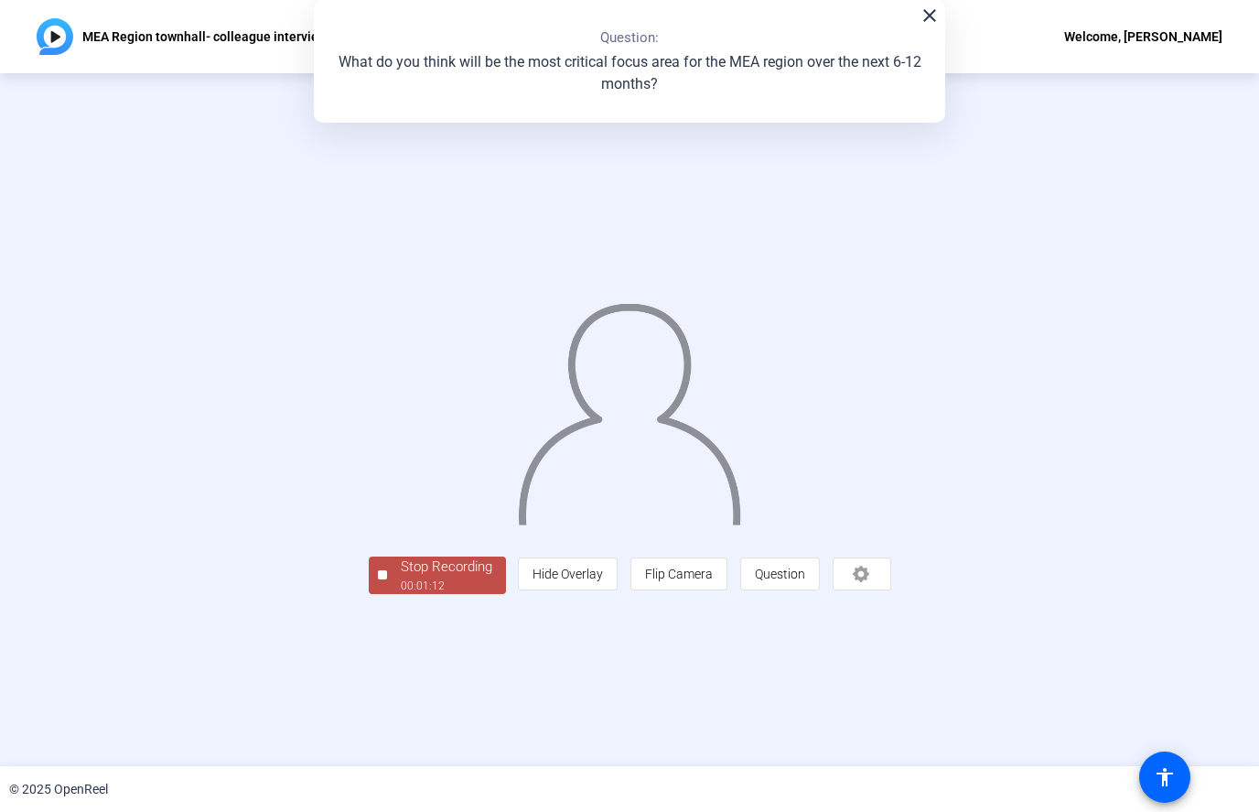
click at [401, 578] on div "Stop Recording" at bounding box center [447, 566] width 92 height 21
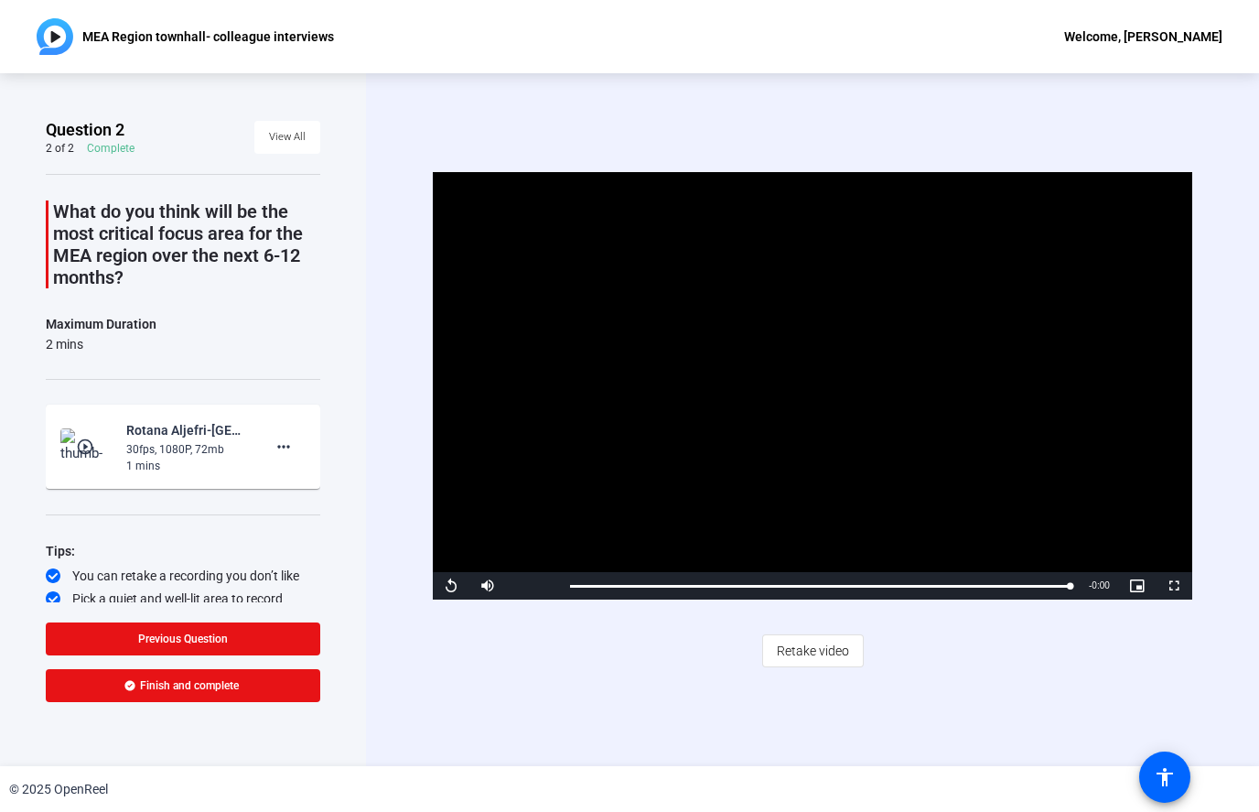
click at [10, 142] on div "Question 2 2 of 2 Complete View All What do you think will be the most critical…" at bounding box center [183, 419] width 366 height 693
click at [282, 449] on mat-icon "more_horiz" at bounding box center [284, 447] width 22 height 22
click at [340, 476] on span "Delete clip" at bounding box center [312, 485] width 73 height 22
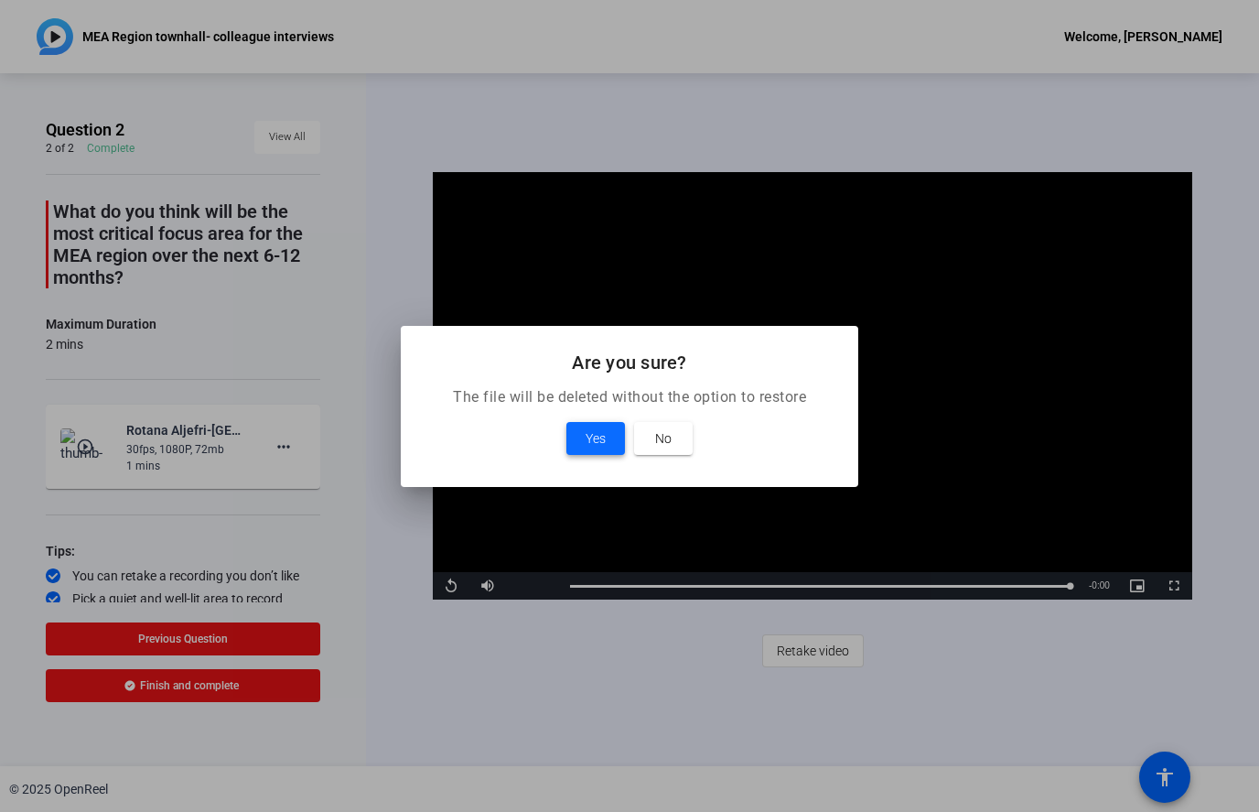
click at [593, 437] on span "Yes" at bounding box center [596, 438] width 20 height 22
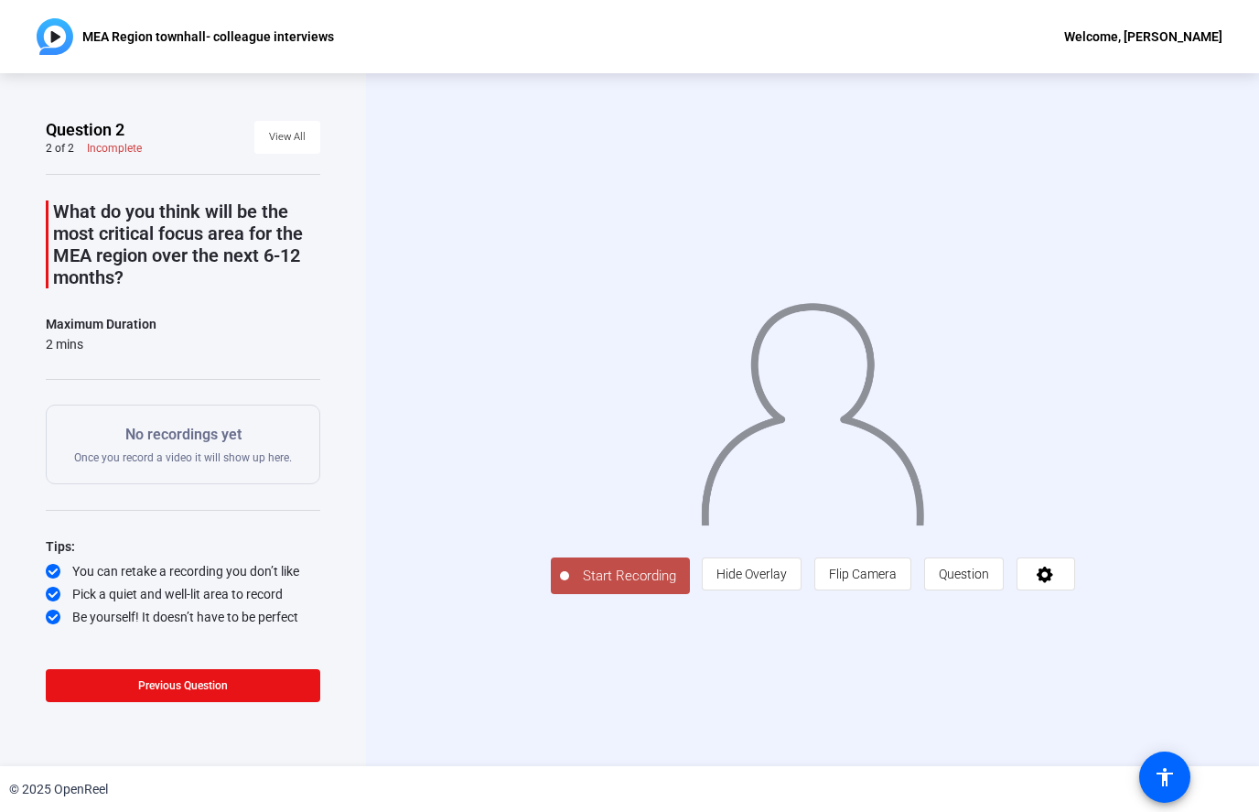
click at [569, 587] on span "Start Recording" at bounding box center [629, 576] width 121 height 21
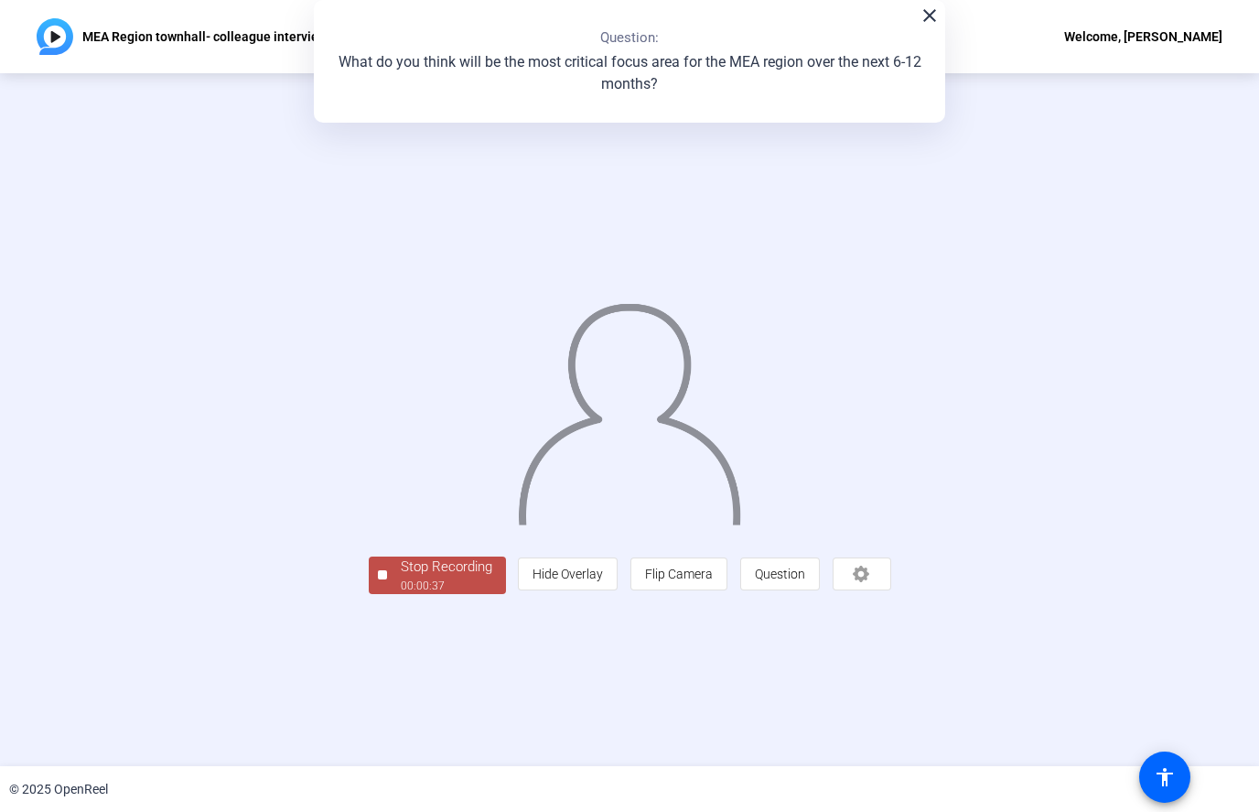
click at [401, 578] on div "Stop Recording" at bounding box center [447, 566] width 92 height 21
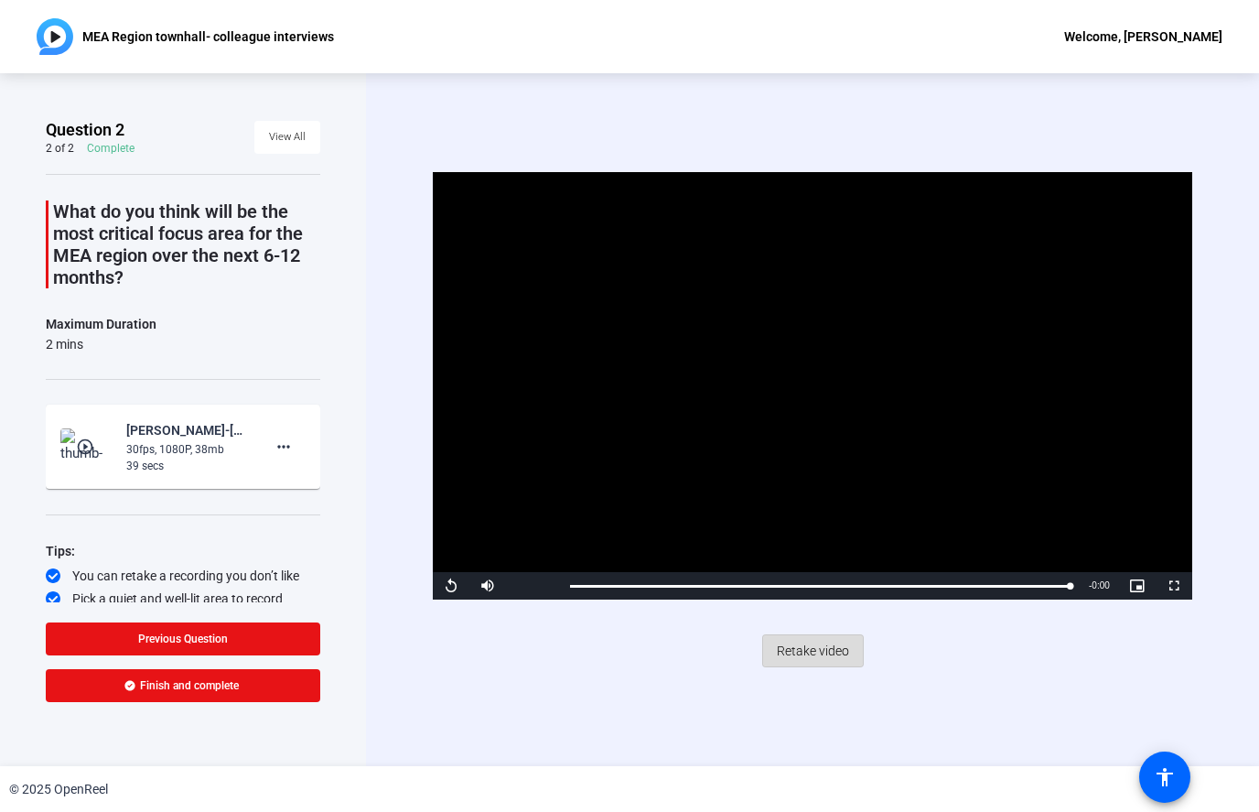
click at [828, 642] on span "Retake video" at bounding box center [813, 650] width 72 height 35
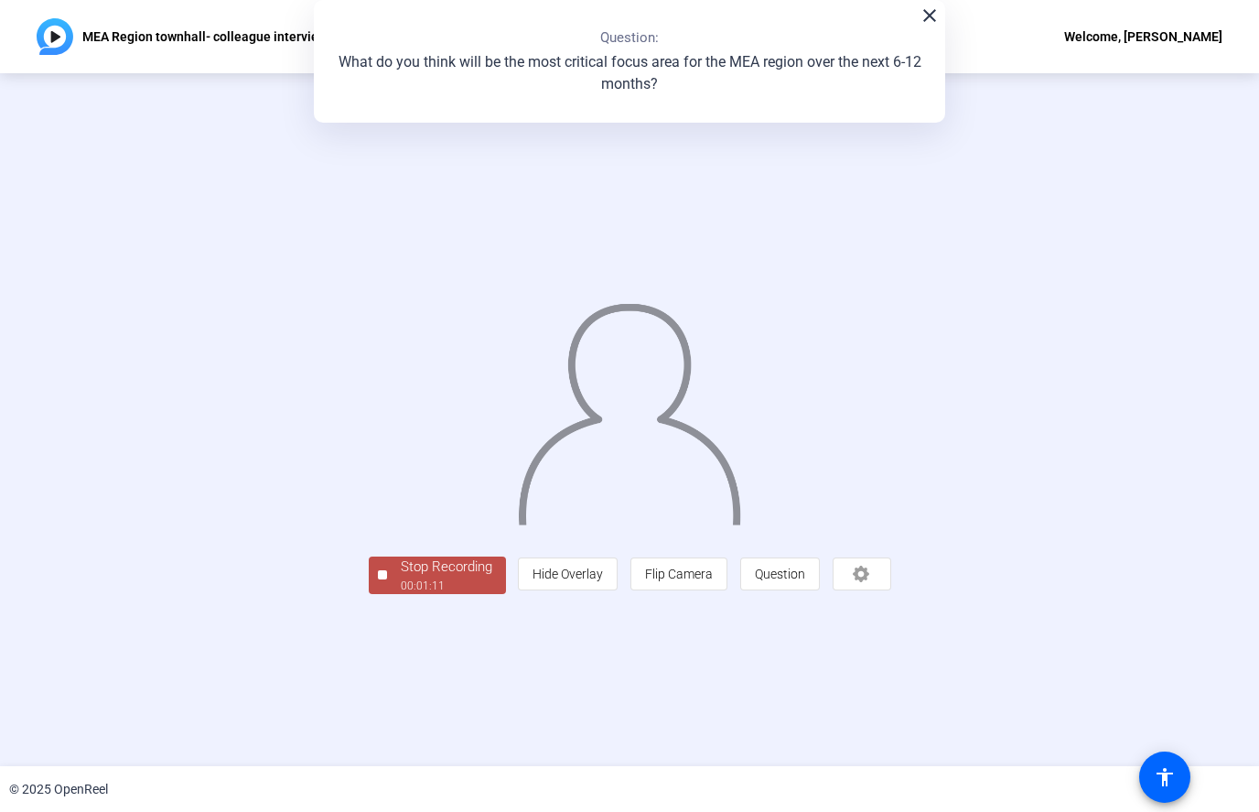
click at [401, 578] on div "Stop Recording" at bounding box center [447, 566] width 92 height 21
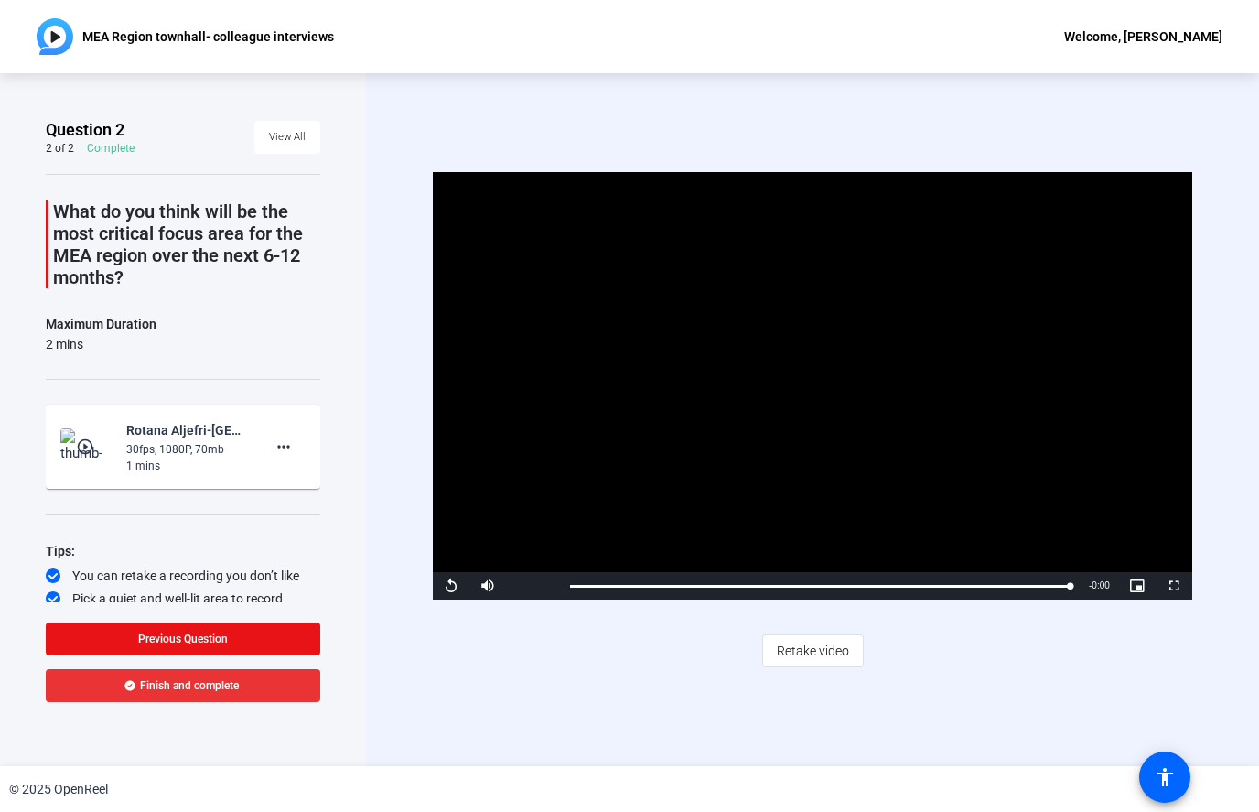
click at [265, 690] on span at bounding box center [183, 686] width 275 height 44
